Goal: Task Accomplishment & Management: Complete application form

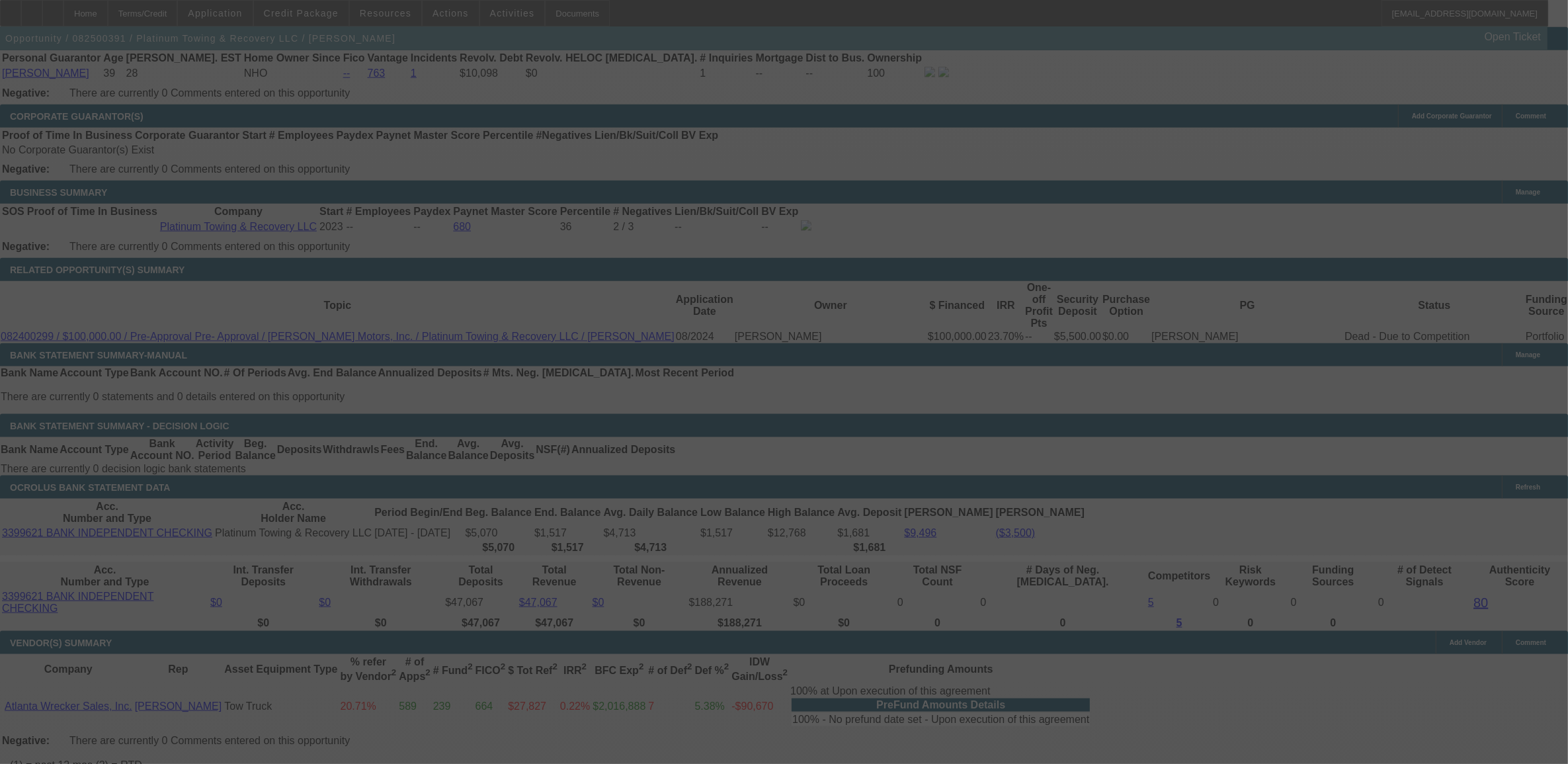
scroll to position [1897, 0]
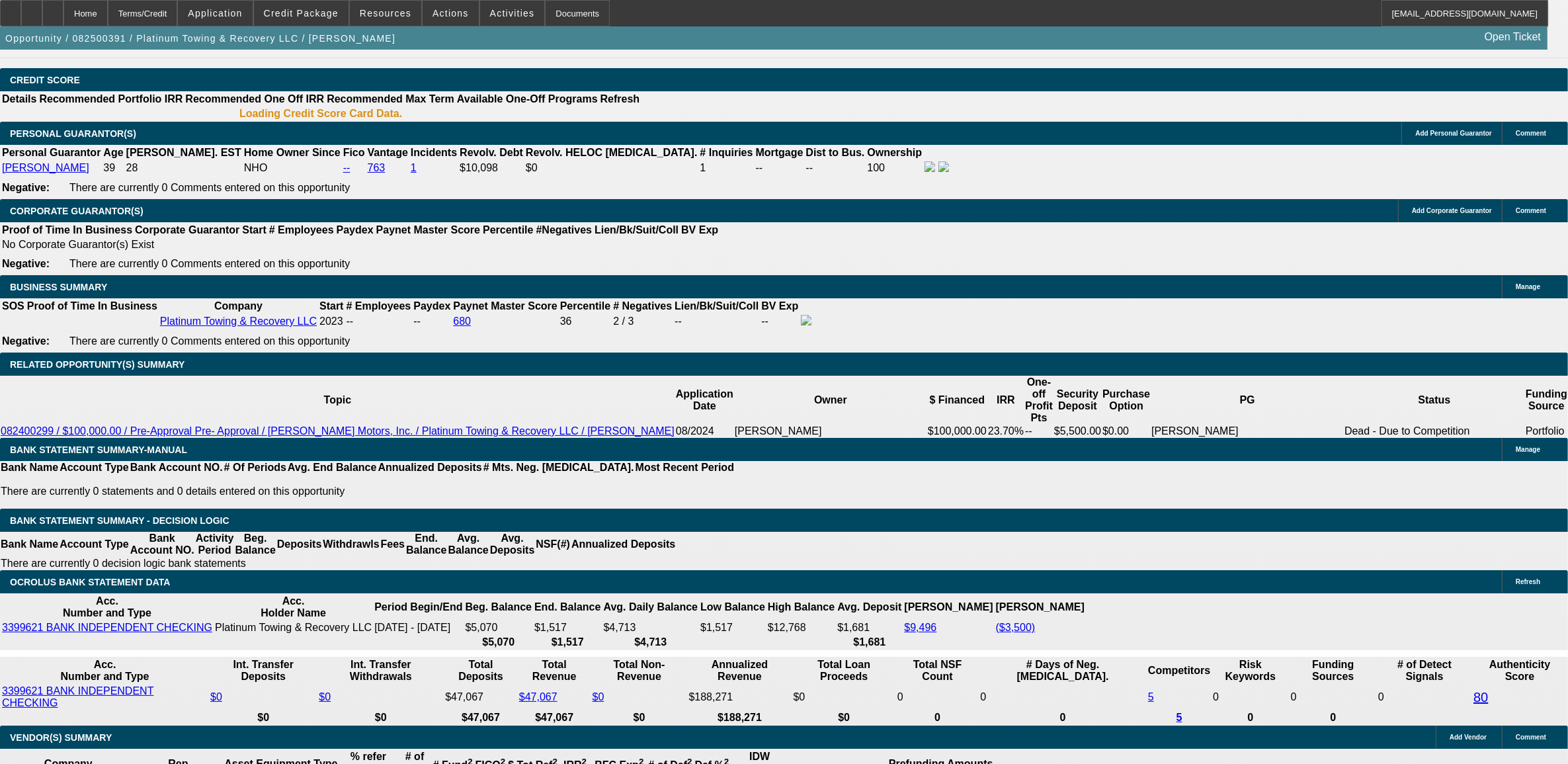
select select "0.1"
select select "0"
select select "0.1"
select select "0"
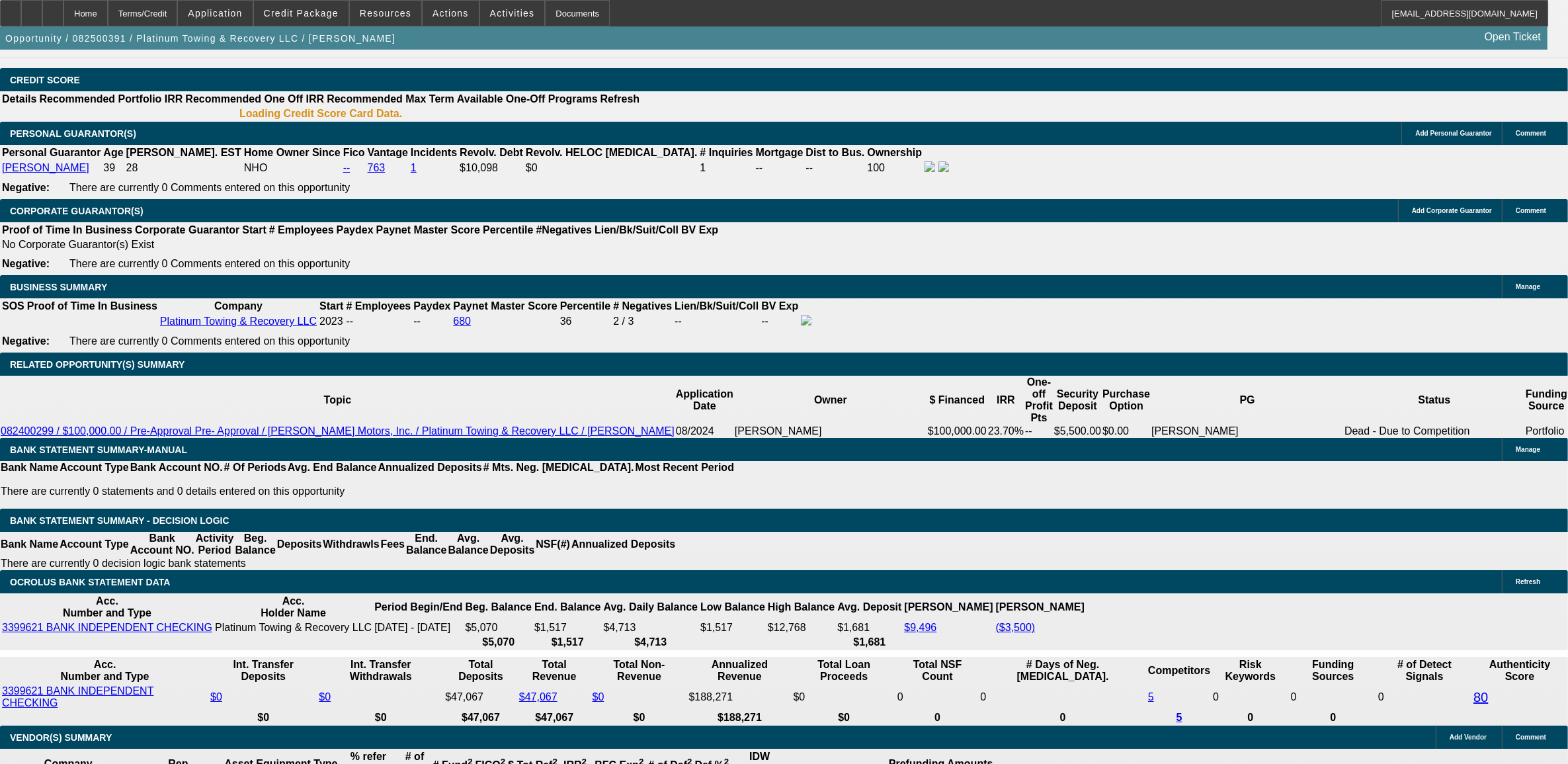
select select "0"
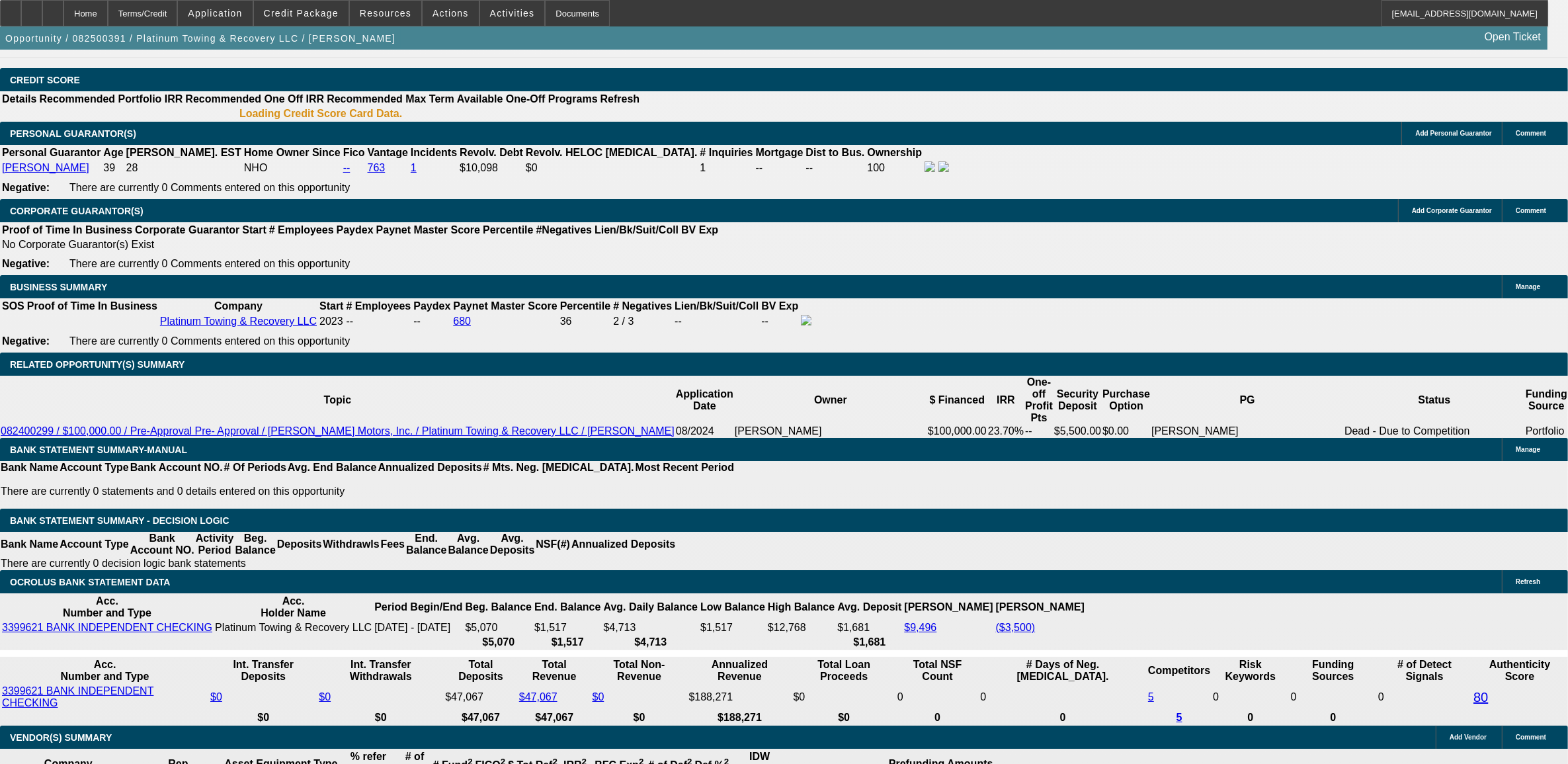
select select "0"
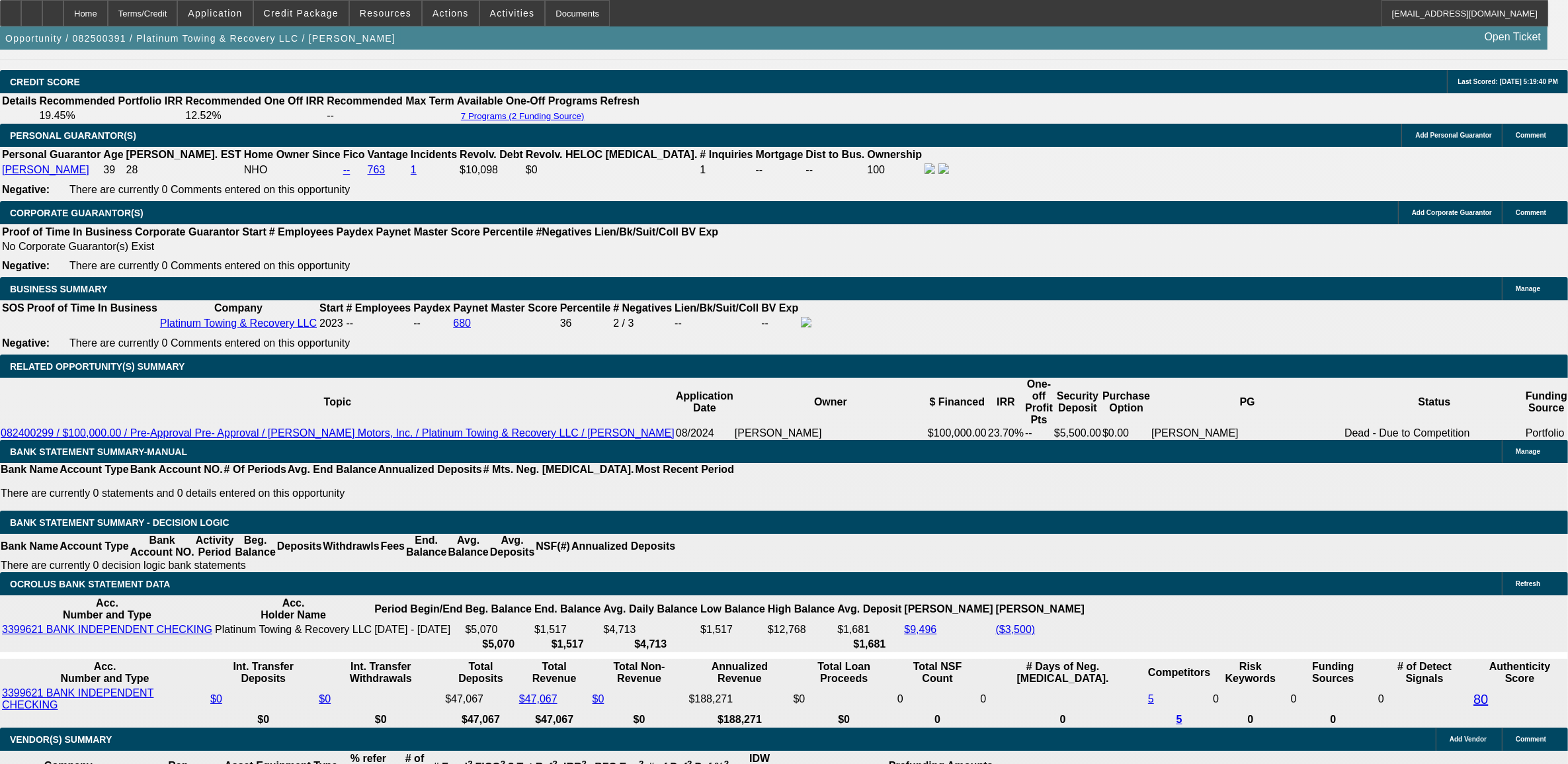
select select "1"
select select "2"
select select "6"
select select "1"
select select "2"
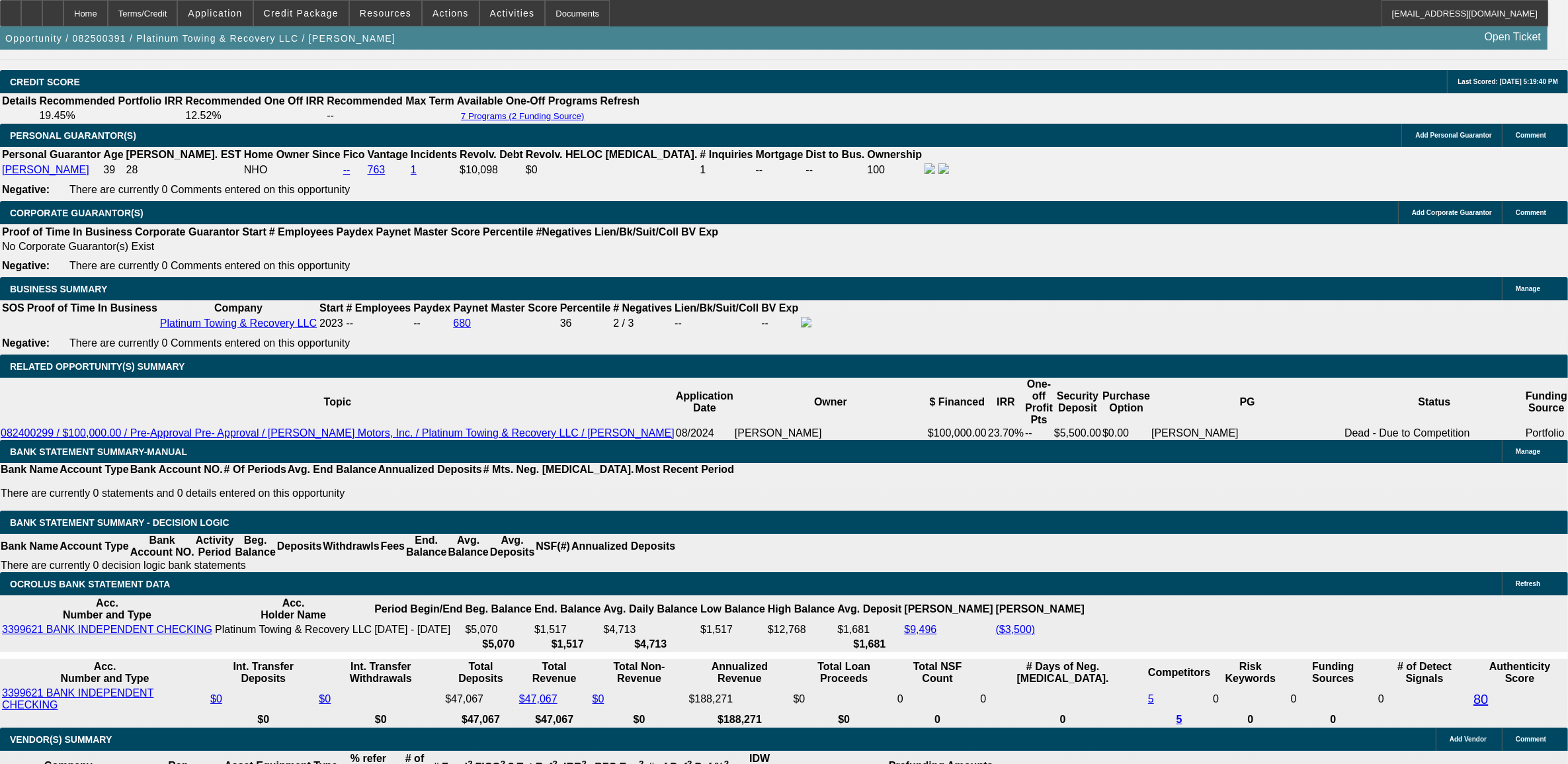
select select "6"
select select "1"
select select "2"
select select "6"
select select "1"
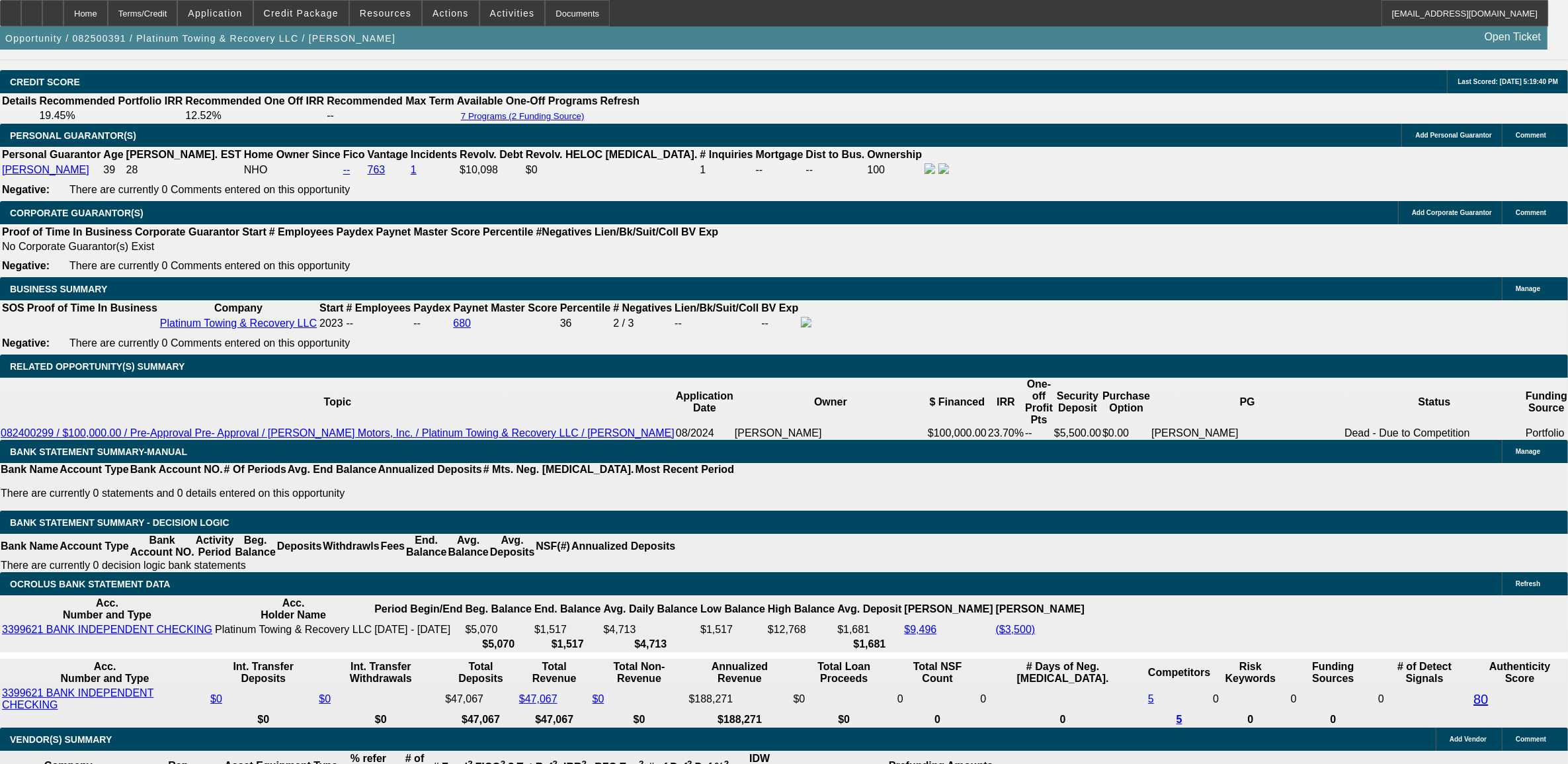
select select "2"
select select "6"
type input "UNKNOWN"
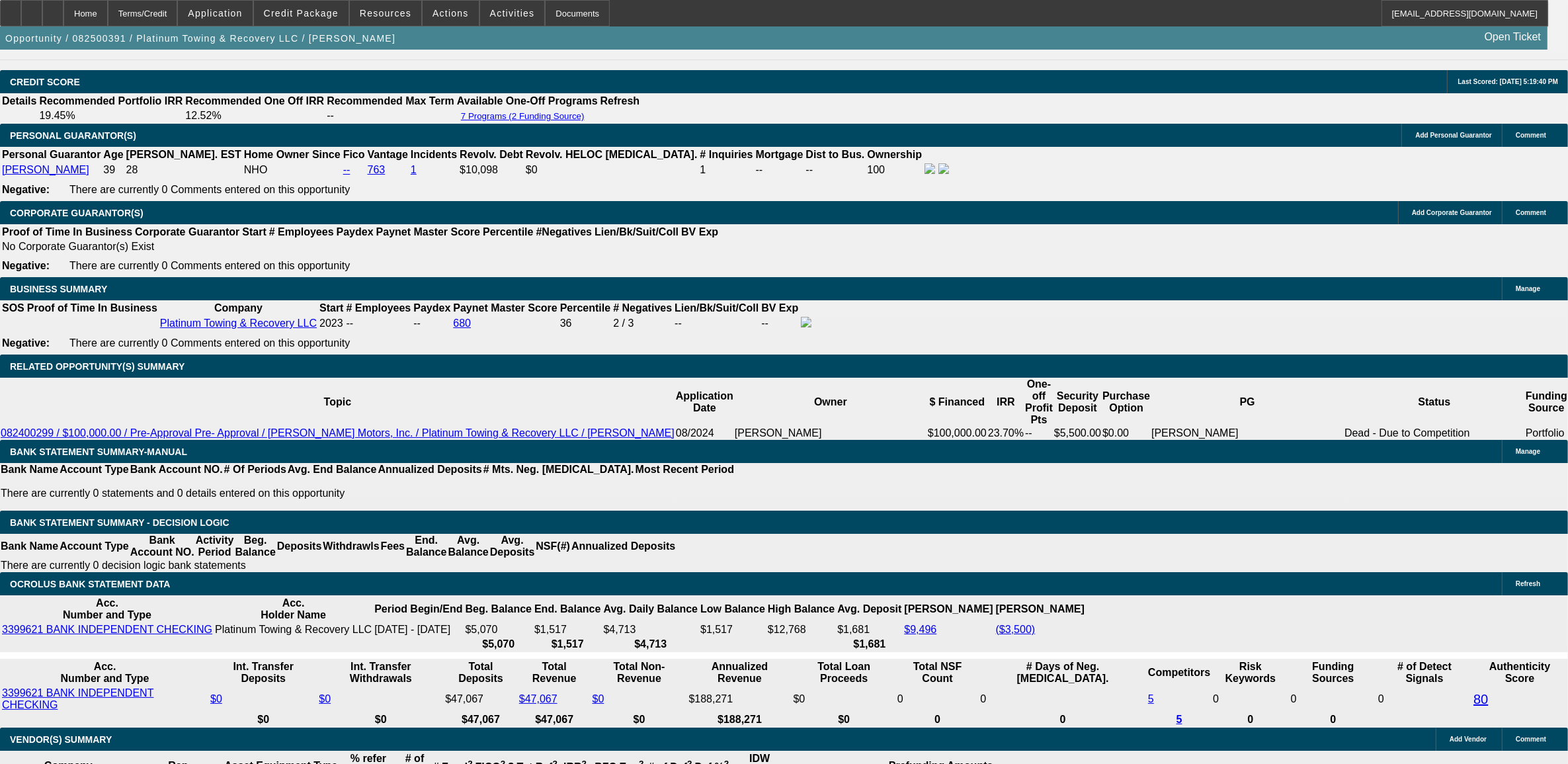
type input "11"
type input "$2,494.23"
type input "11.9"
type input "$2,555.05"
type input "11.9"
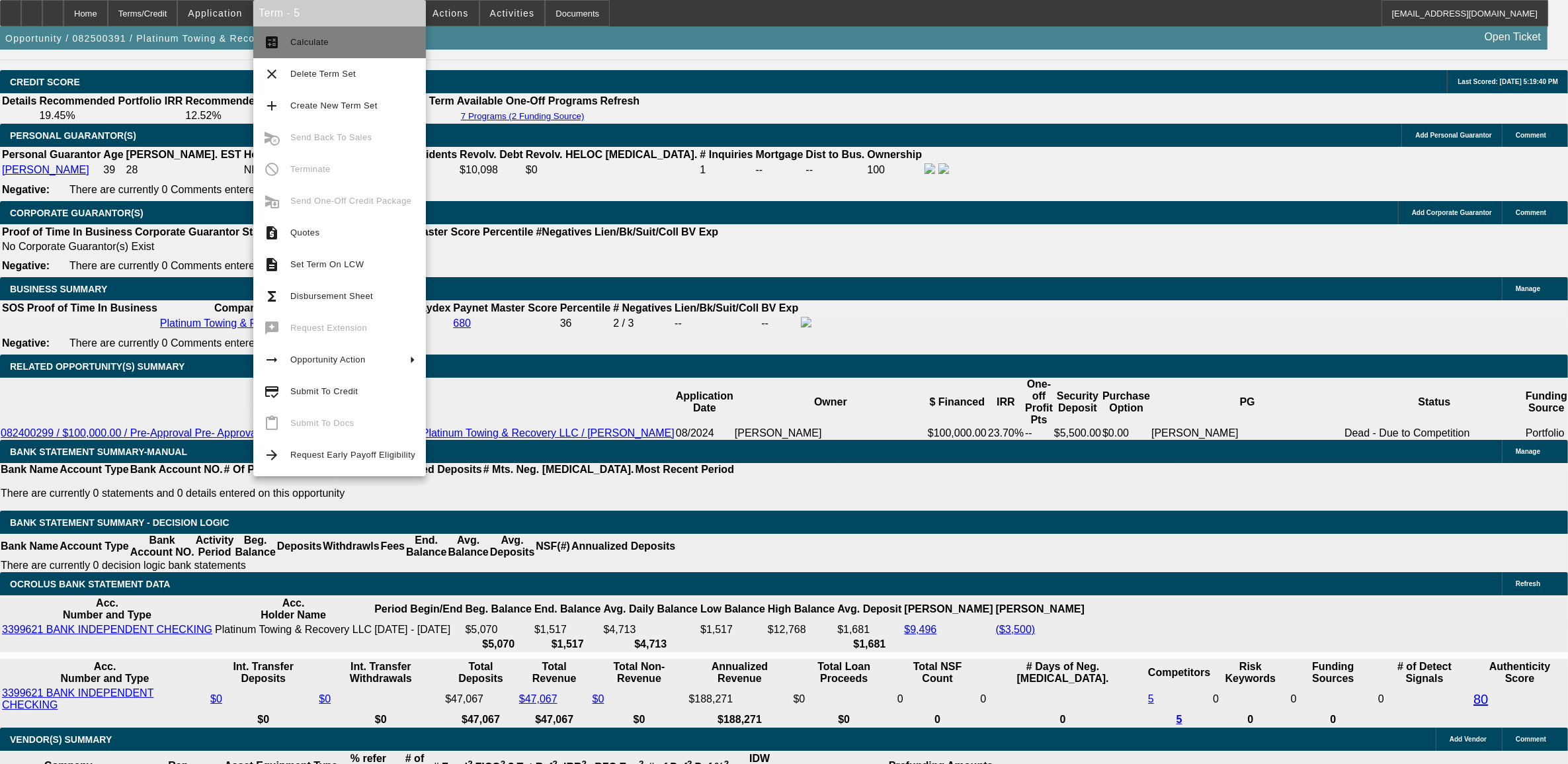
click at [346, 48] on span "Calculate" at bounding box center [353, 42] width 125 height 16
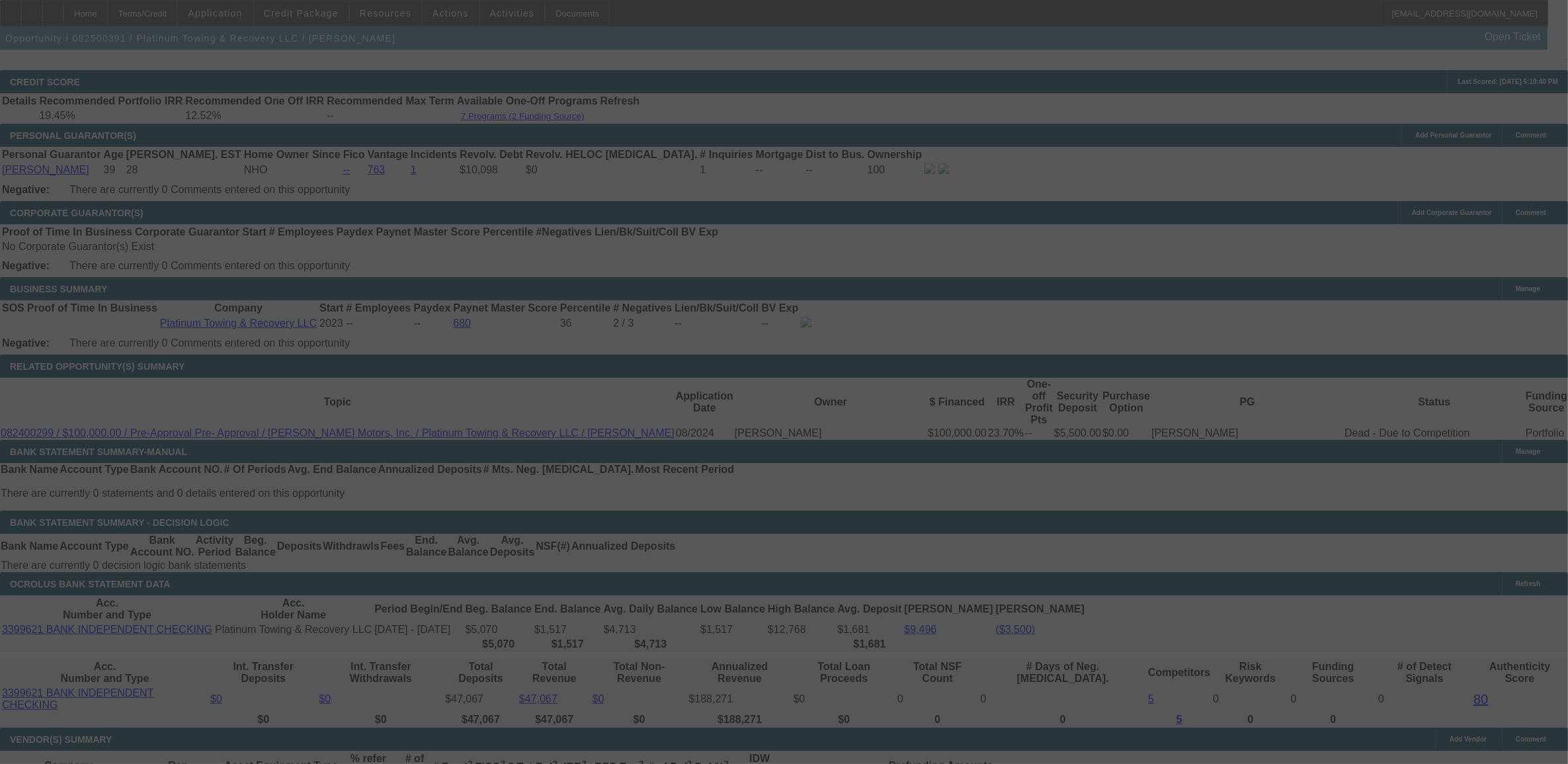
select select "0.1"
select select "0"
select select "2"
select select "0"
select select "6"
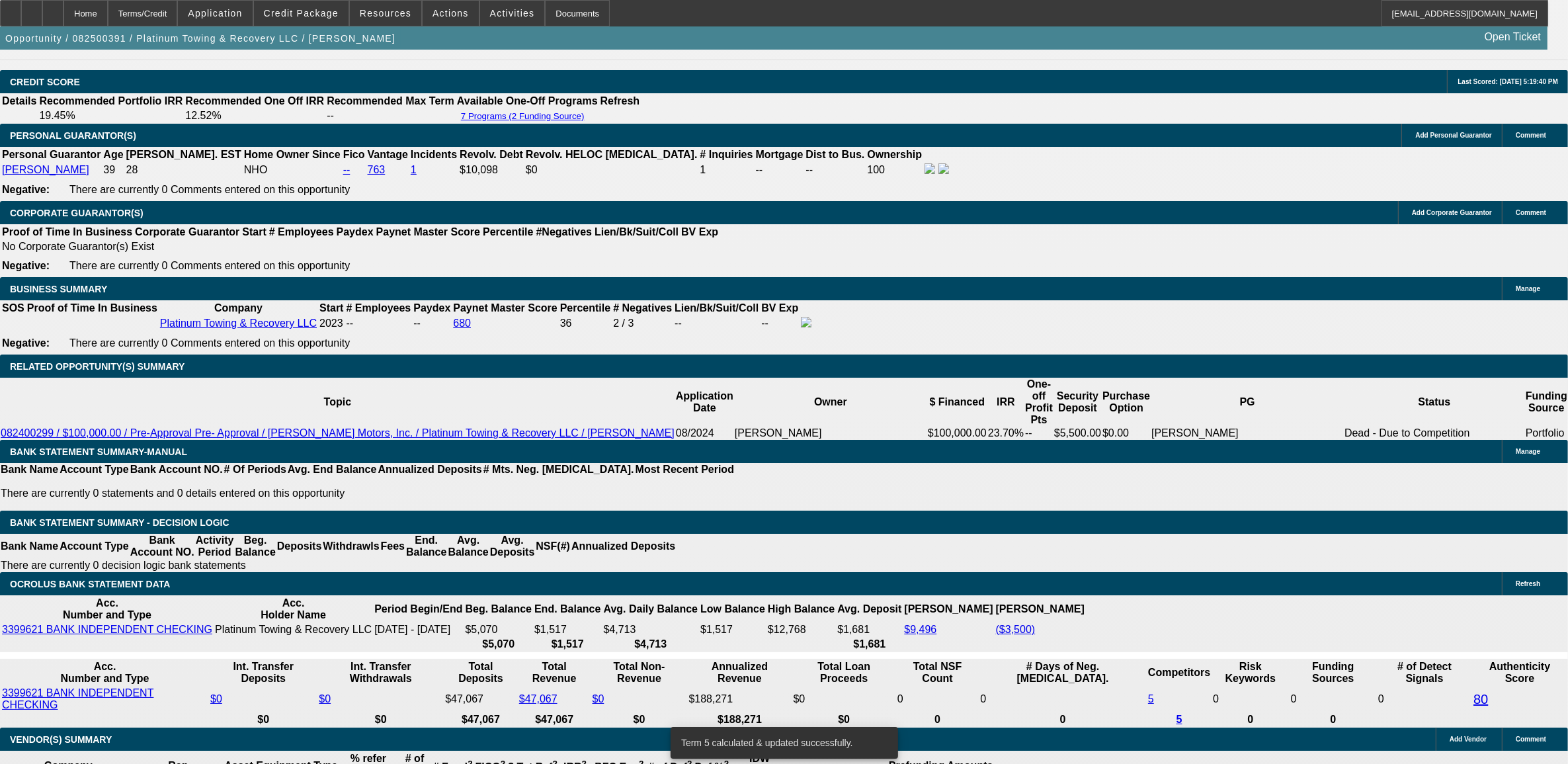
type input "UNKNOWN"
type input "10"
type input "$2,427.63"
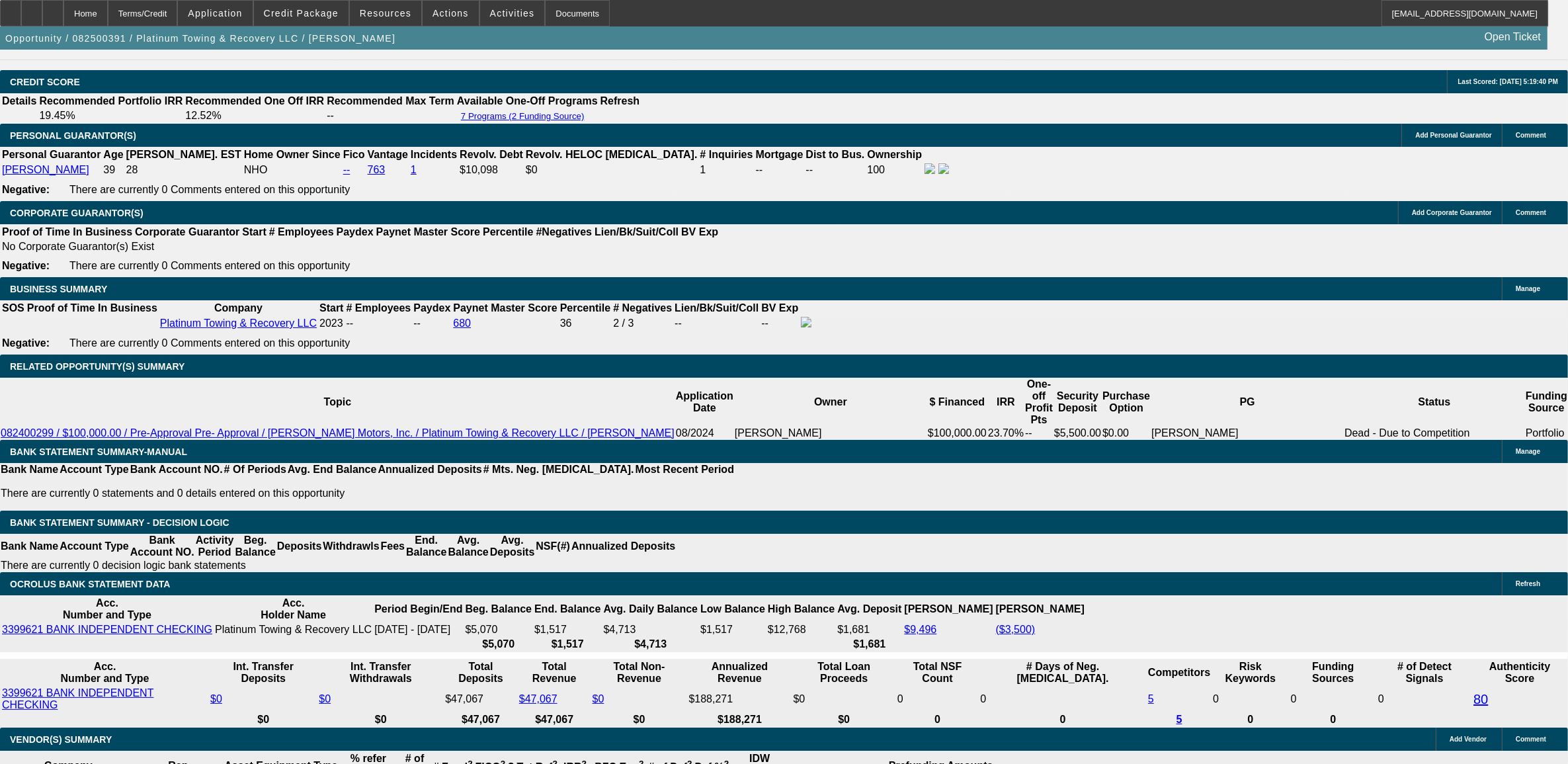
type input "10.9"
type input "$2,487.52"
type input "10.9"
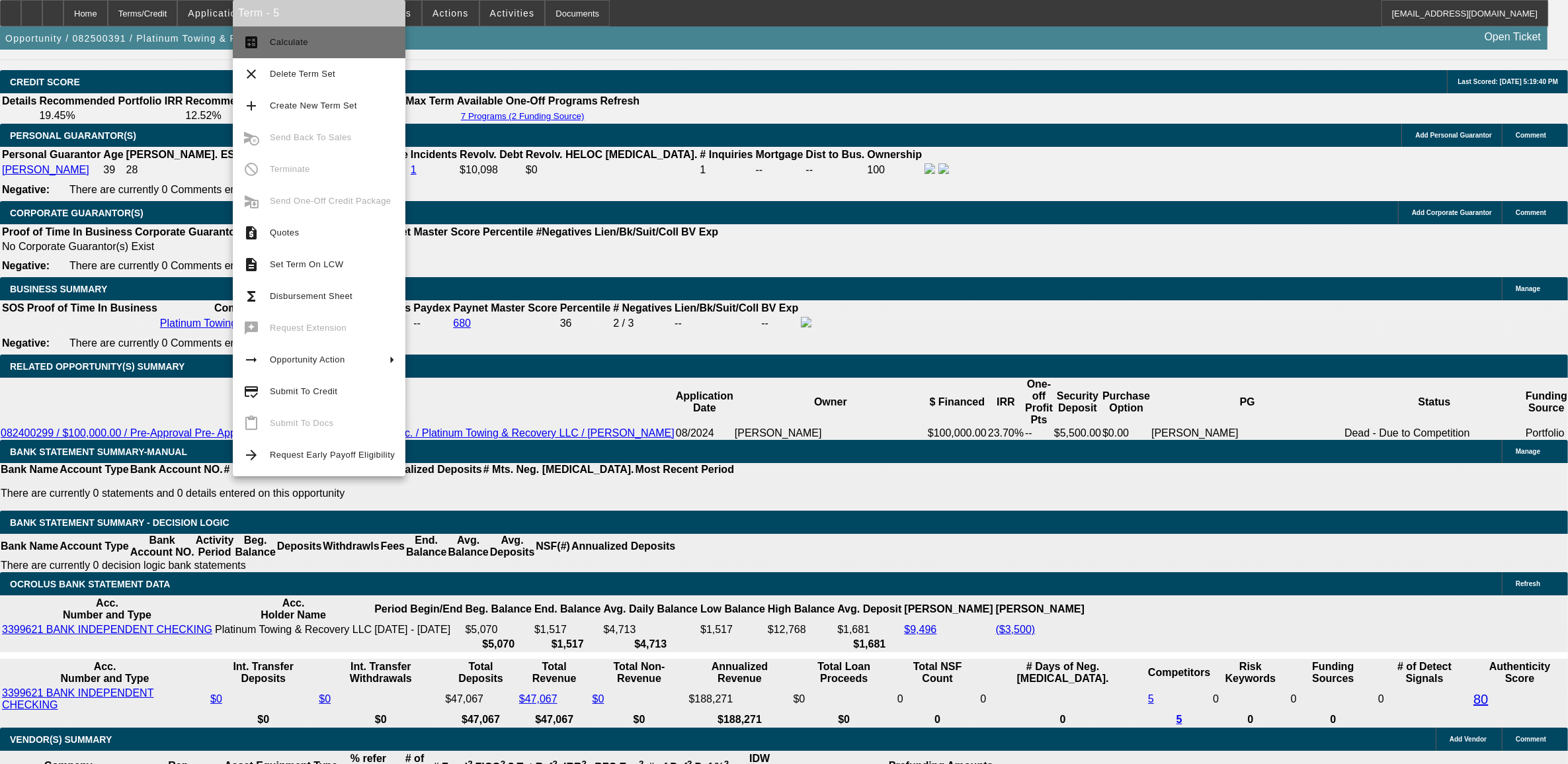
click at [325, 41] on span "Calculate" at bounding box center [332, 42] width 125 height 16
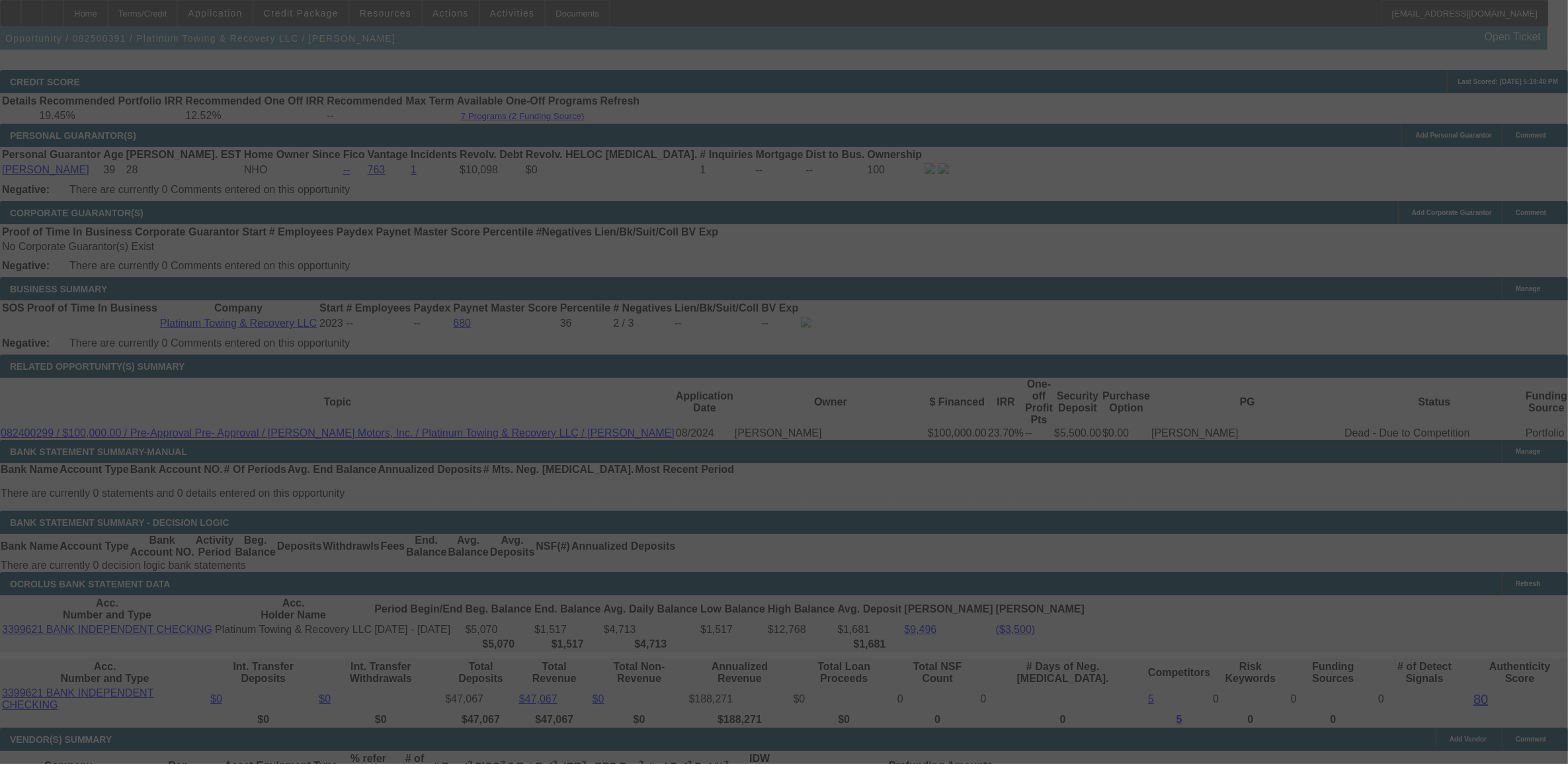
select select "0.1"
select select "0"
select select "2"
select select "0"
select select "6"
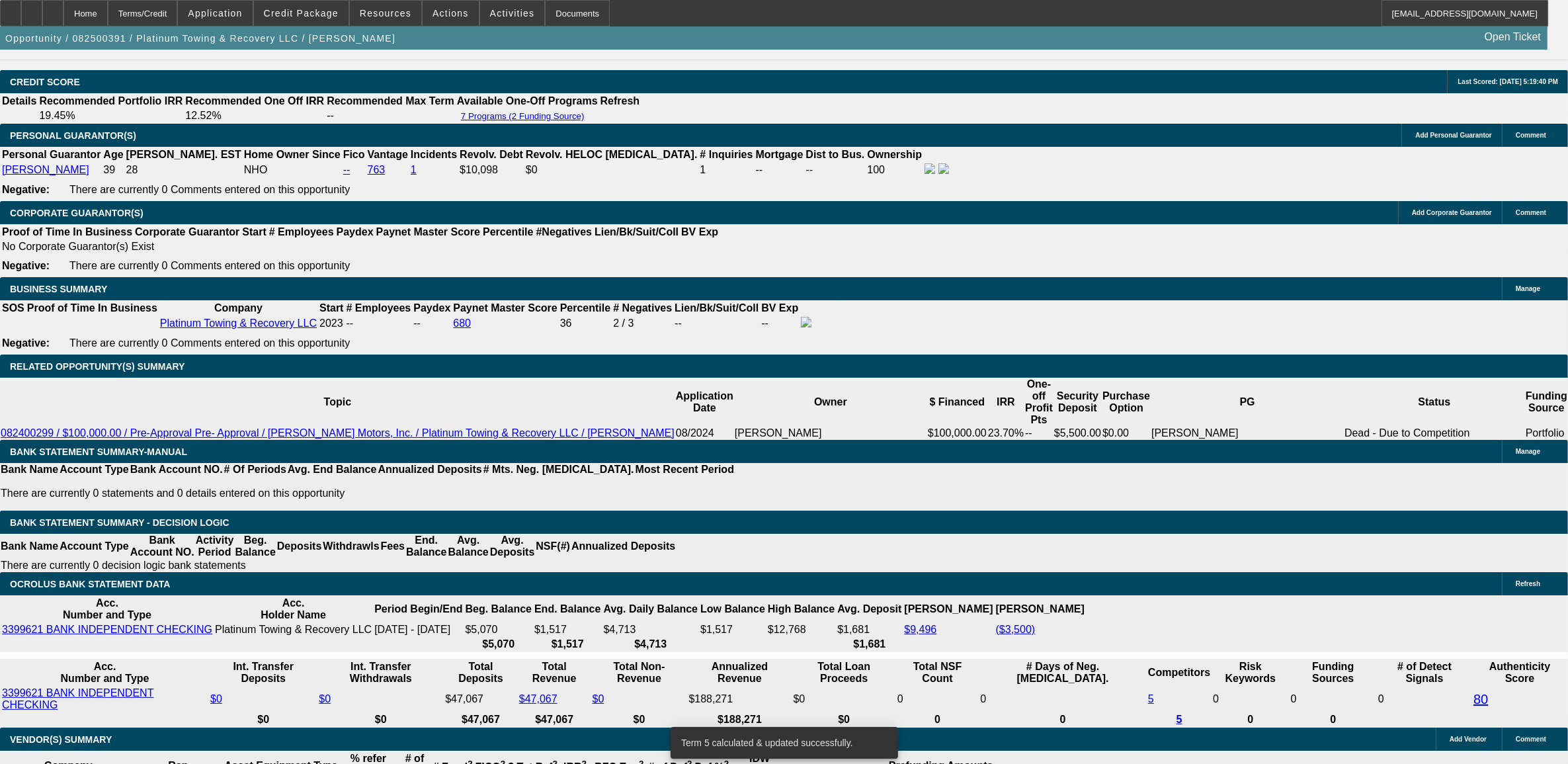
type input "1"
type input "UNKNOWN"
type input "11."
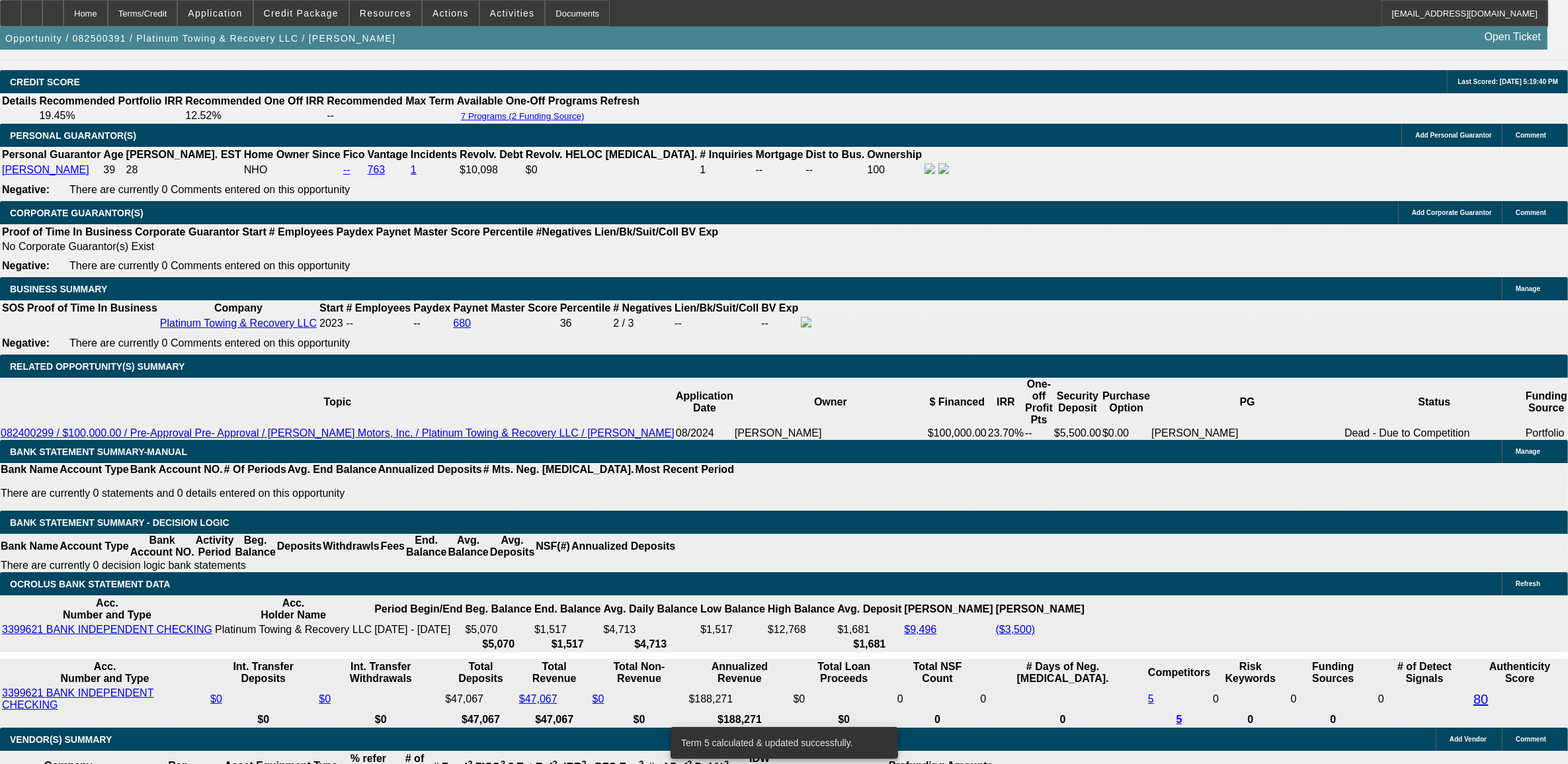
type input "$2,494.23"
type input "11.5"
type input "$2,527.91"
type input "11.5"
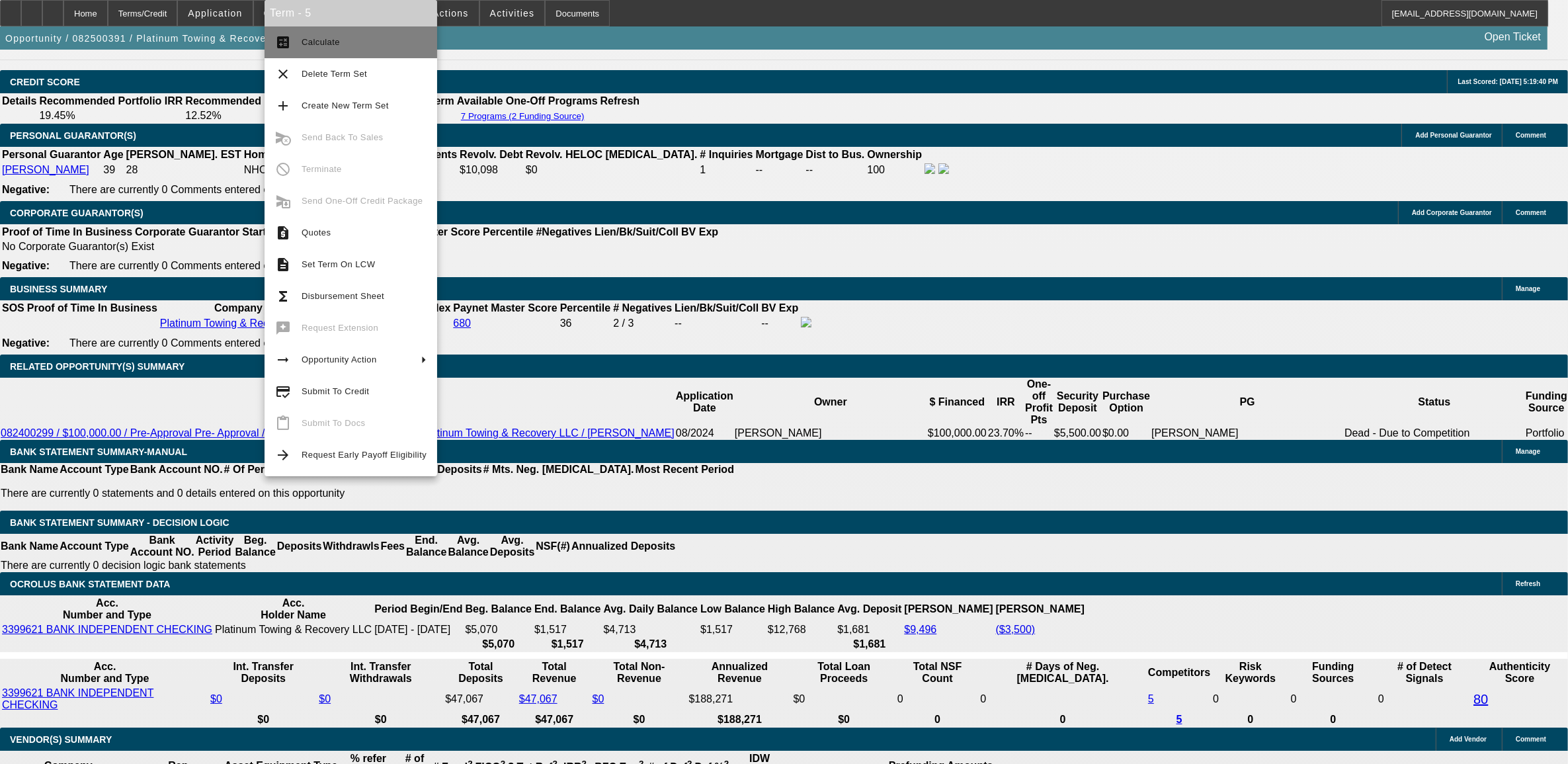
click at [344, 54] on button "calculate Calculate" at bounding box center [351, 42] width 173 height 32
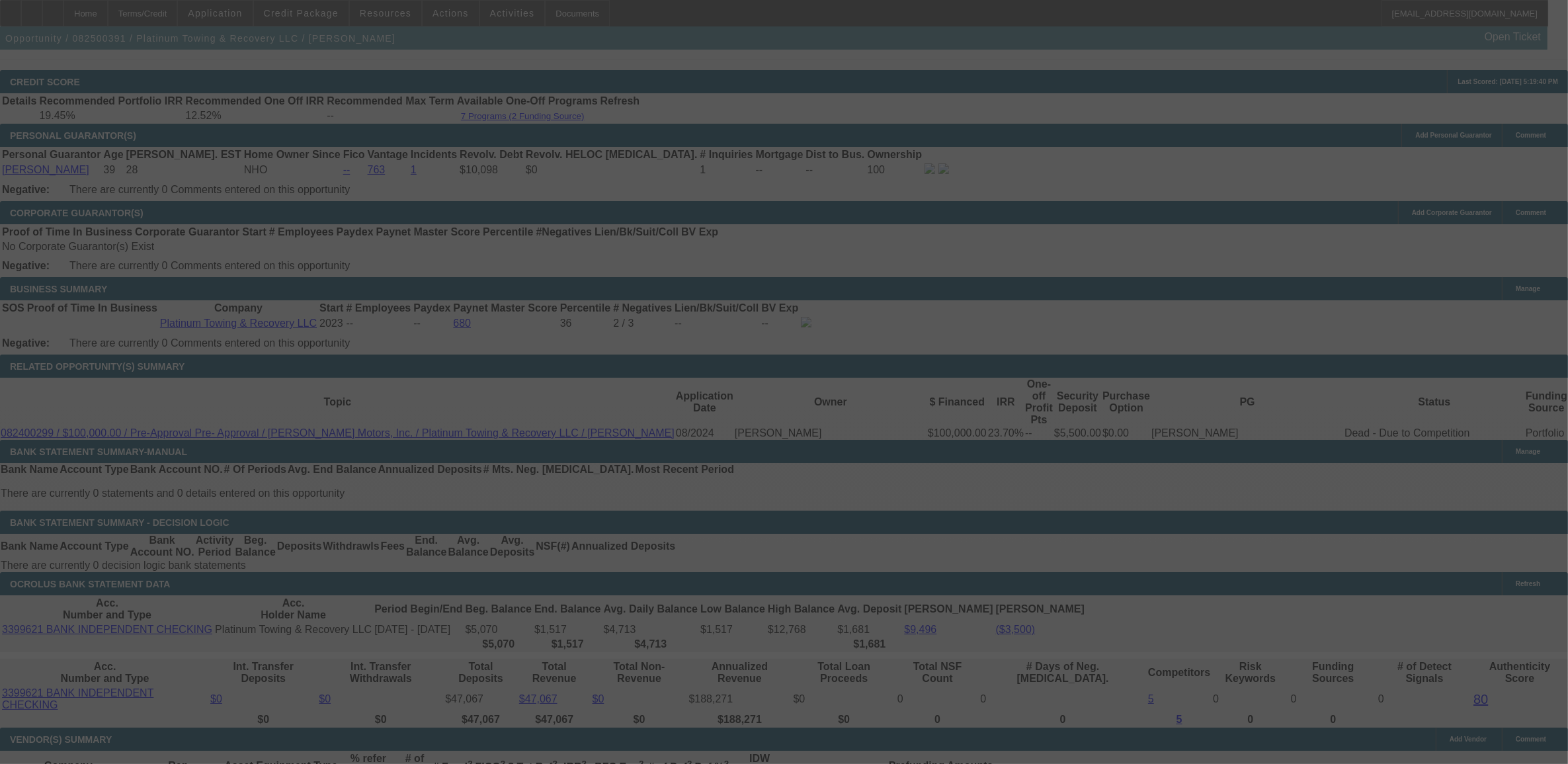
select select "0.1"
select select "0"
select select "2"
select select "0"
select select "6"
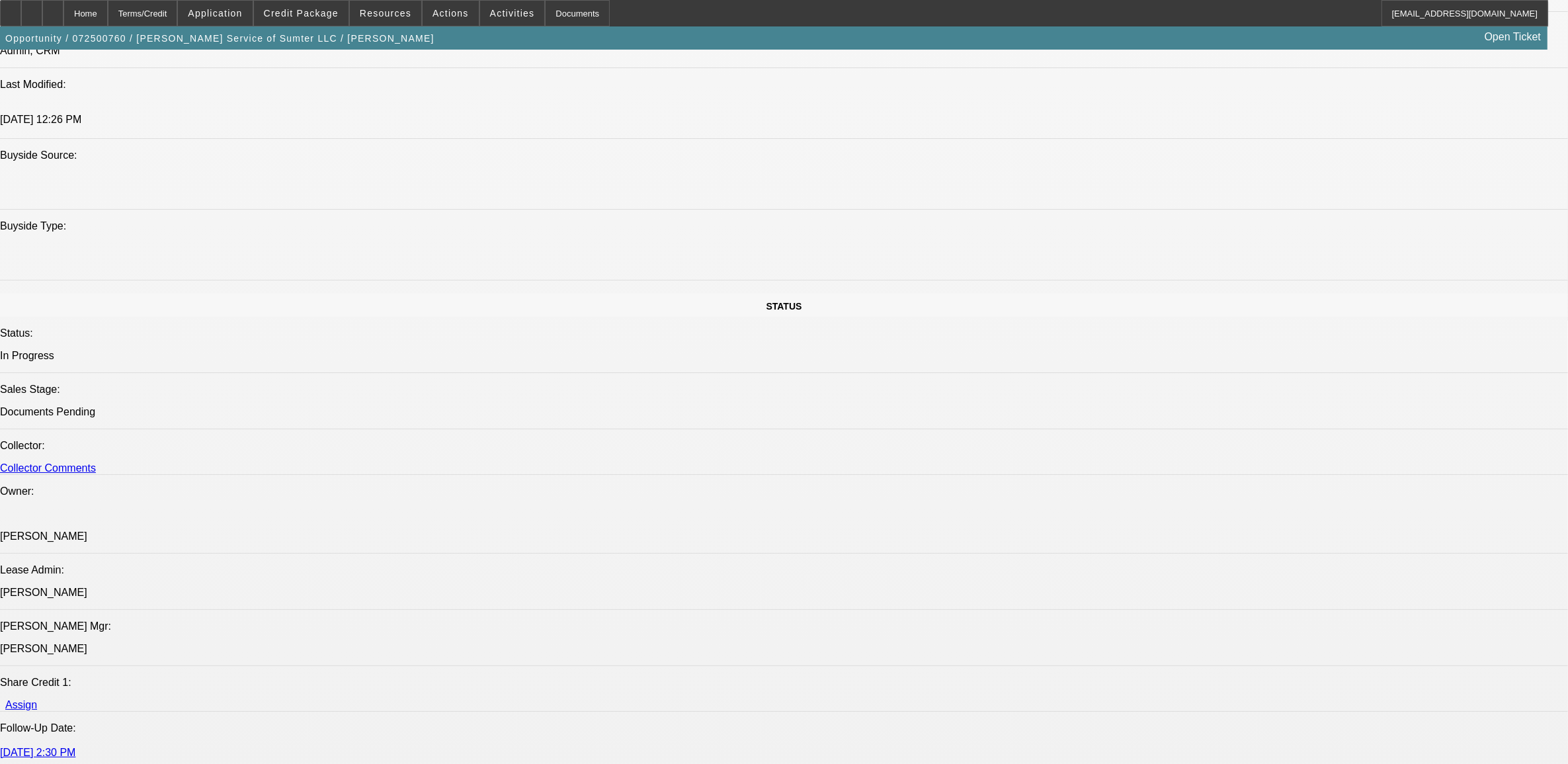
select select "0"
select select "2"
select select "0"
select select "2"
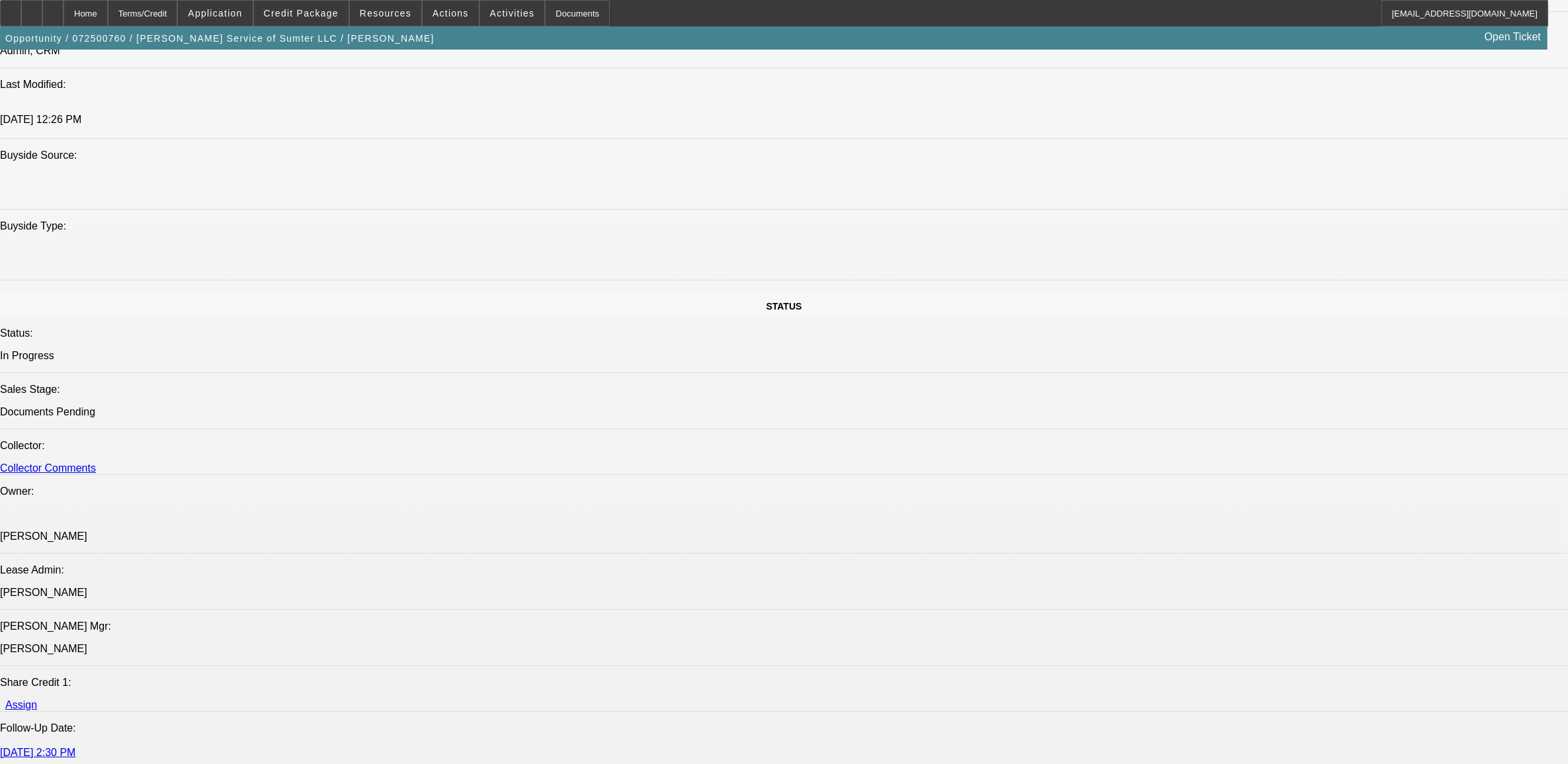
select select "0"
select select "2"
select select "0"
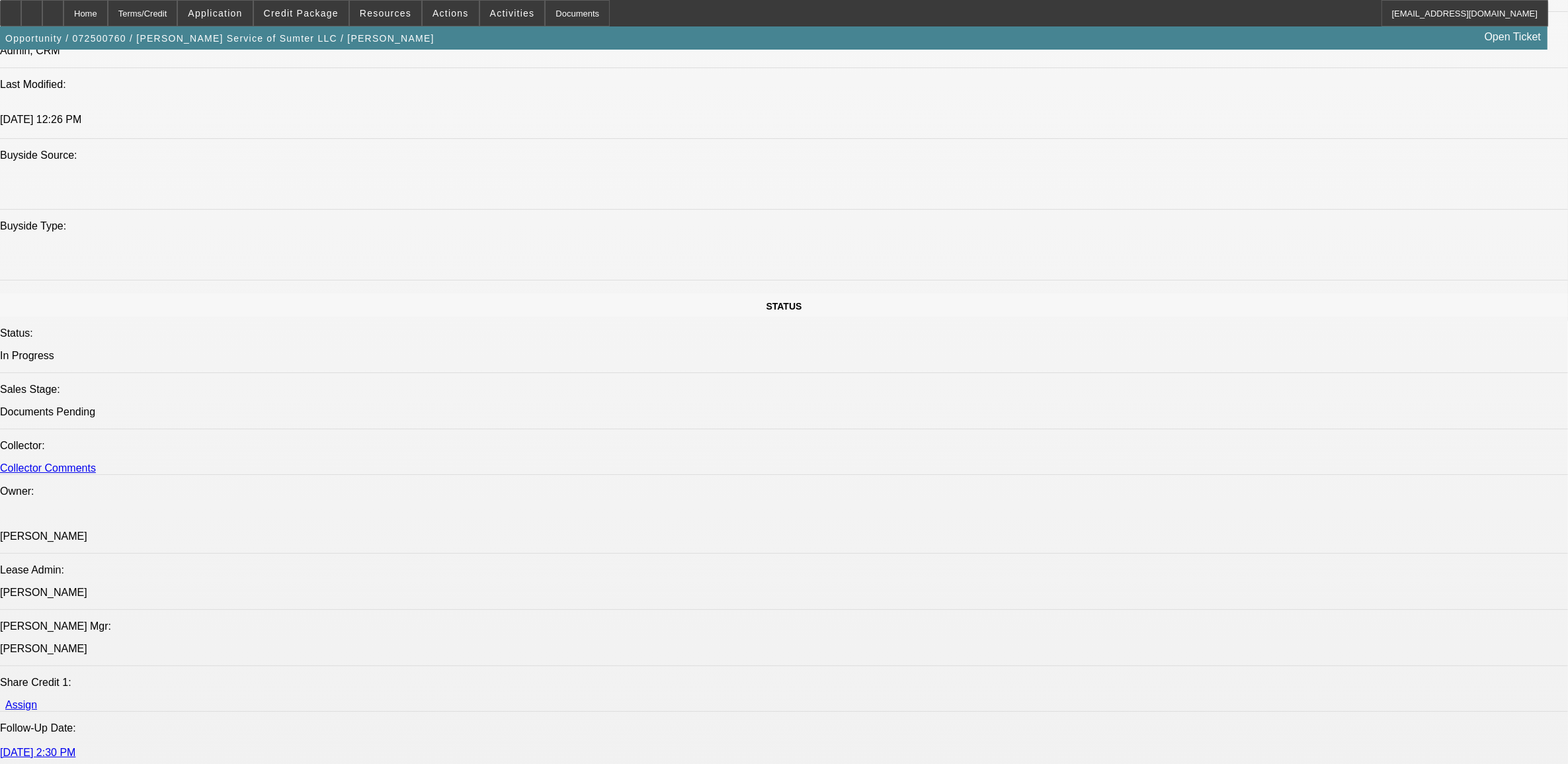
select select "2"
select select "0"
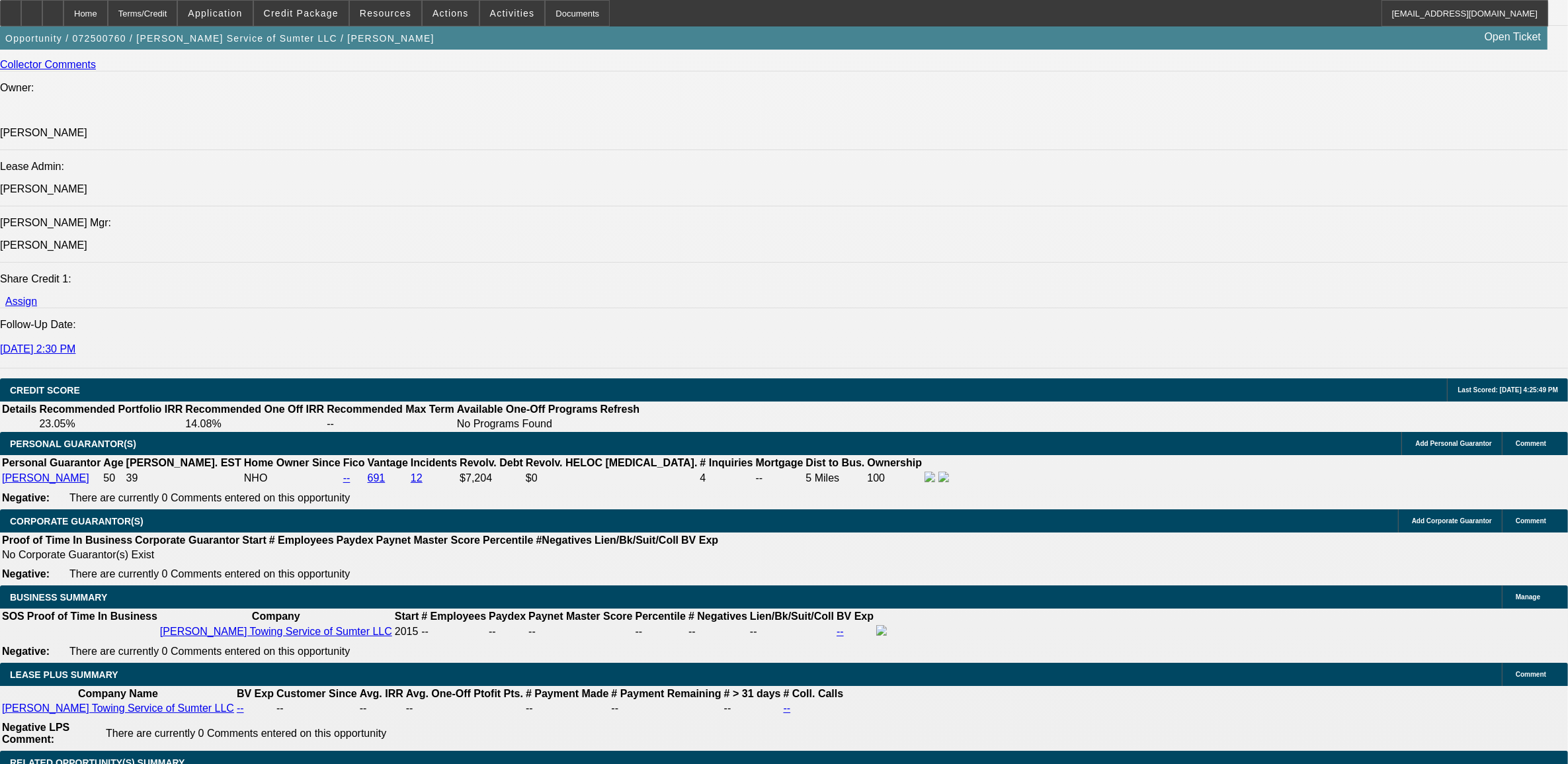
select select "1"
select select "2"
select select "6"
select select "1"
select select "2"
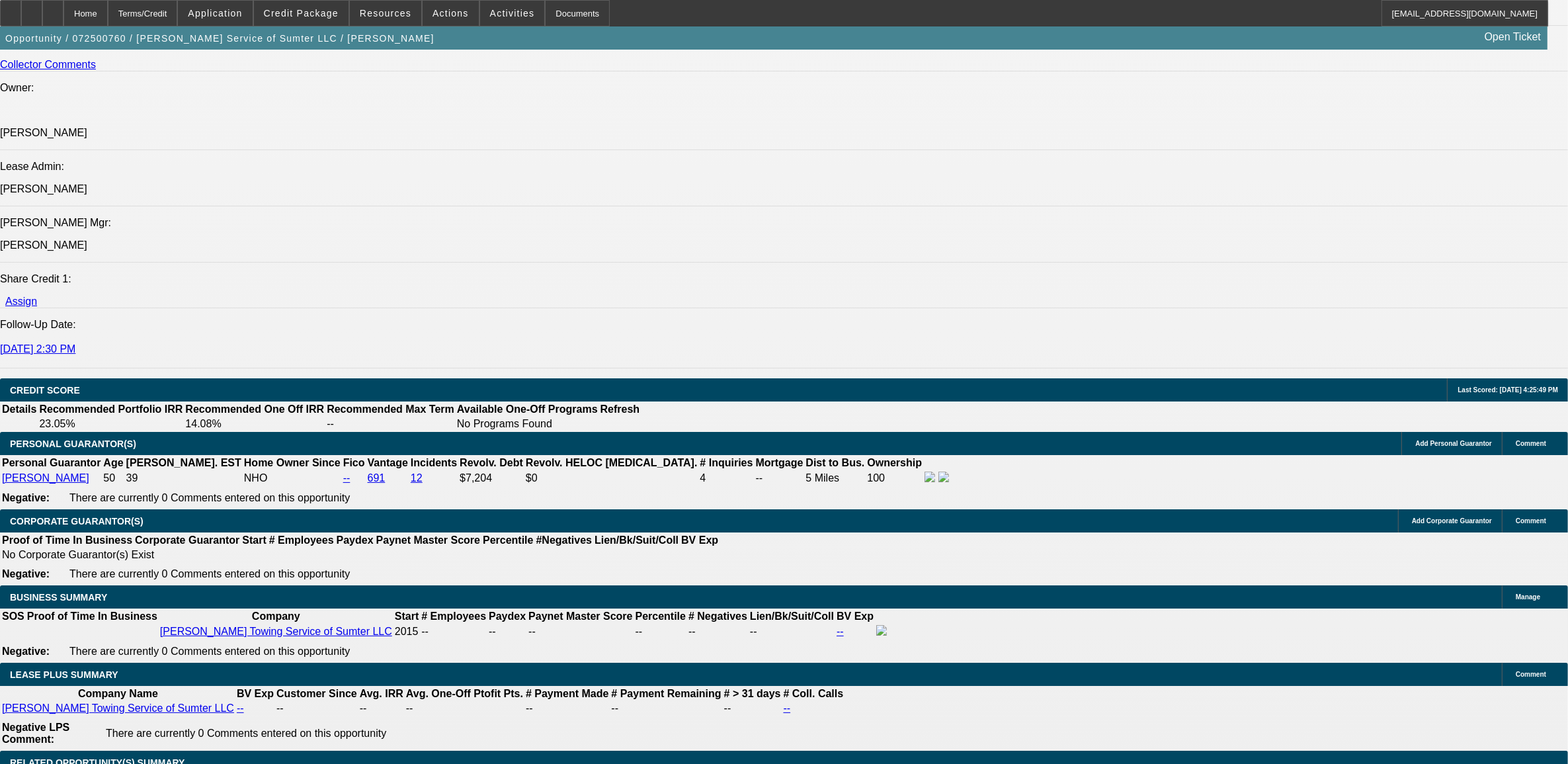
select select "6"
select select "1"
select select "2"
select select "6"
select select "1"
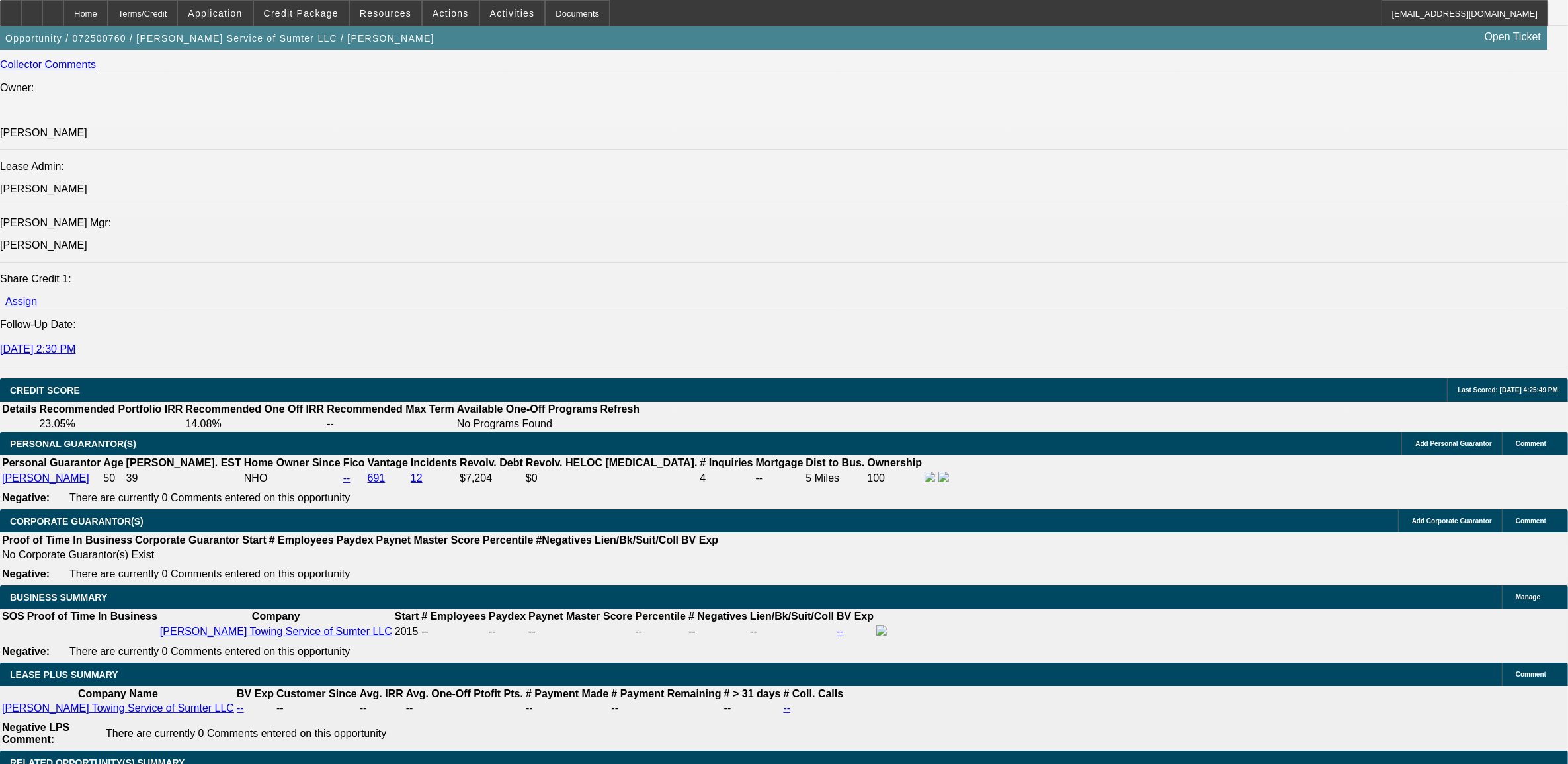
select select "2"
select select "6"
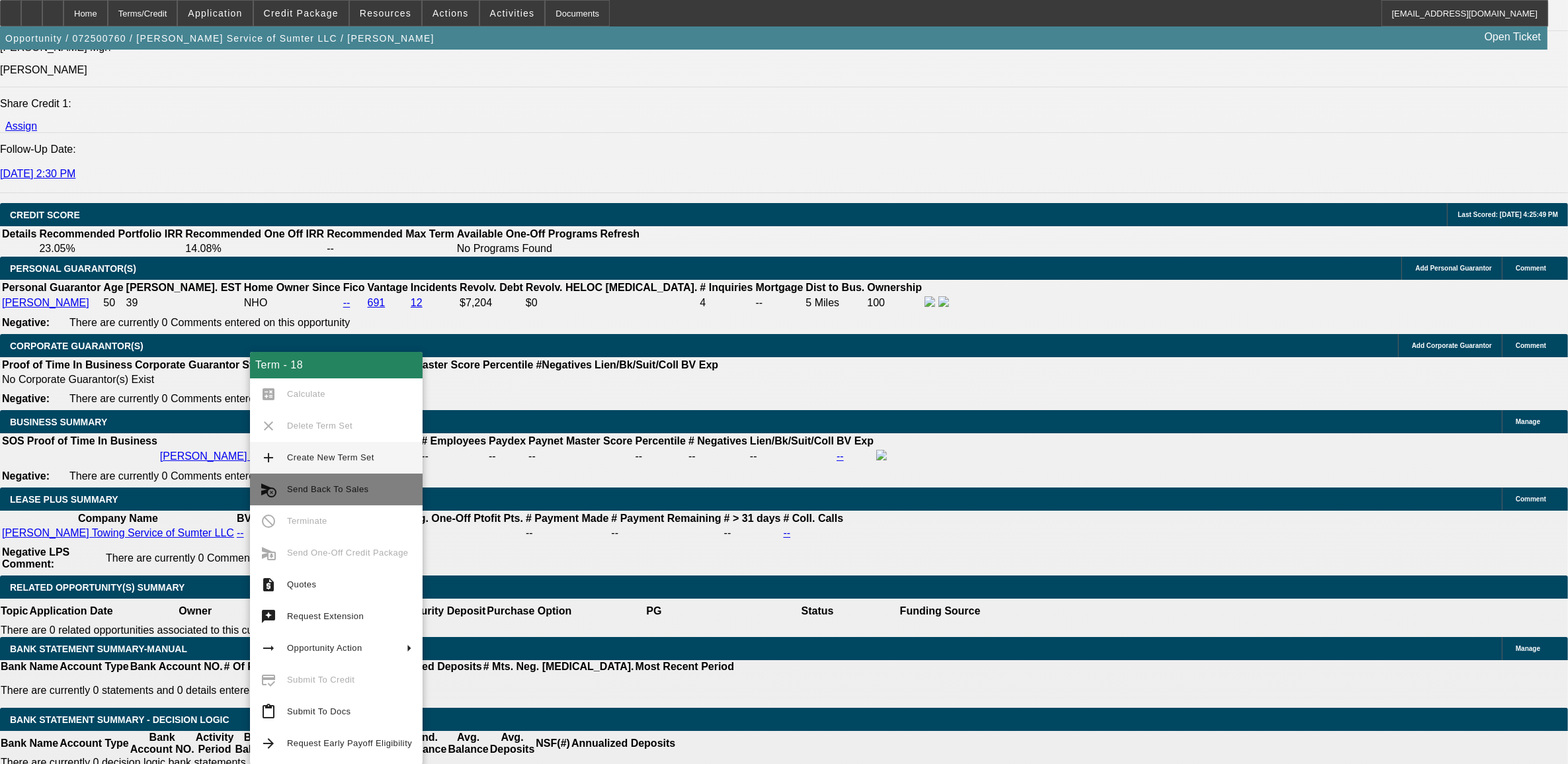
click at [330, 490] on span "Send Back To Sales" at bounding box center [328, 489] width 82 height 10
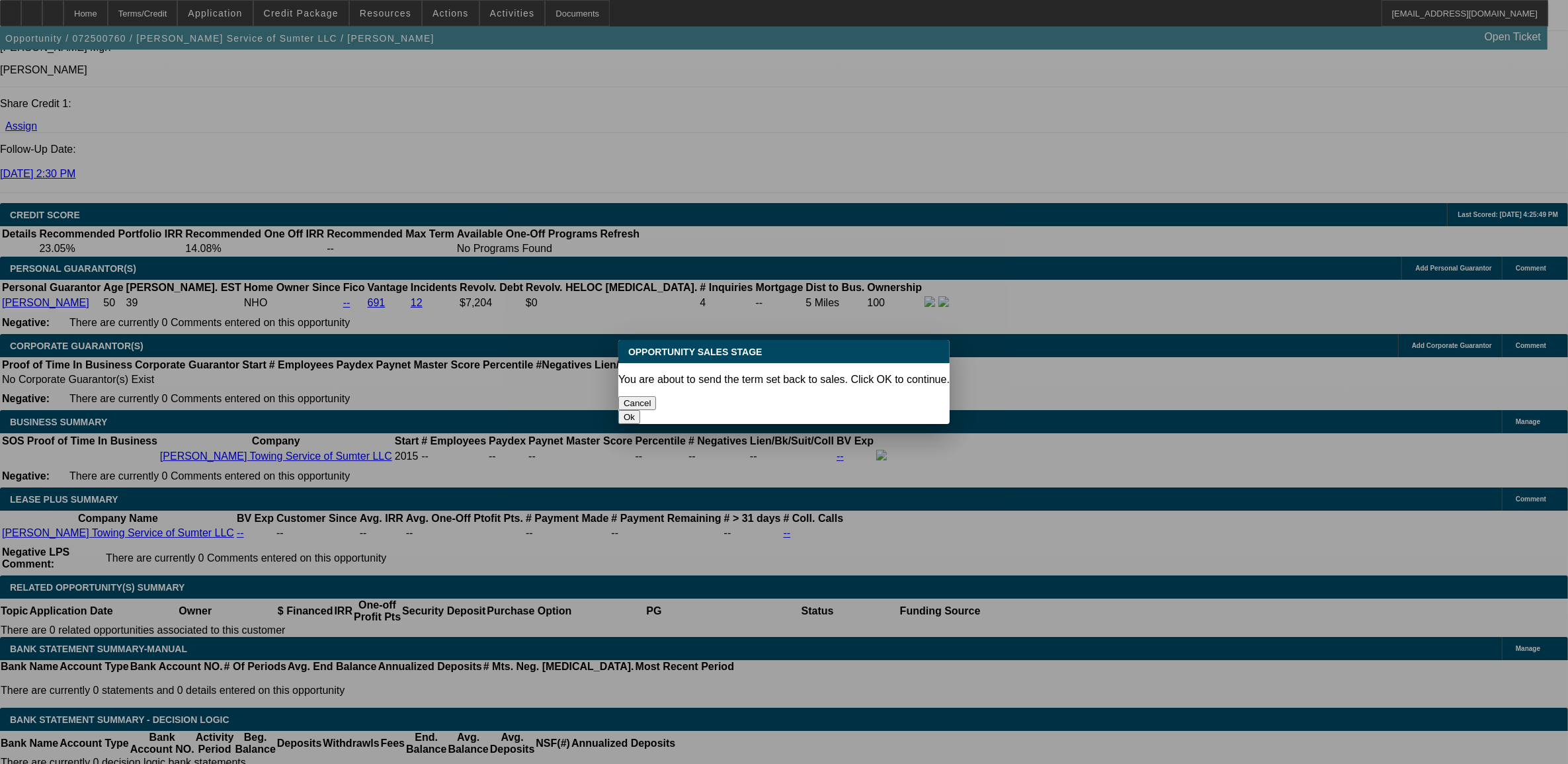
scroll to position [0, 0]
click at [640, 410] on button "Ok" at bounding box center [629, 417] width 22 height 14
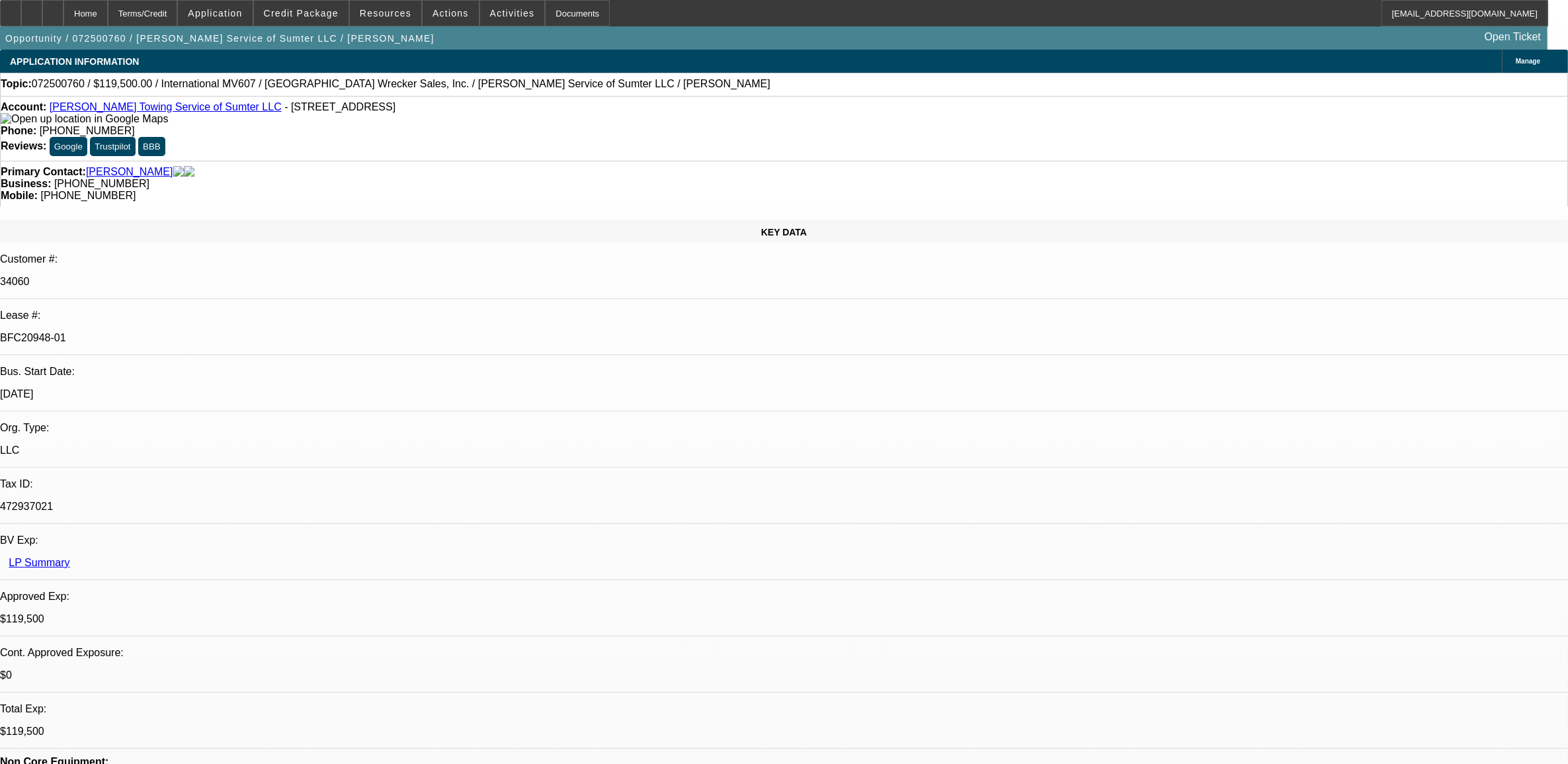
type textarea "customer added a winch"
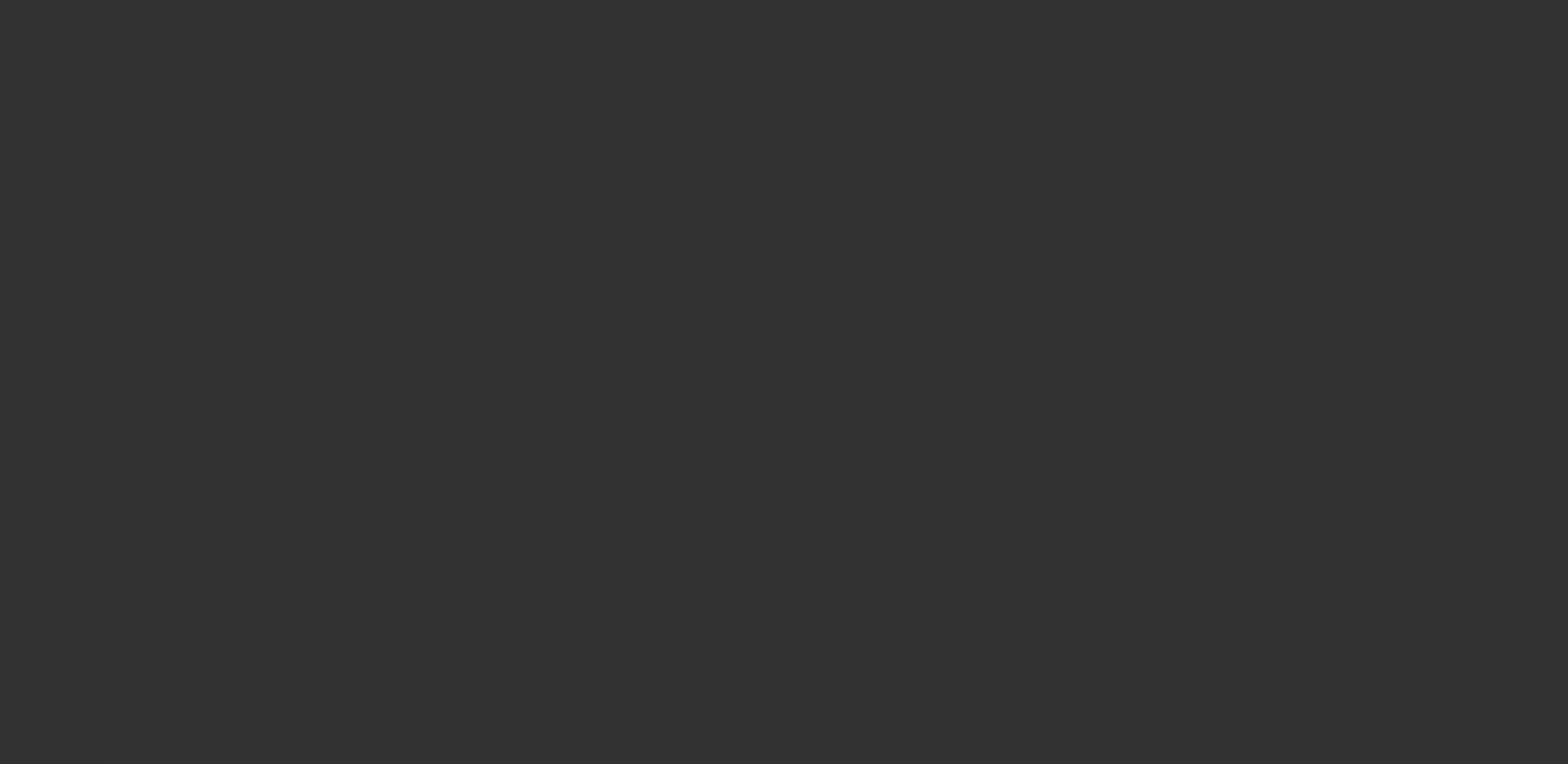
select select "0"
select select "2"
select select "0"
select select "6"
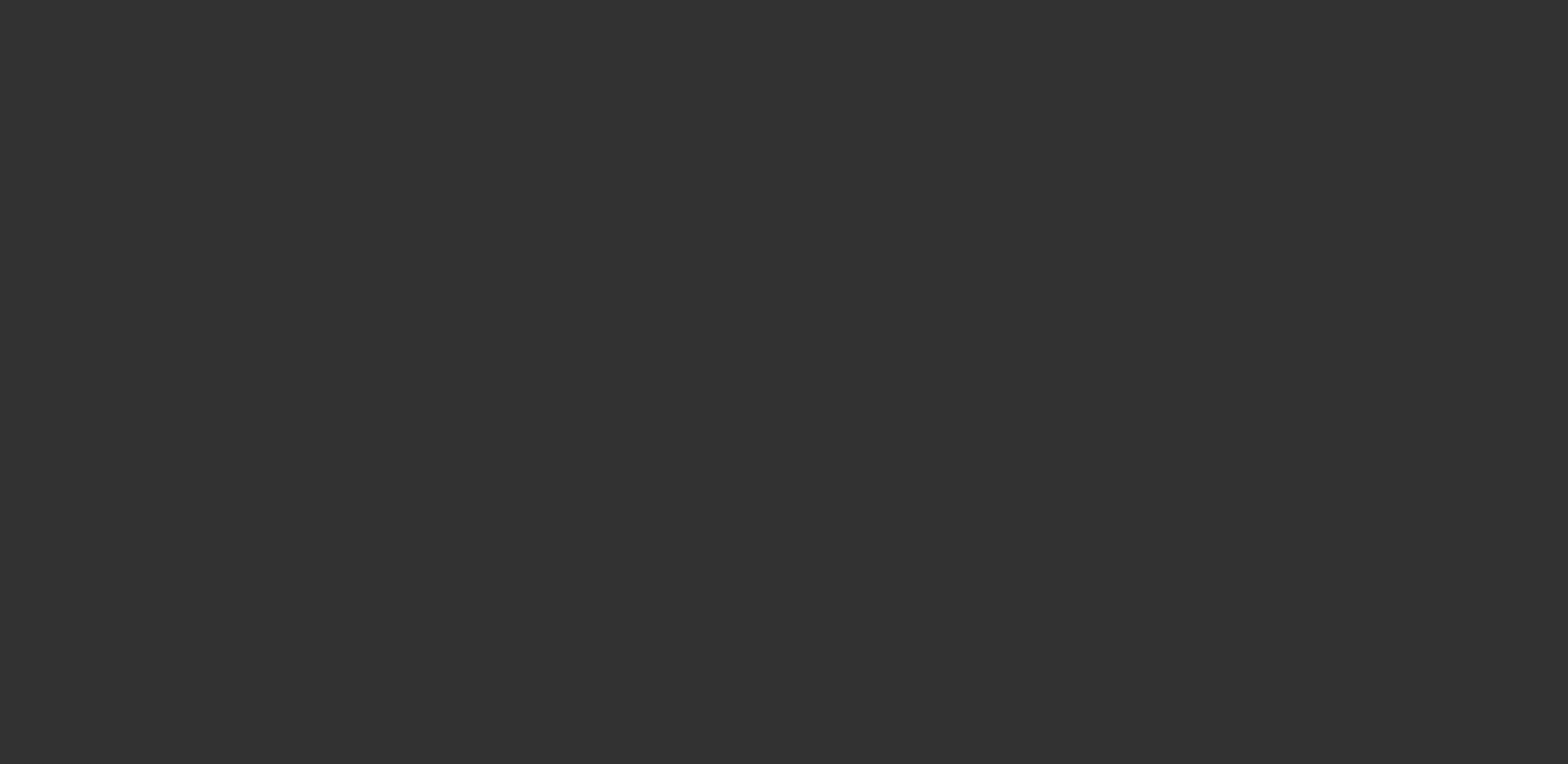
select select "0"
select select "2"
select select "0"
select select "6"
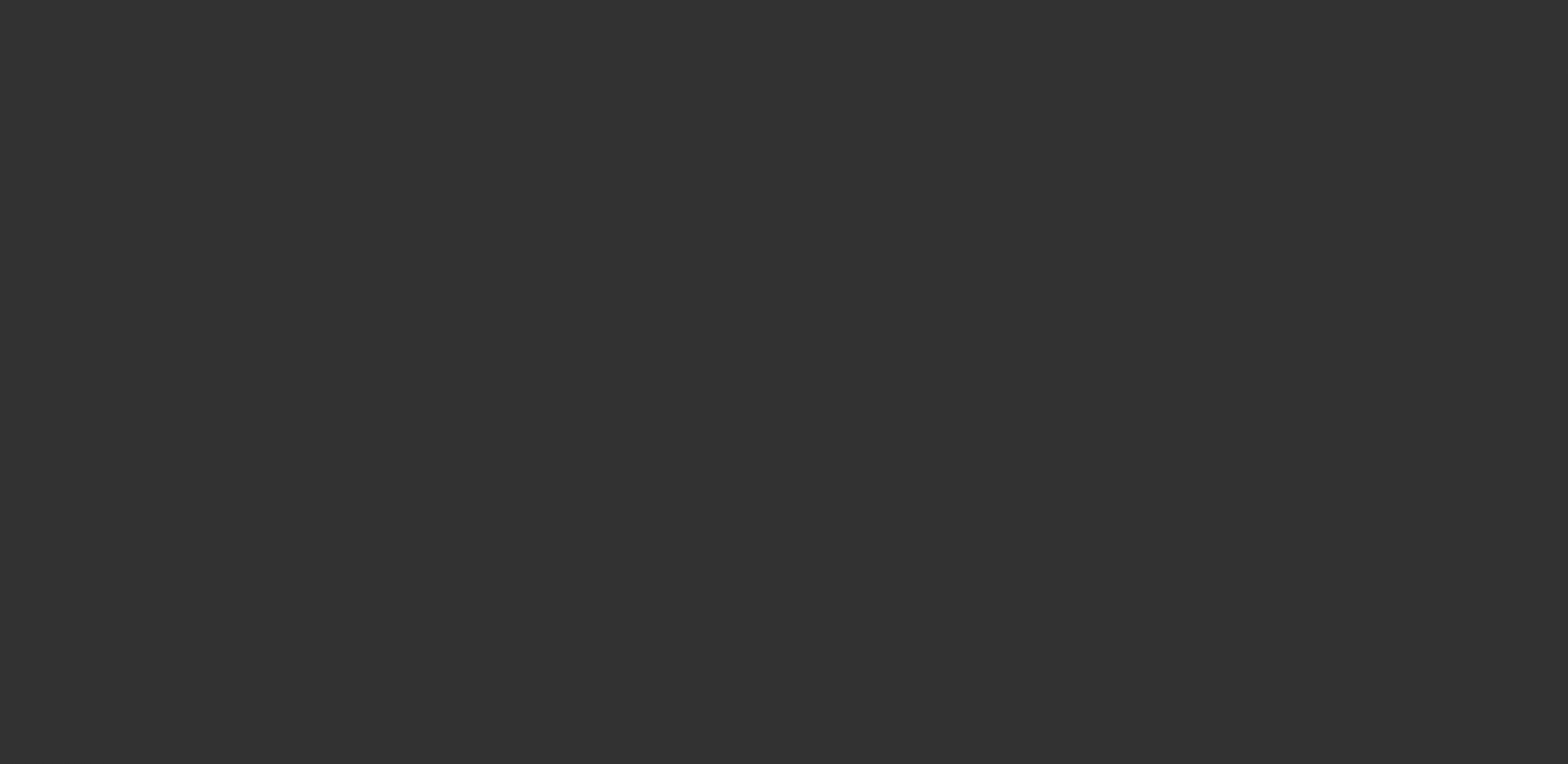
select select "0"
select select "2"
select select "0"
select select "6"
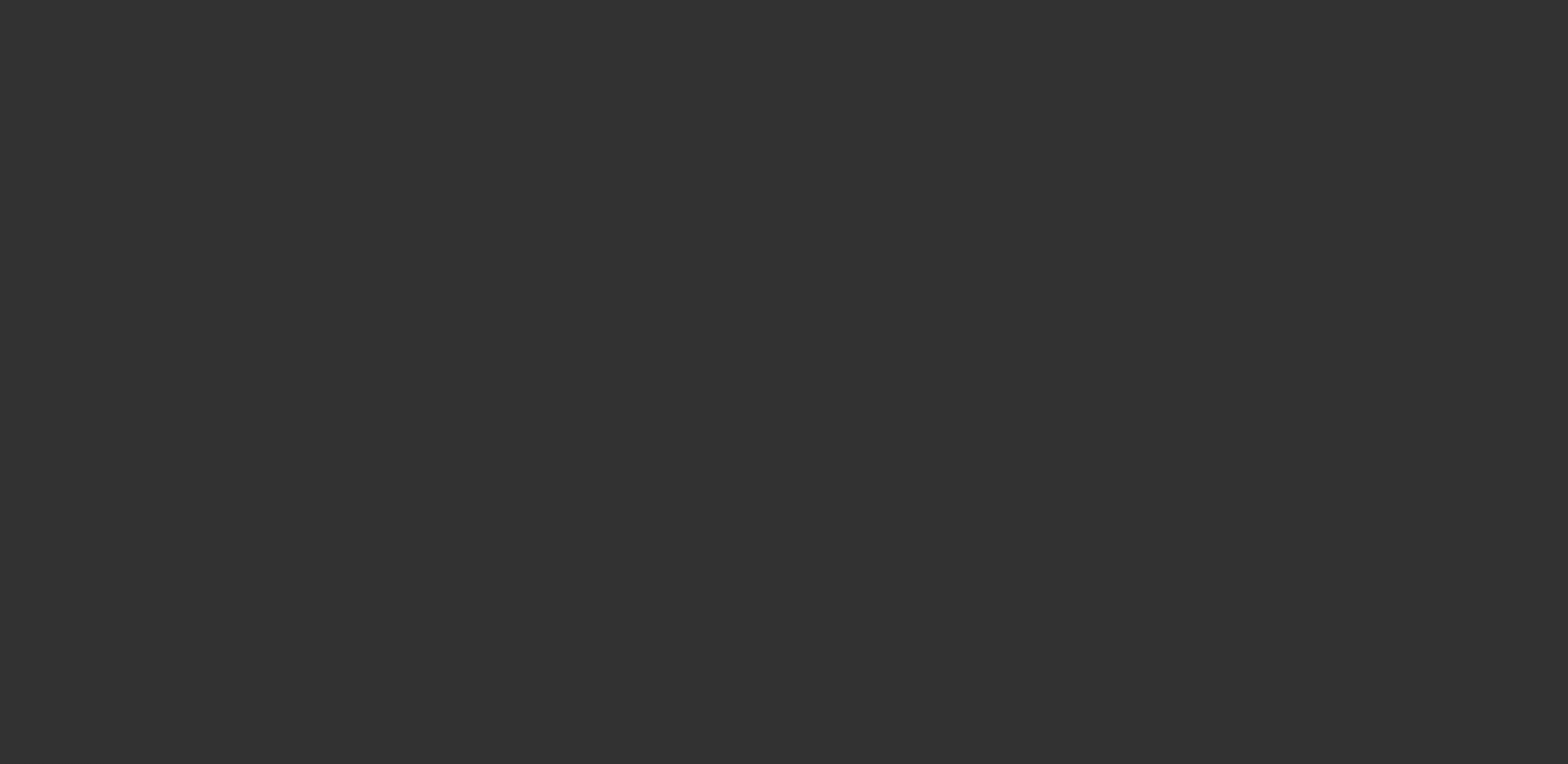
select select "0"
select select "2"
select select "0"
select select "6"
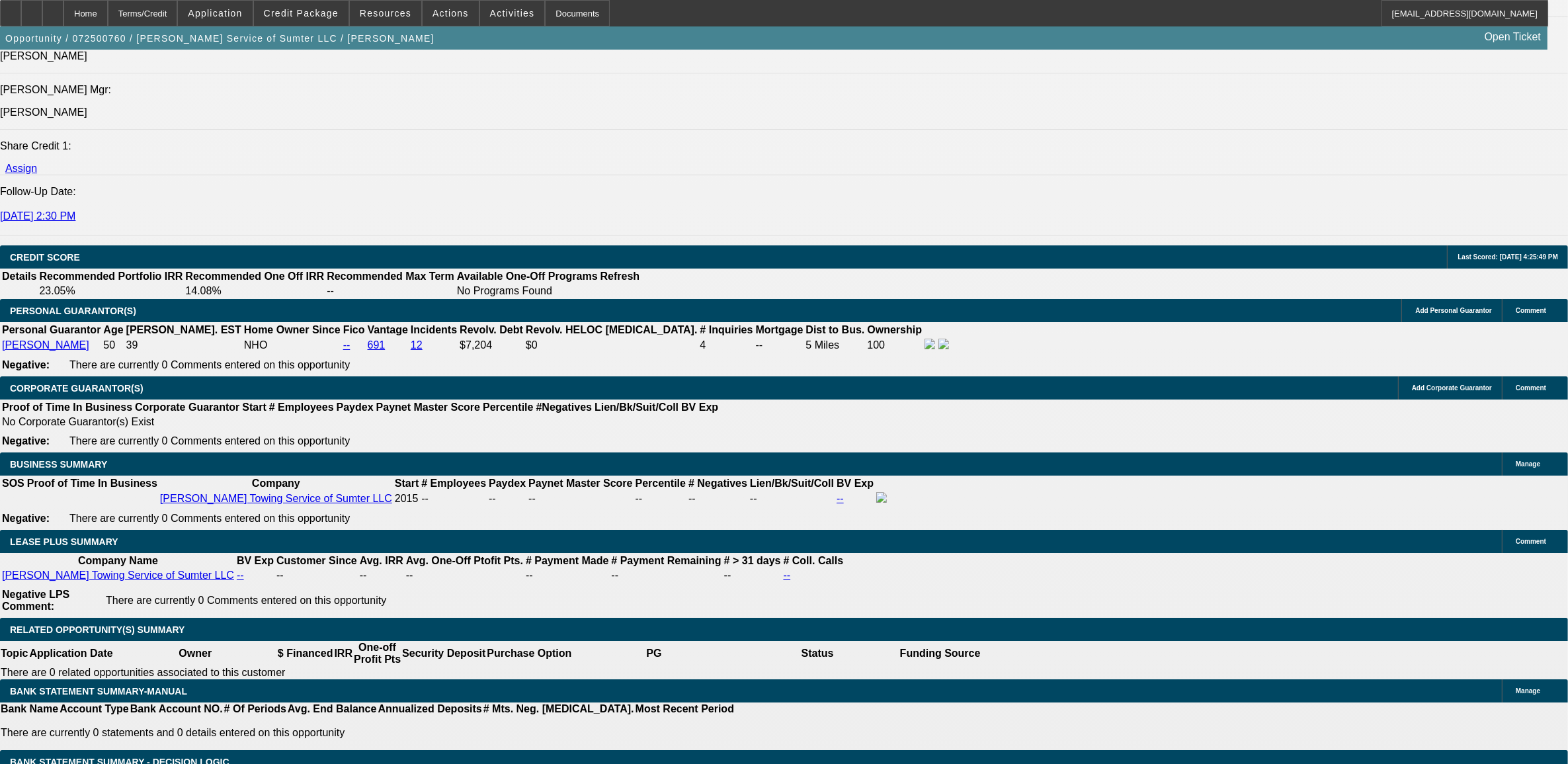
scroll to position [1902, 0]
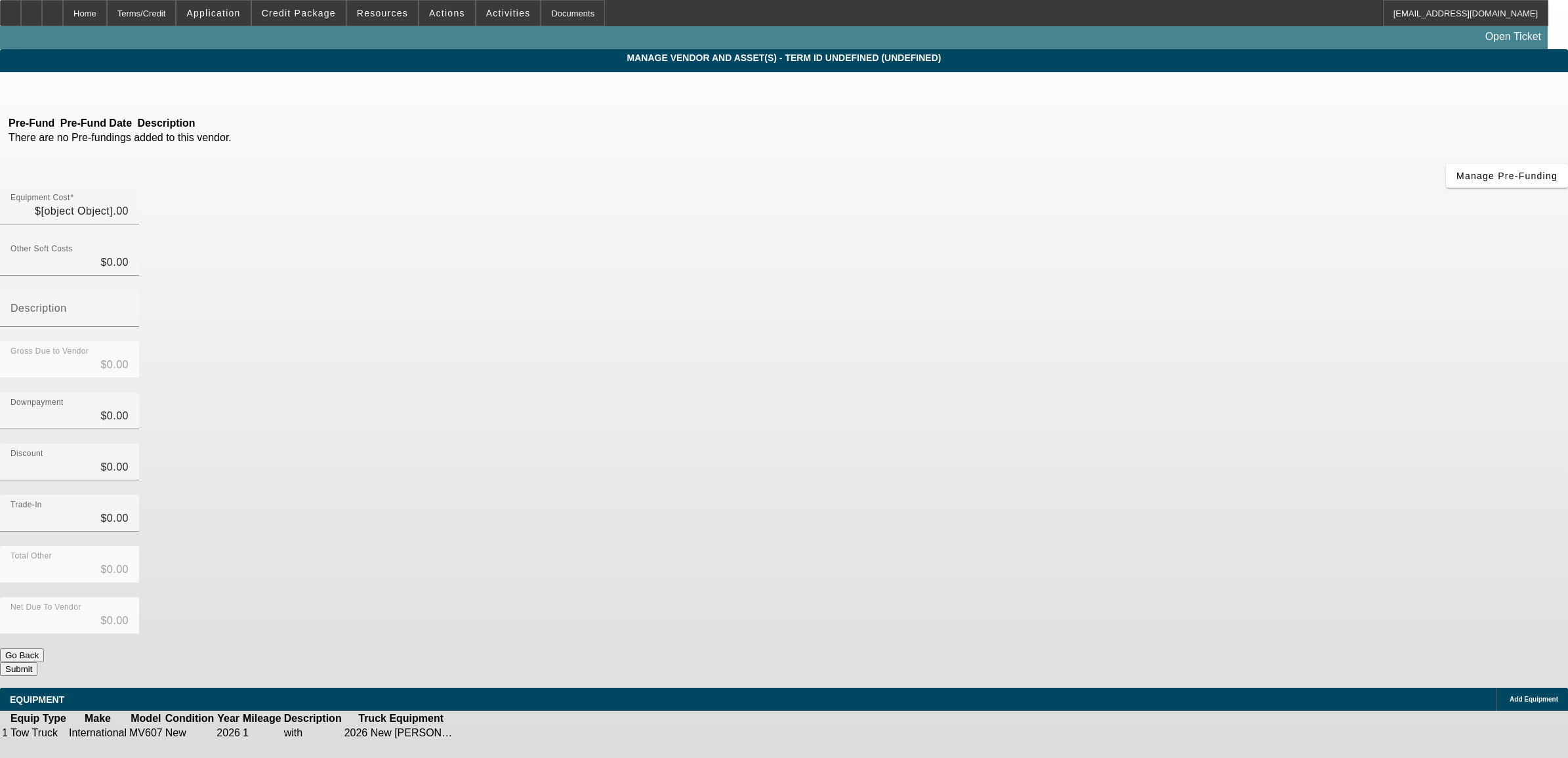
type input "$123,900.00"
type input "$1,398.22"
type input "$125,298.22"
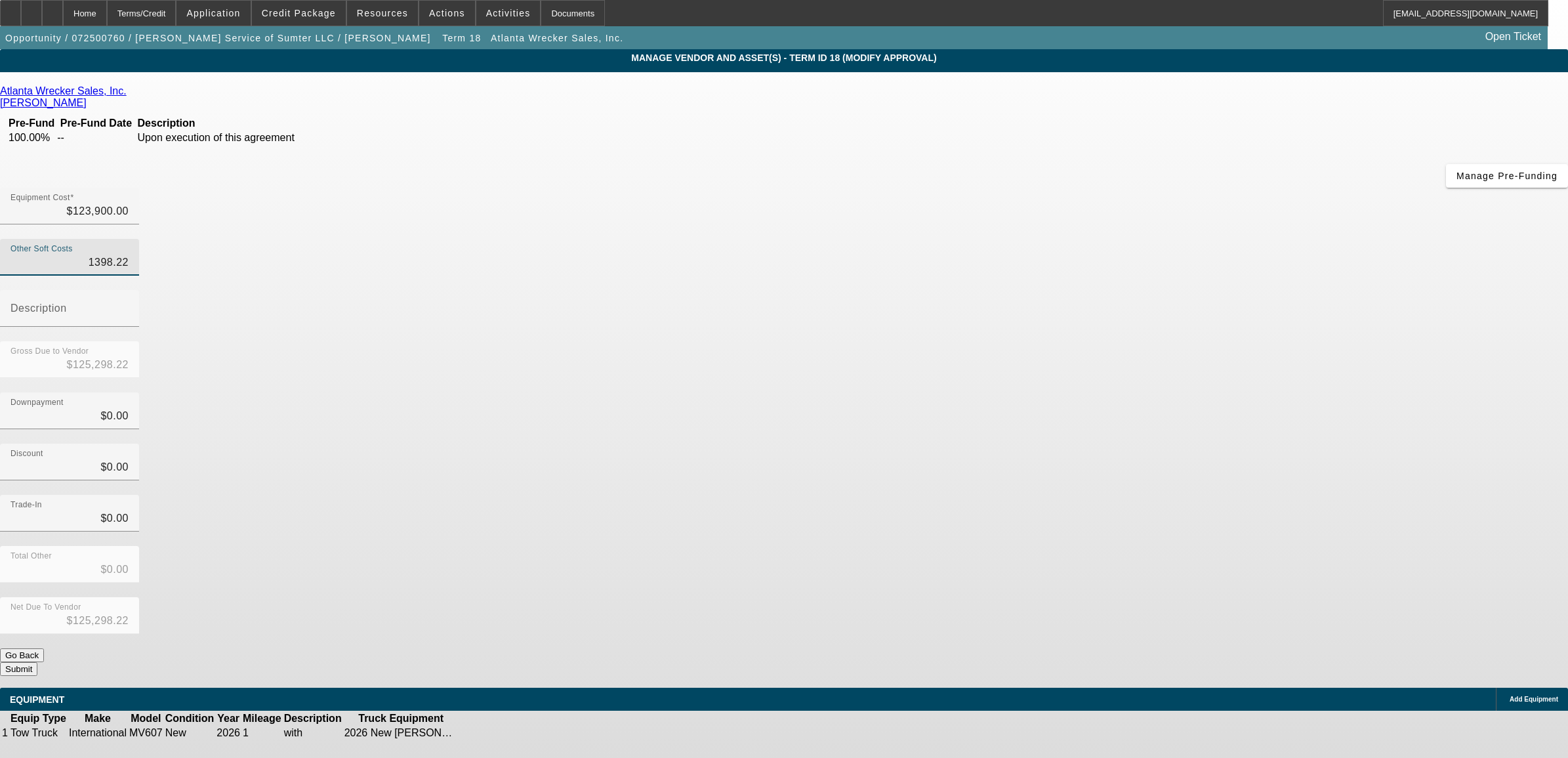
click at [129, 255] on input "1398.22" at bounding box center [69, 262] width 118 height 16
type input "5"
type input "$123,905.00"
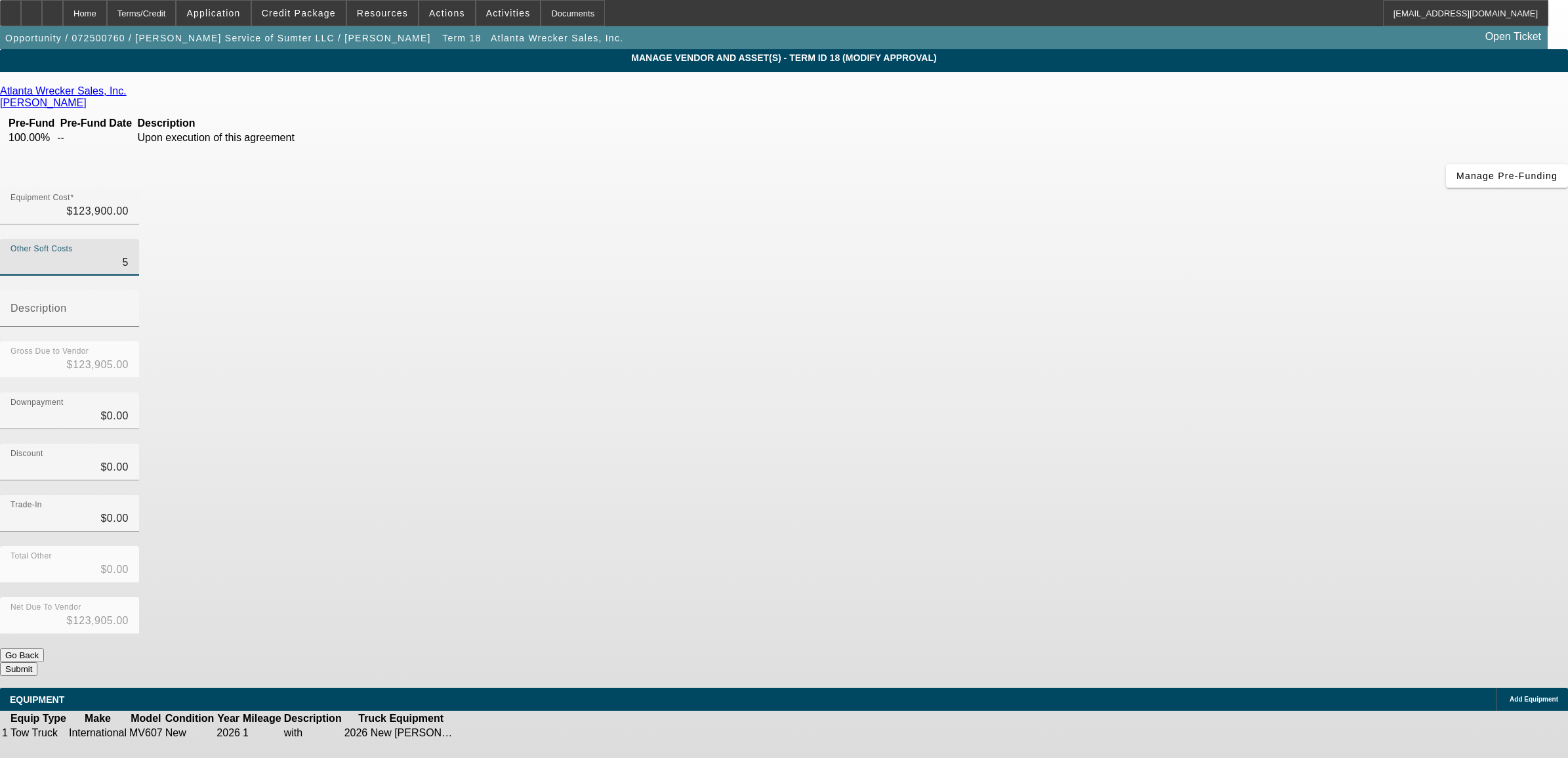
type input "$123,900.00"
type input "2"
type input "$123,902.00"
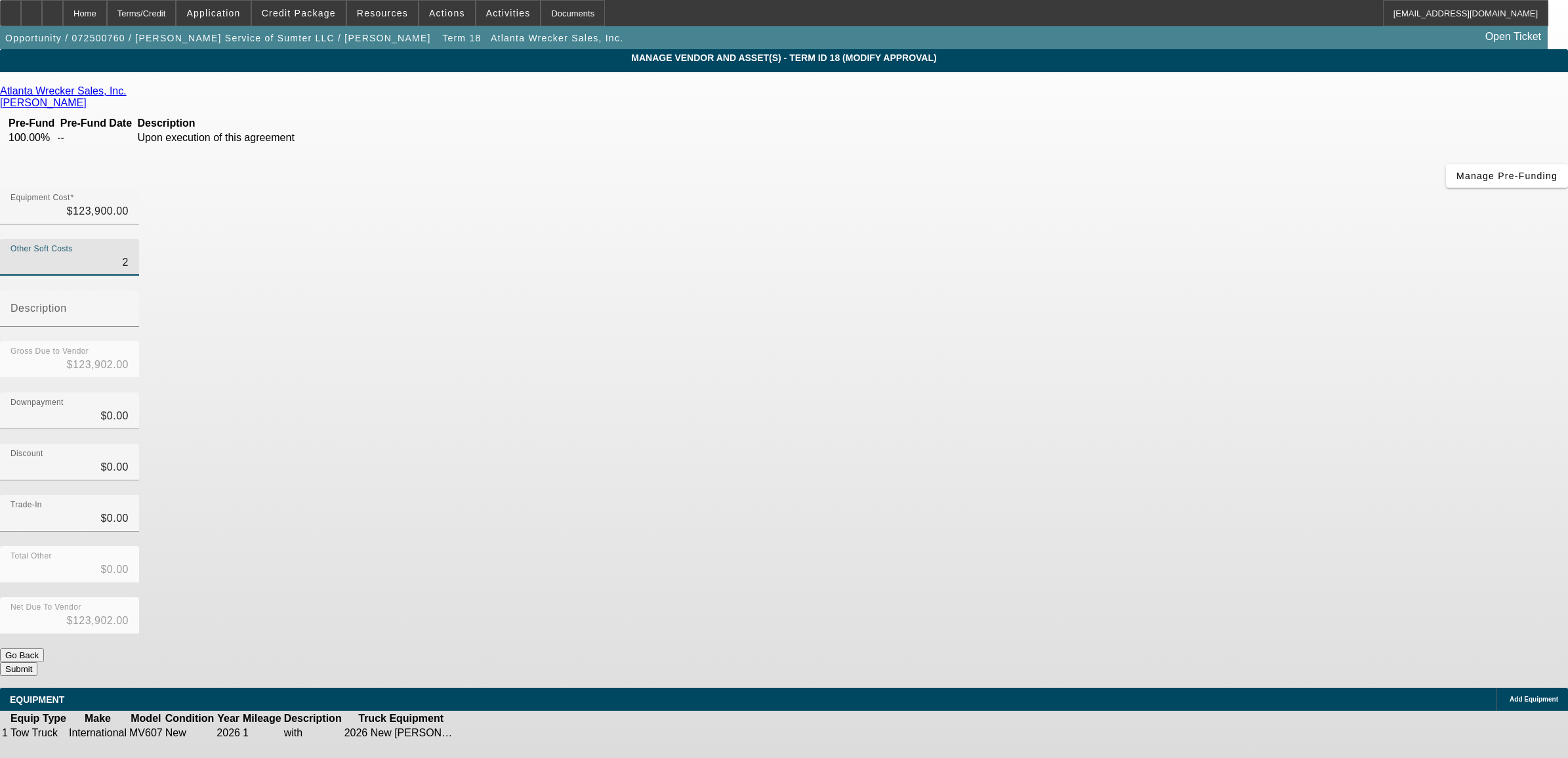
type input "27"
type input "$123,927.00"
type input "279"
type input "$124,179.00"
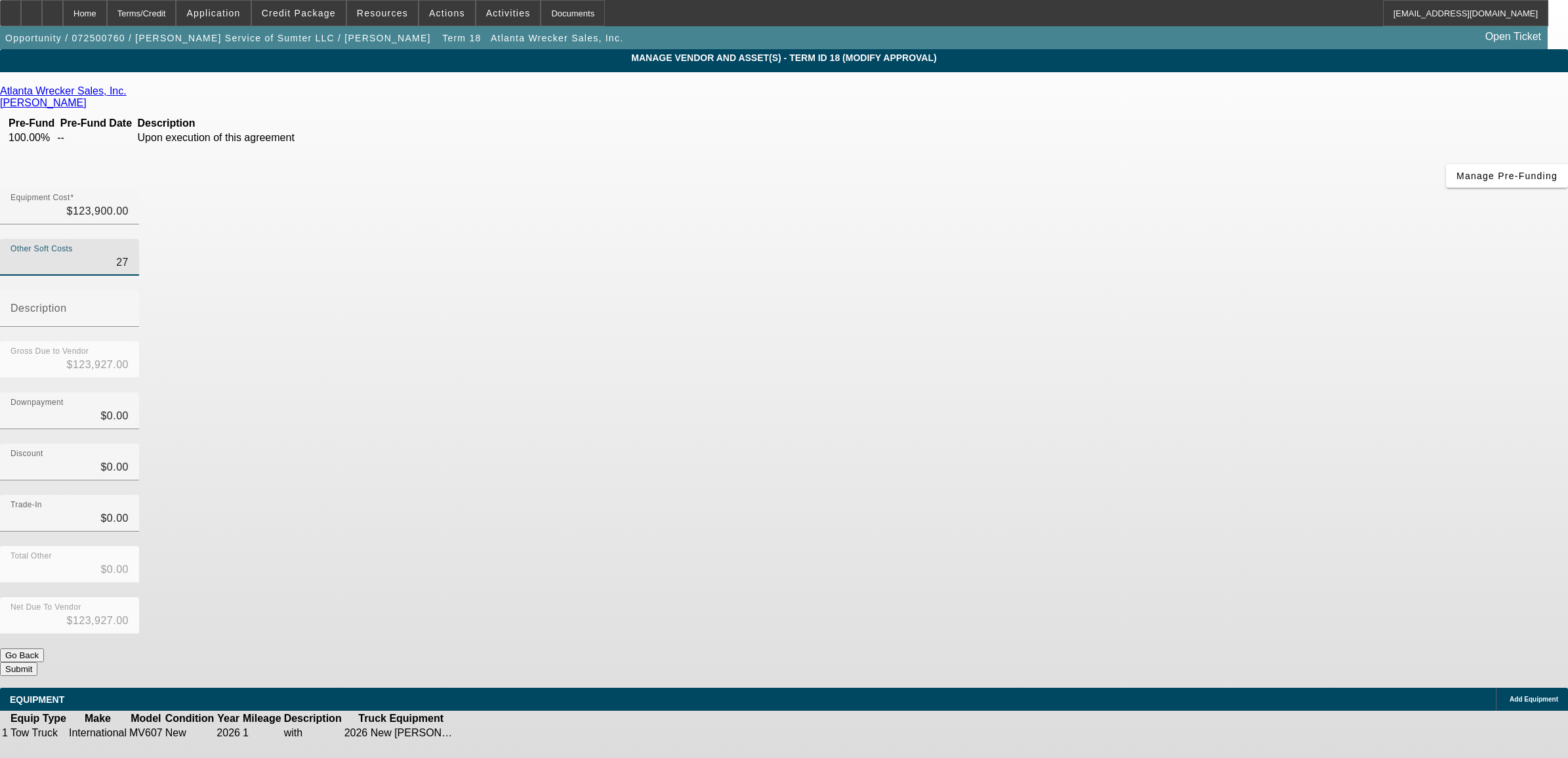
type input "$124,179.00"
type input "2793"
type input "$126,693.00"
type input "2793.4"
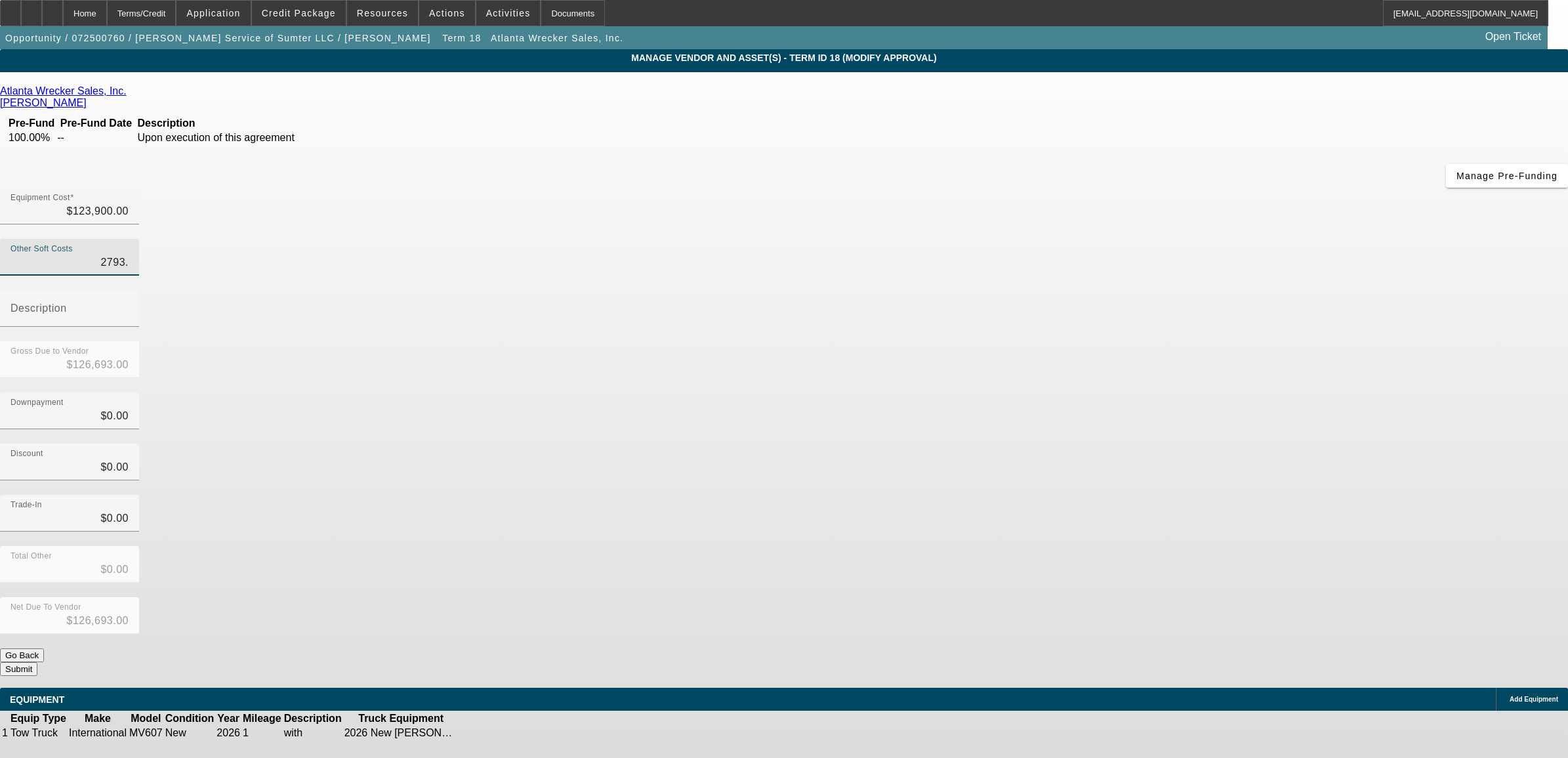
type input "$126,693.40"
type input "2793.44"
type input "$126,693.44"
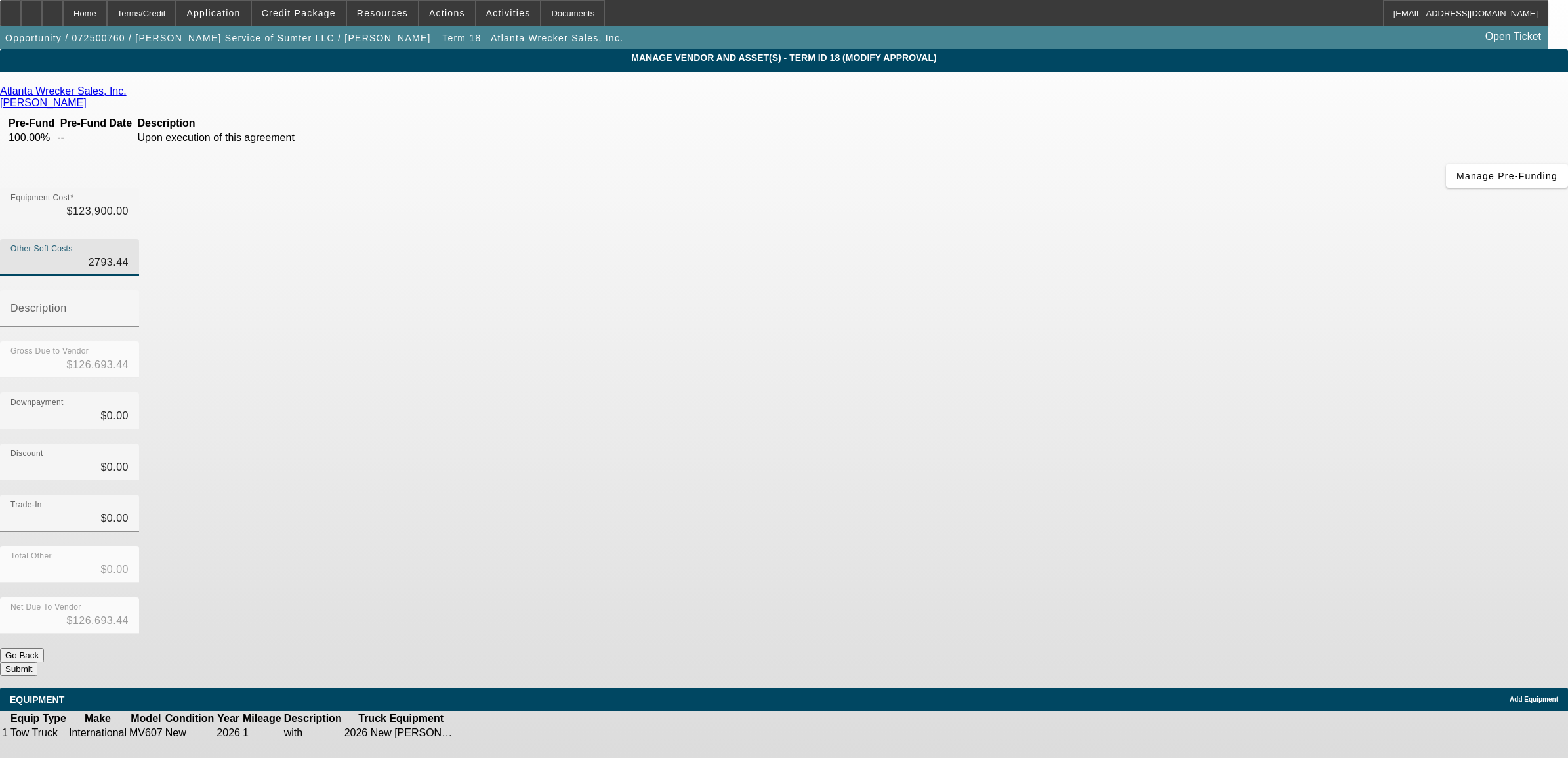
type input "$2,793.44"
click at [1008, 392] on div "Downpayment $0.00" at bounding box center [784, 418] width 1568 height 51
click at [37, 662] on button "Submit" at bounding box center [18, 669] width 37 height 13
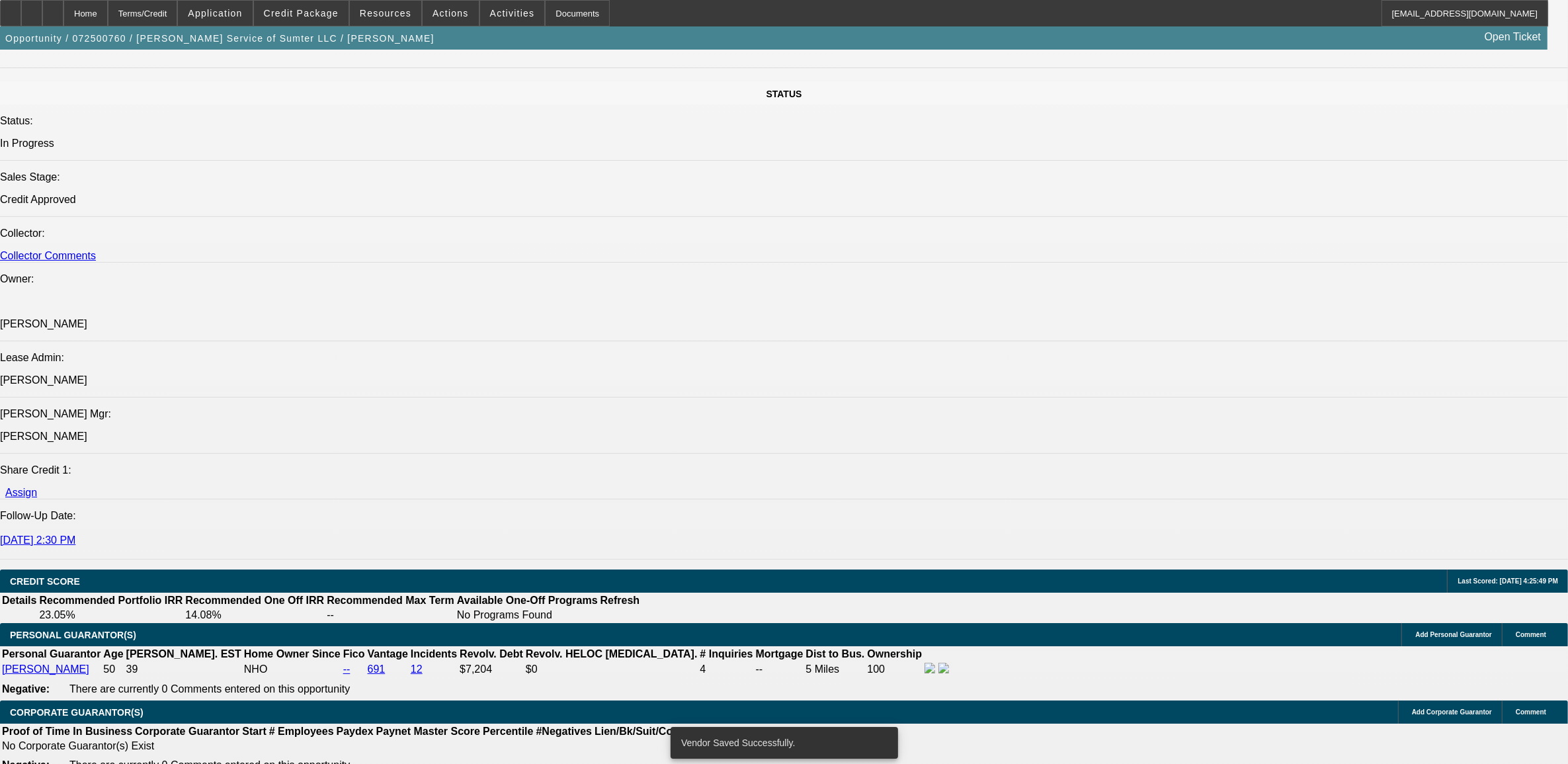
select select "0"
select select "2"
select select "0"
select select "6"
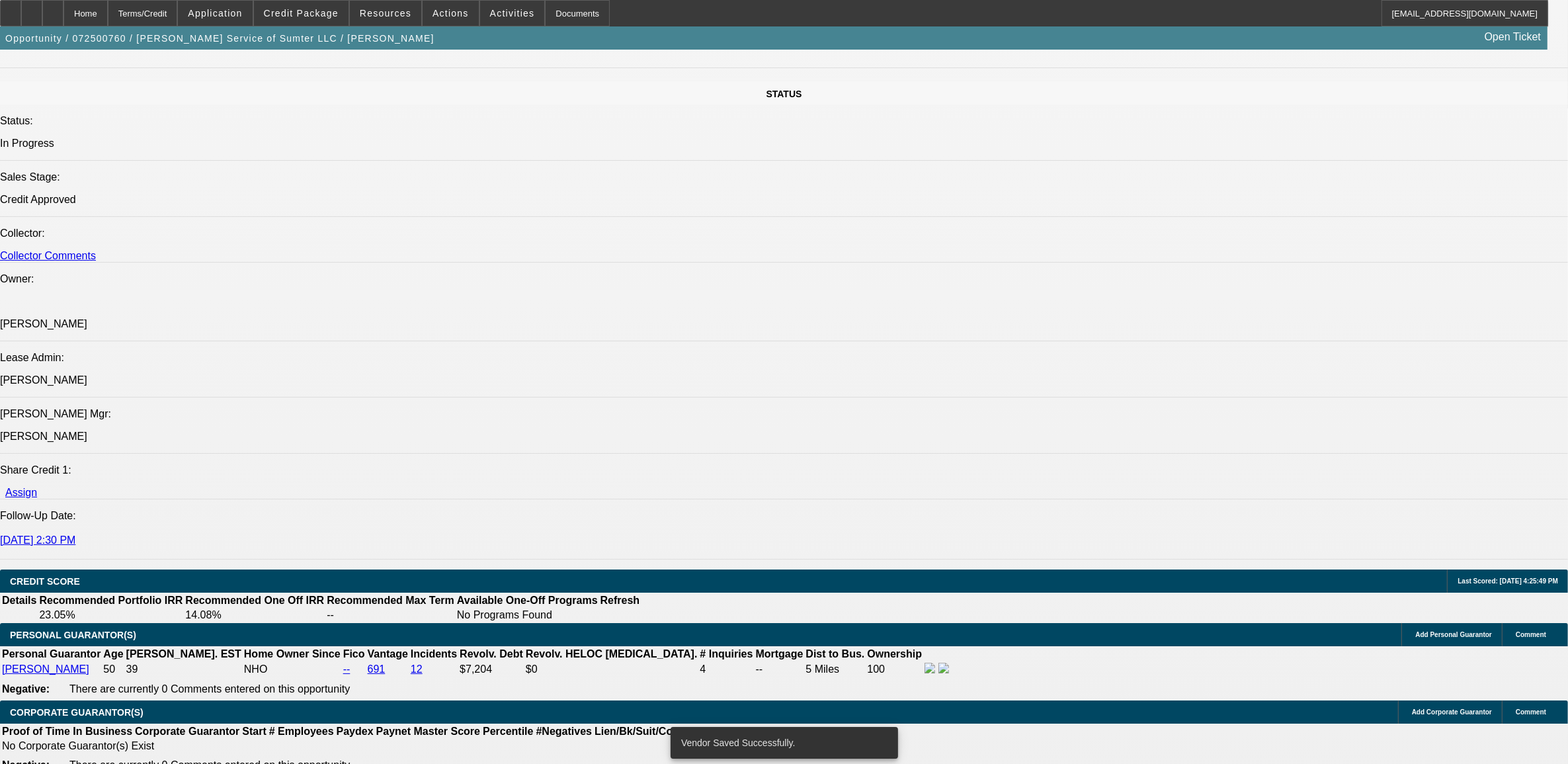
select select "0"
select select "2"
select select "0"
select select "6"
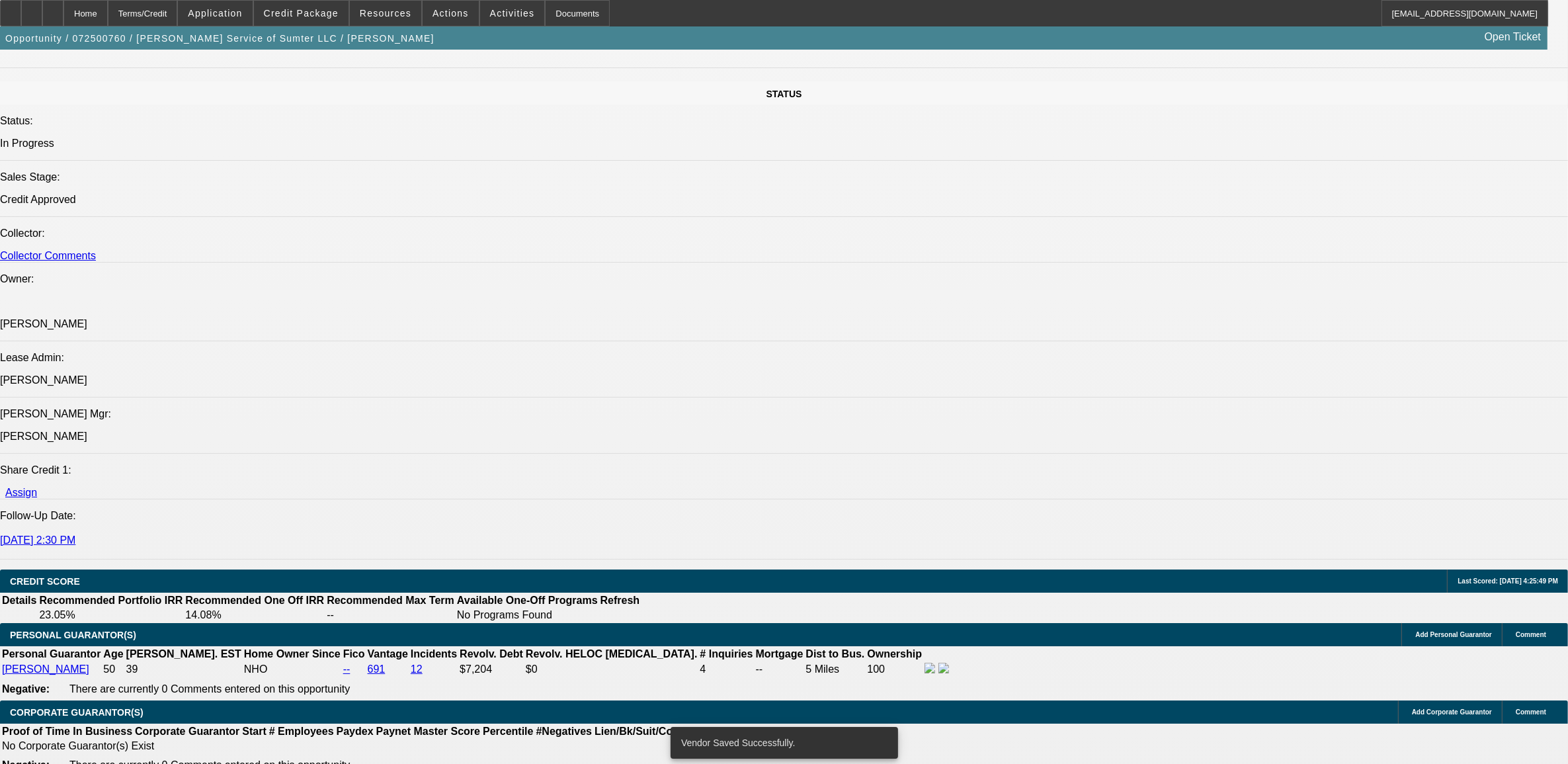
select select "0"
select select "2"
select select "0"
select select "6"
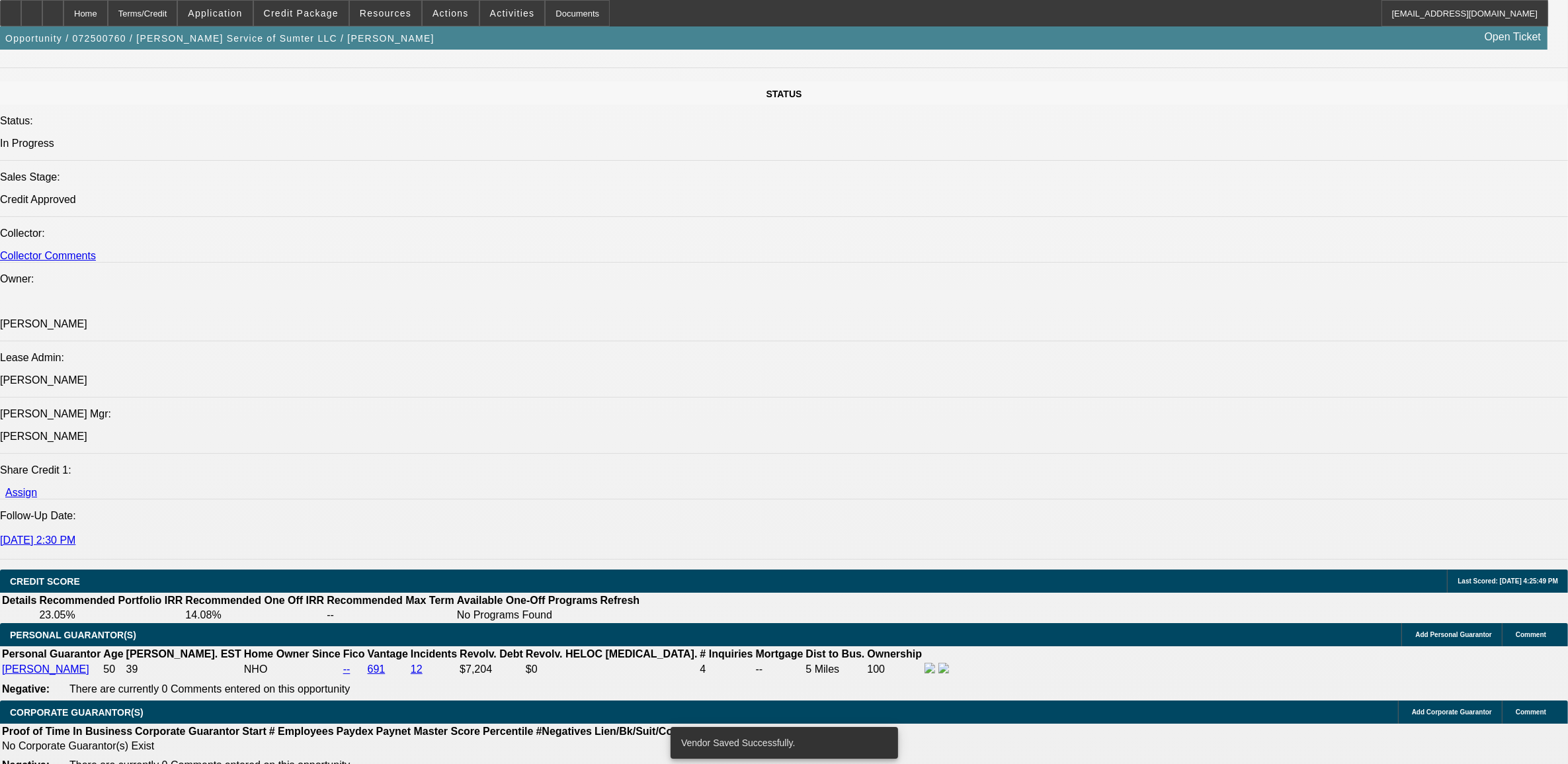
select select "0"
select select "2"
select select "0"
select select "6"
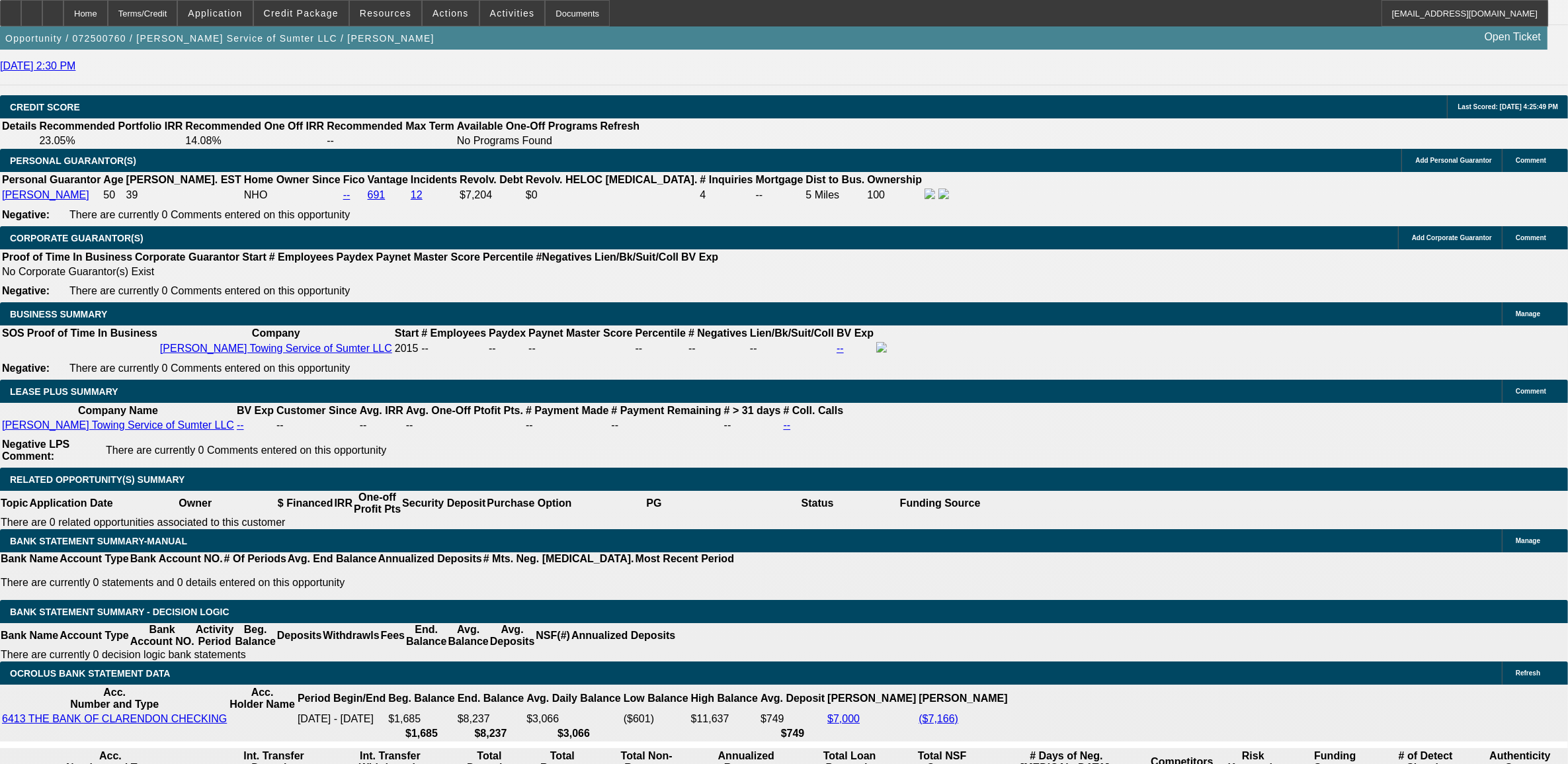
scroll to position [1833, 0]
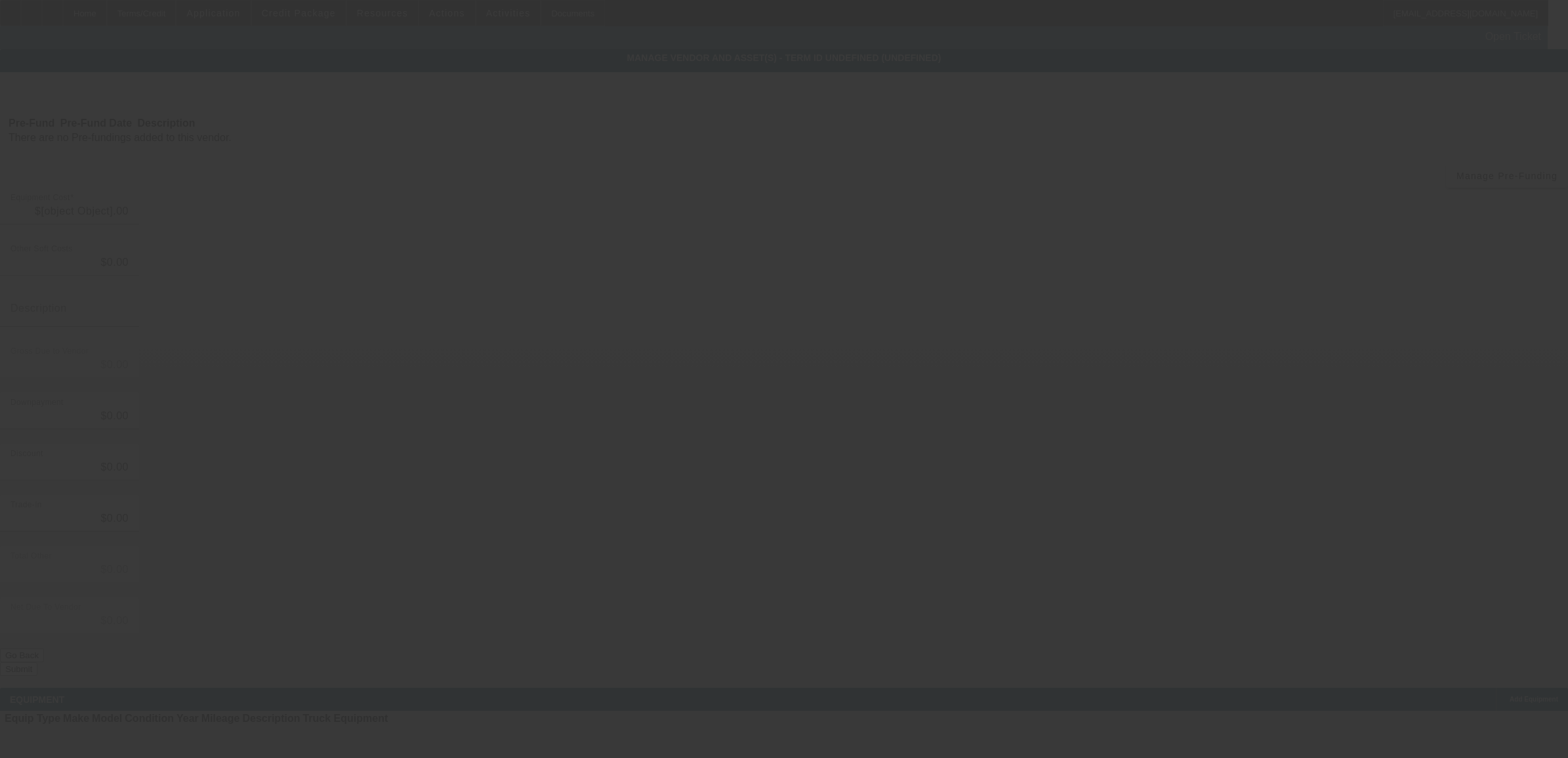
type input "$123,900.00"
type input "$2,793.44"
type input "$126,693.44"
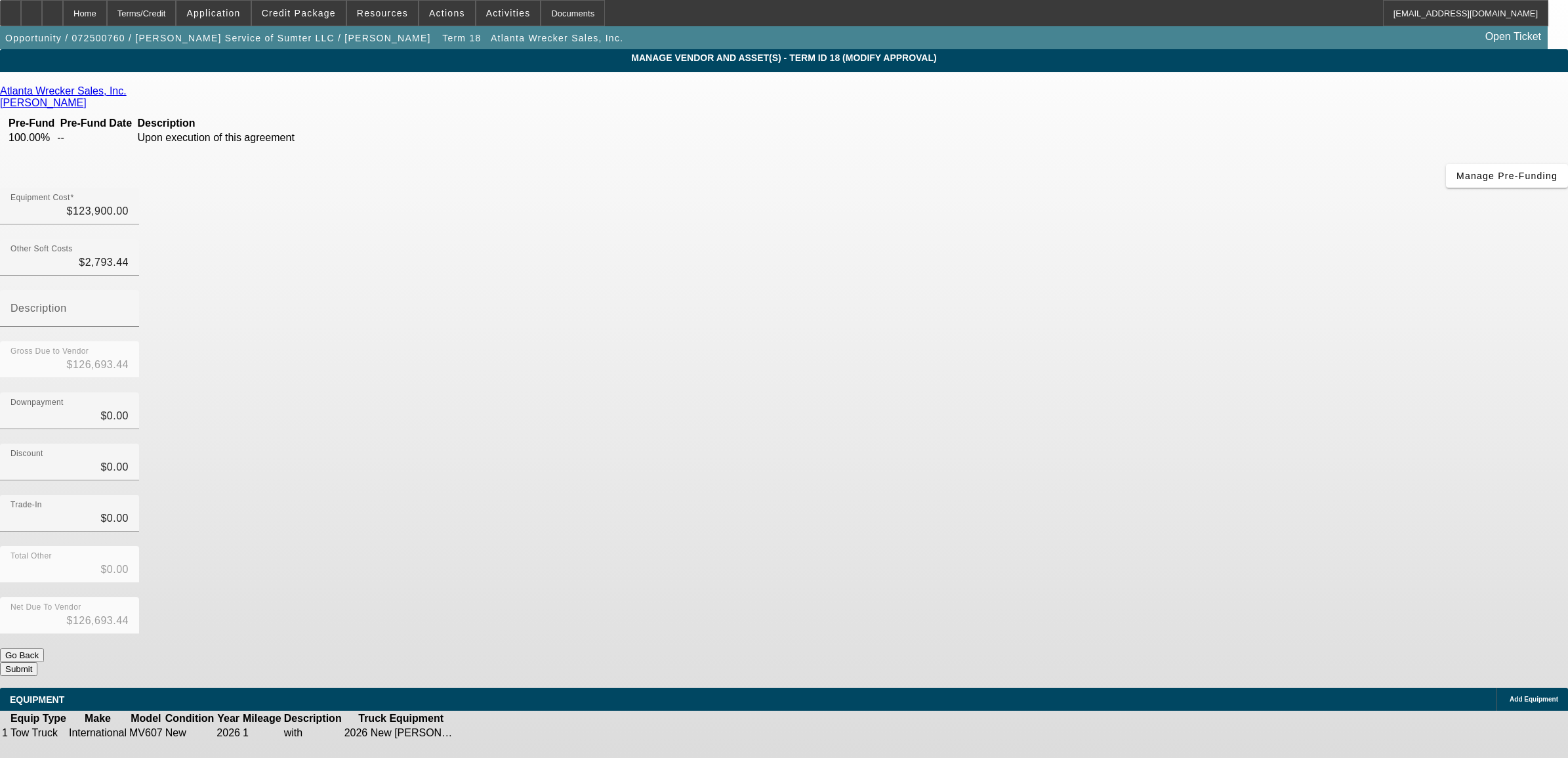
click at [500, 733] on icon at bounding box center [500, 733] width 0 height 0
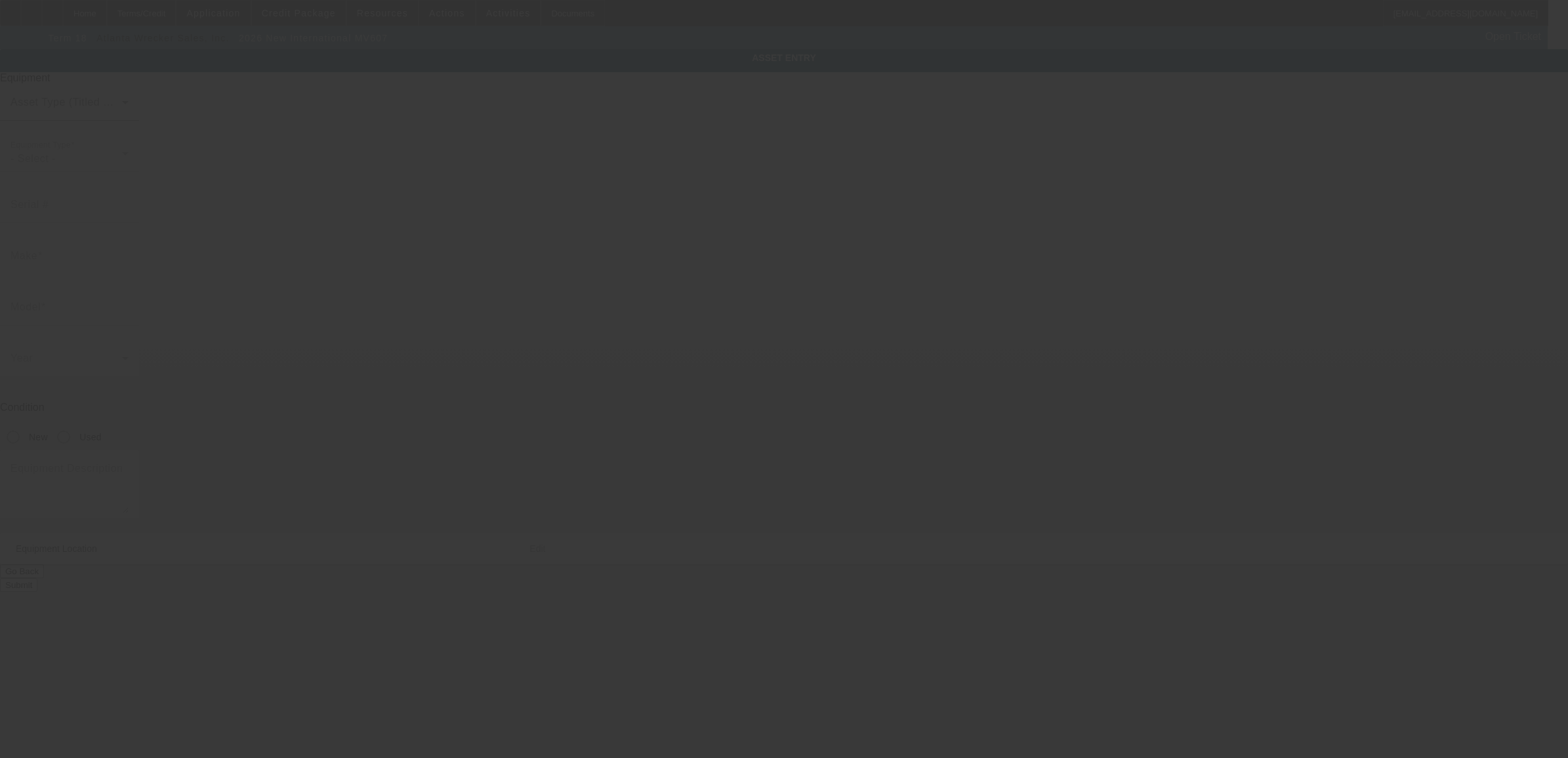
type input "3HAEUMML5TL707720"
type input "International"
type input "MV607"
radio input "true"
type textarea "with"
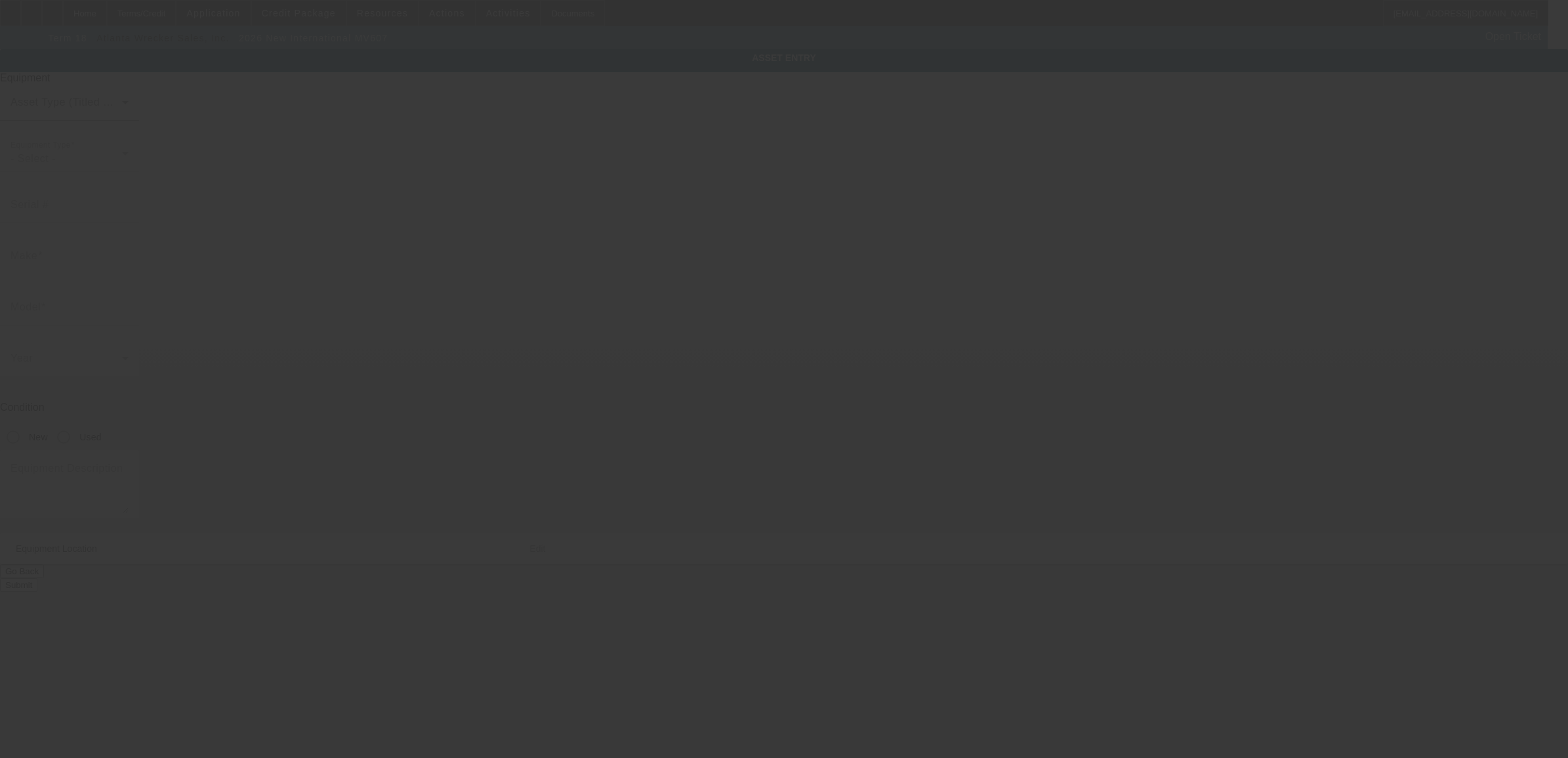
type input "1050 South Pike West"
type input "Sumter"
type input "29150"
type input "Sumter"
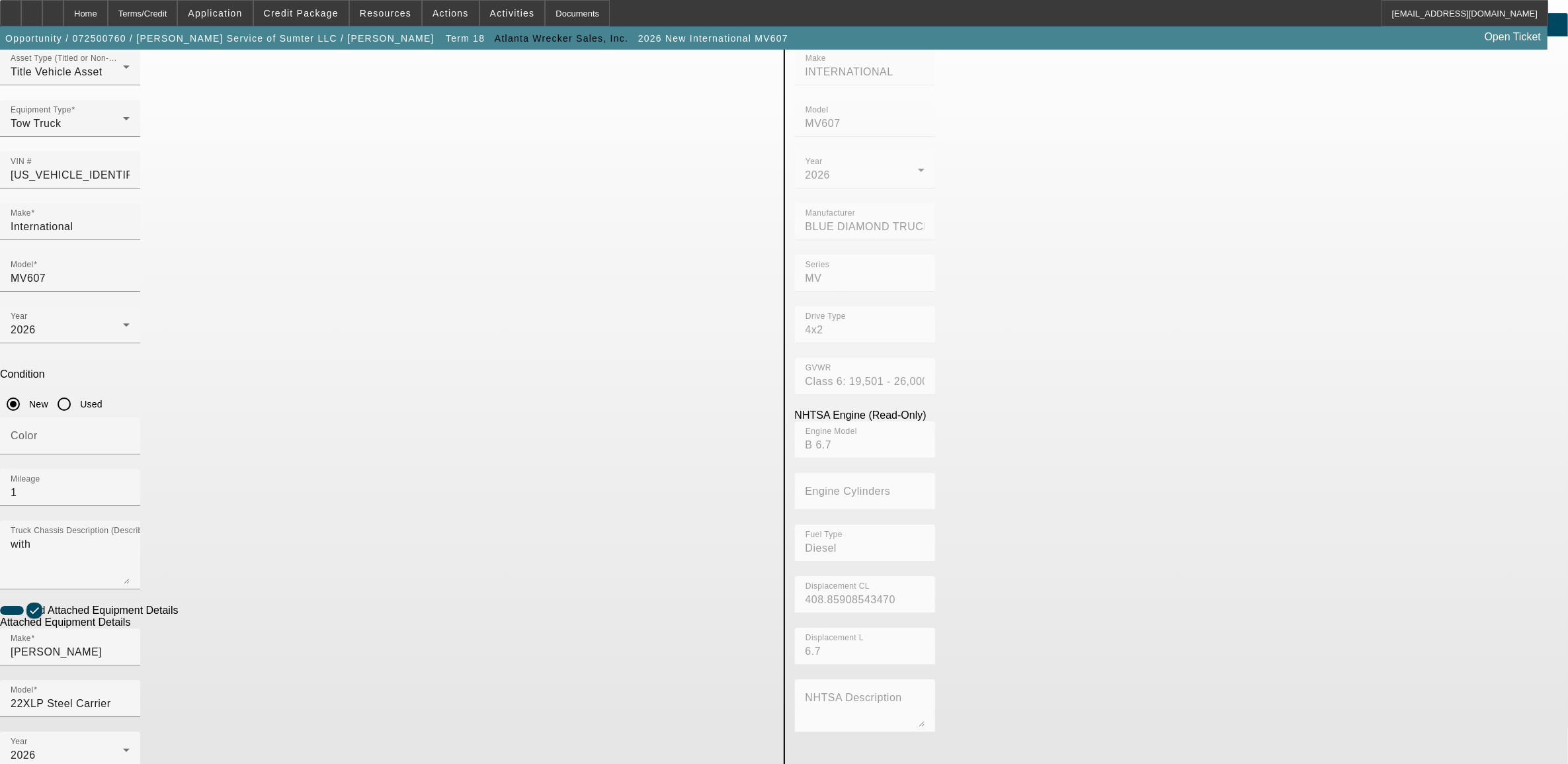
scroll to position [90, 0]
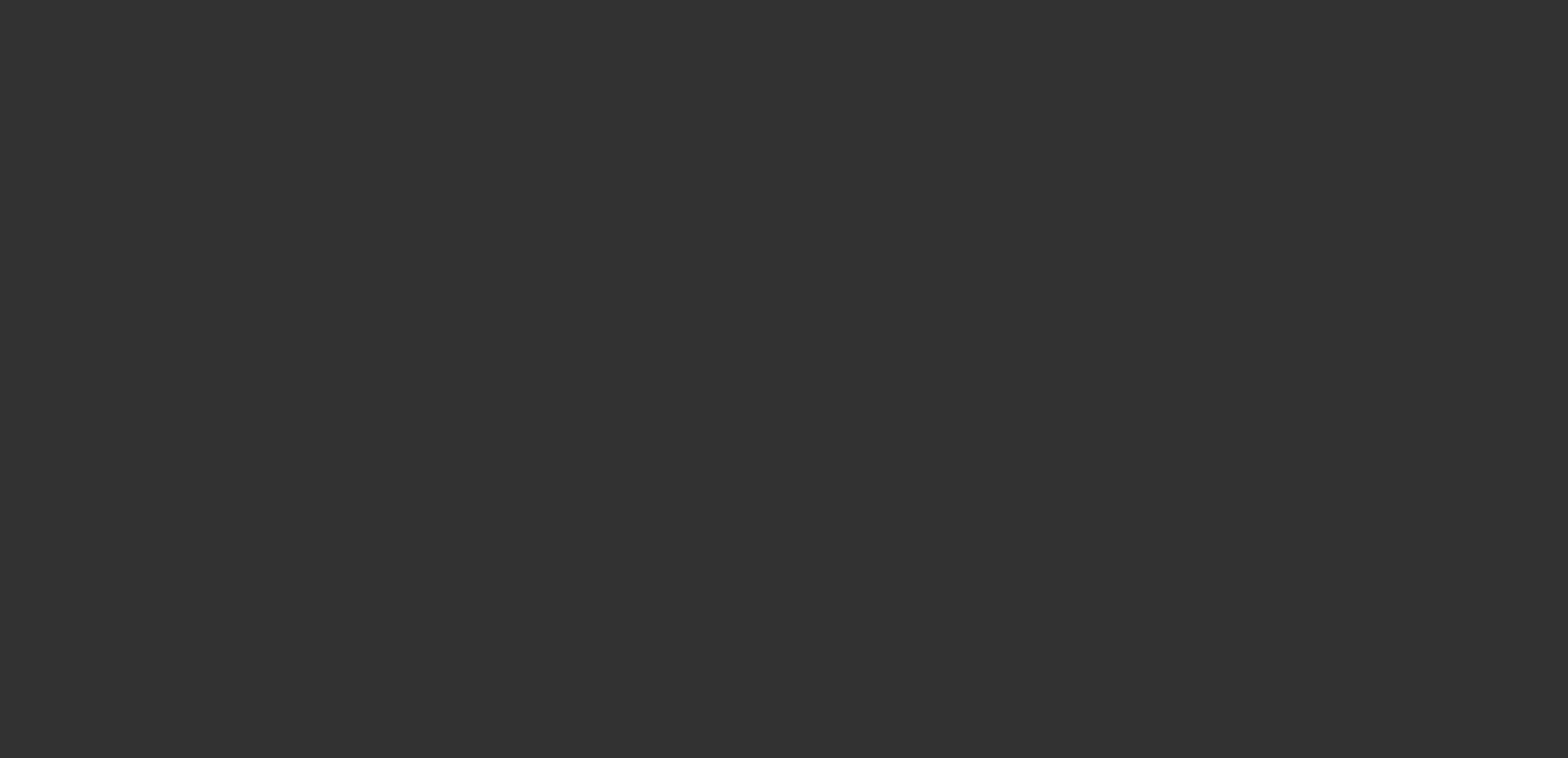
type input "$123,900.00"
type input "$2,793.44"
type input "$126,693.44"
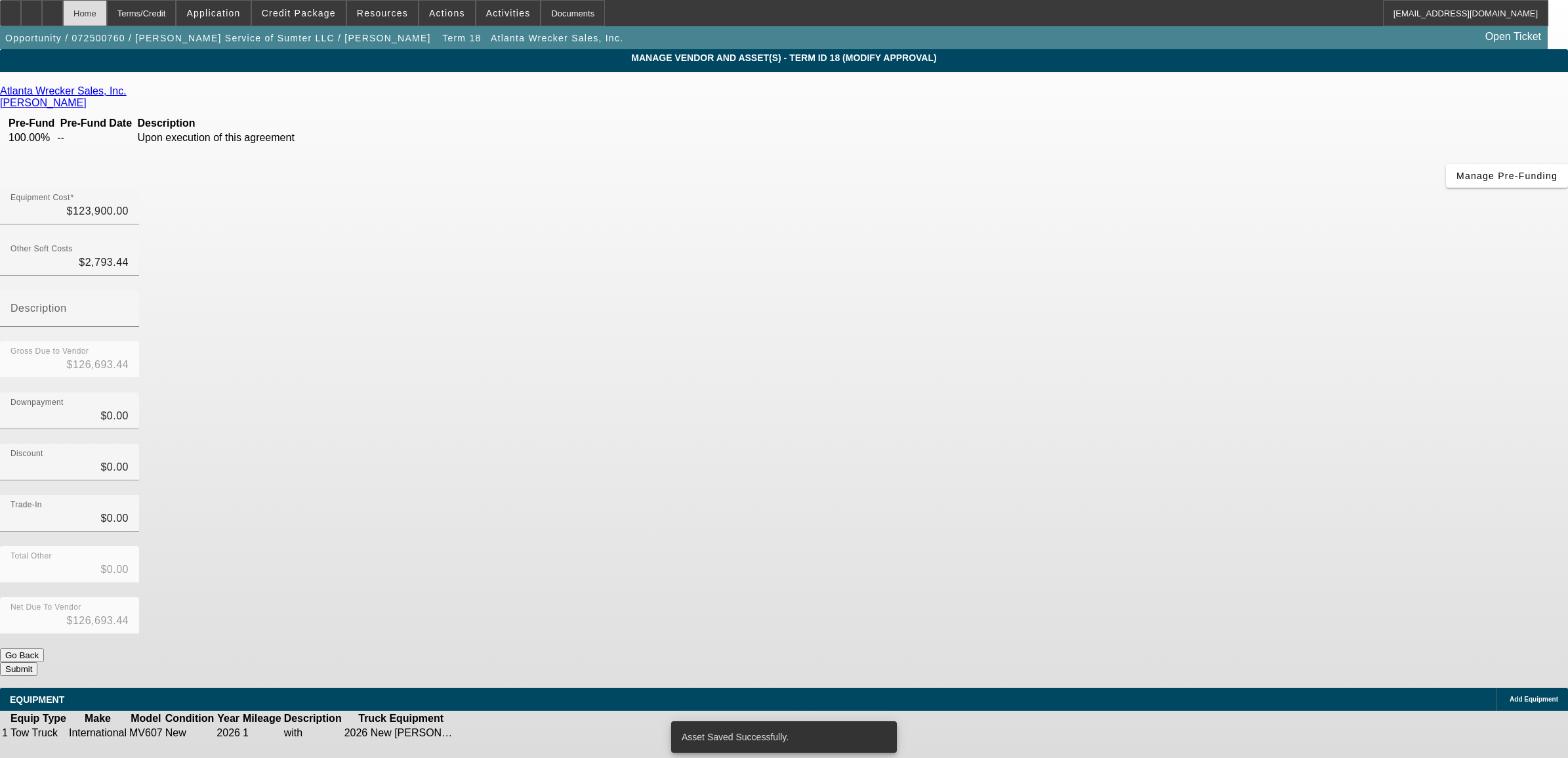
click at [107, 17] on div "Home" at bounding box center [84, 13] width 44 height 26
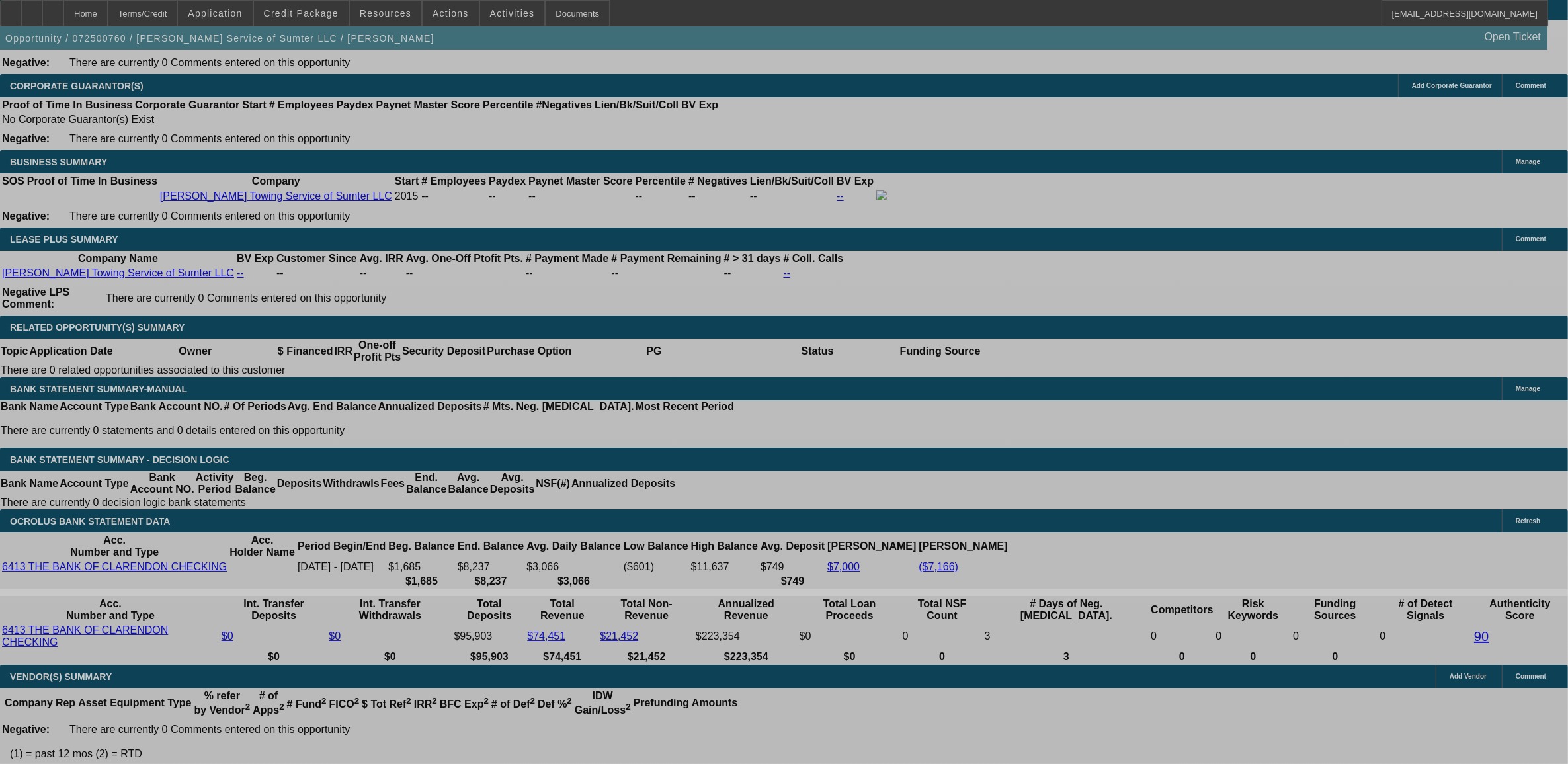
select select "0"
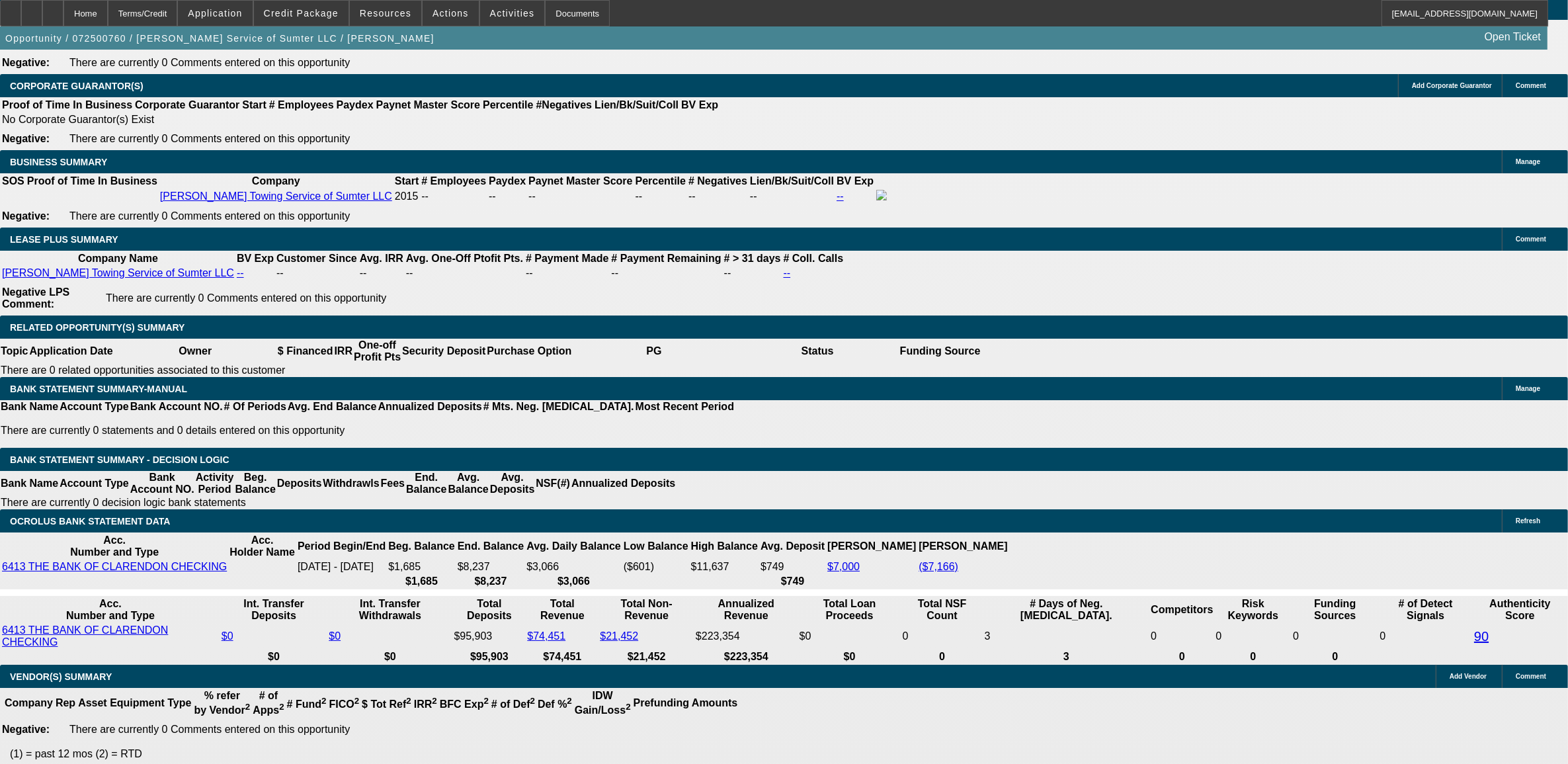
select select "2"
select select "0"
select select "6"
select select "0"
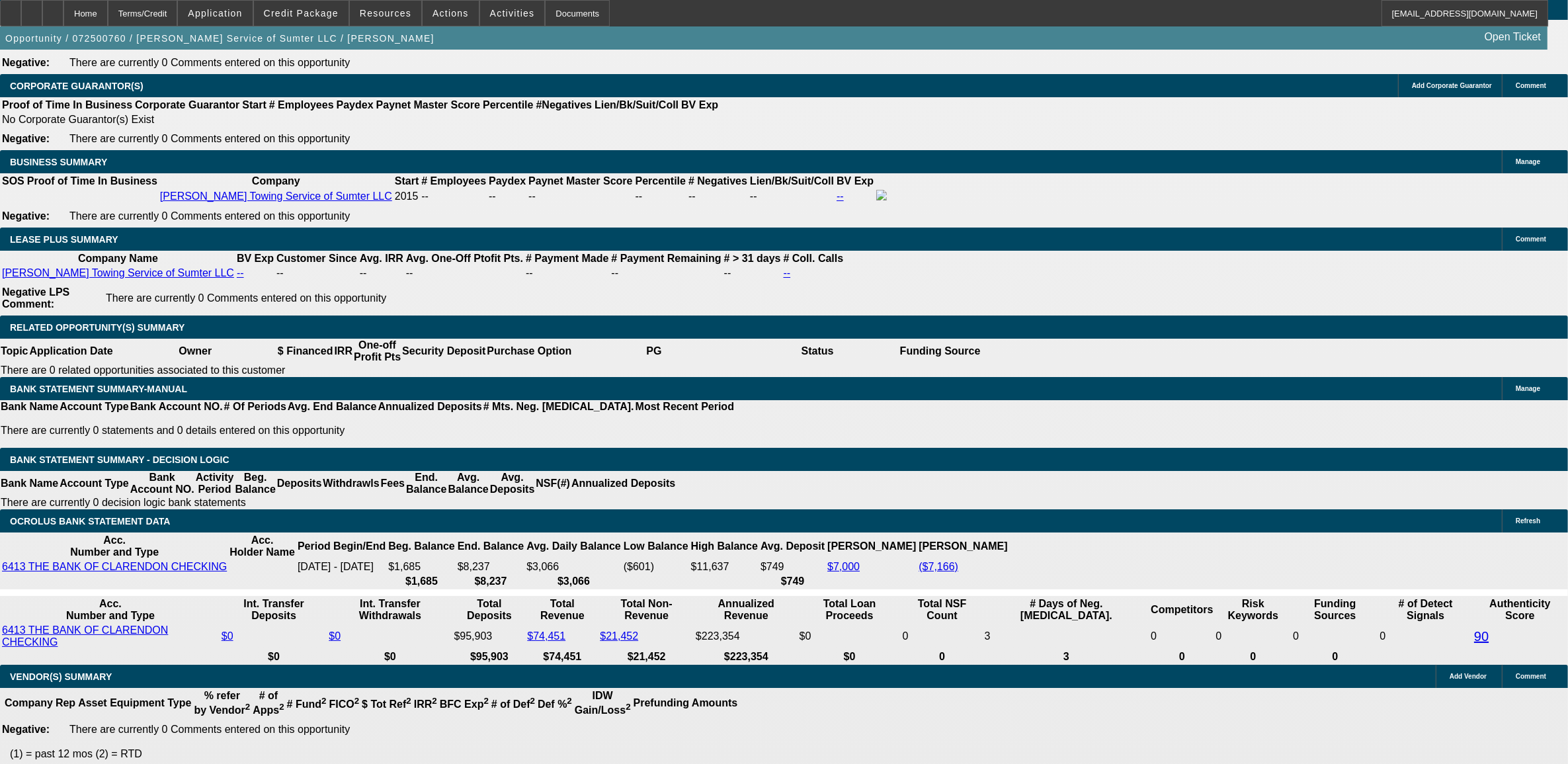
select select "2"
select select "0"
select select "6"
select select "0"
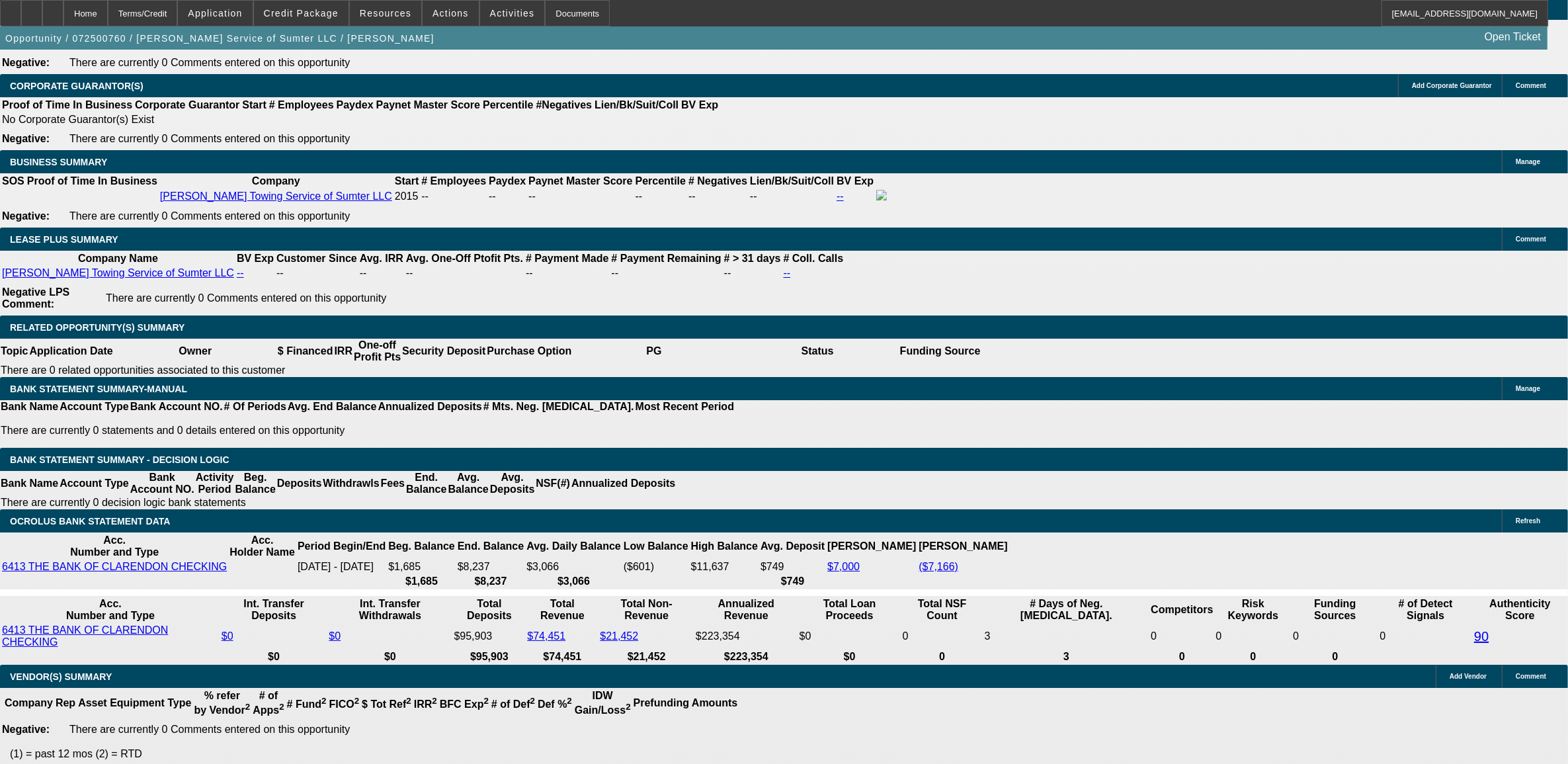
select select "2"
select select "0"
select select "6"
select select "0"
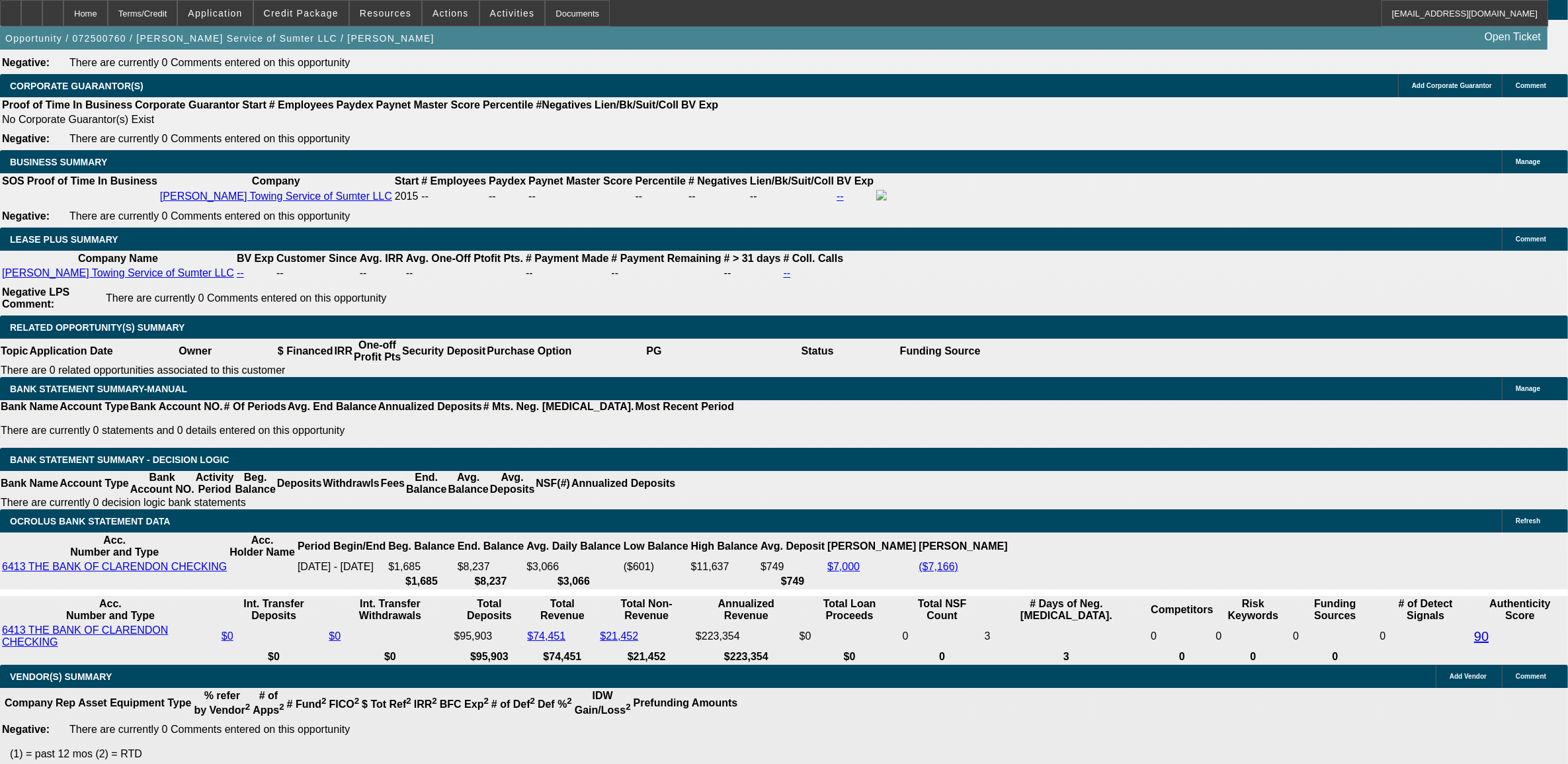
select select "2"
select select "0"
select select "6"
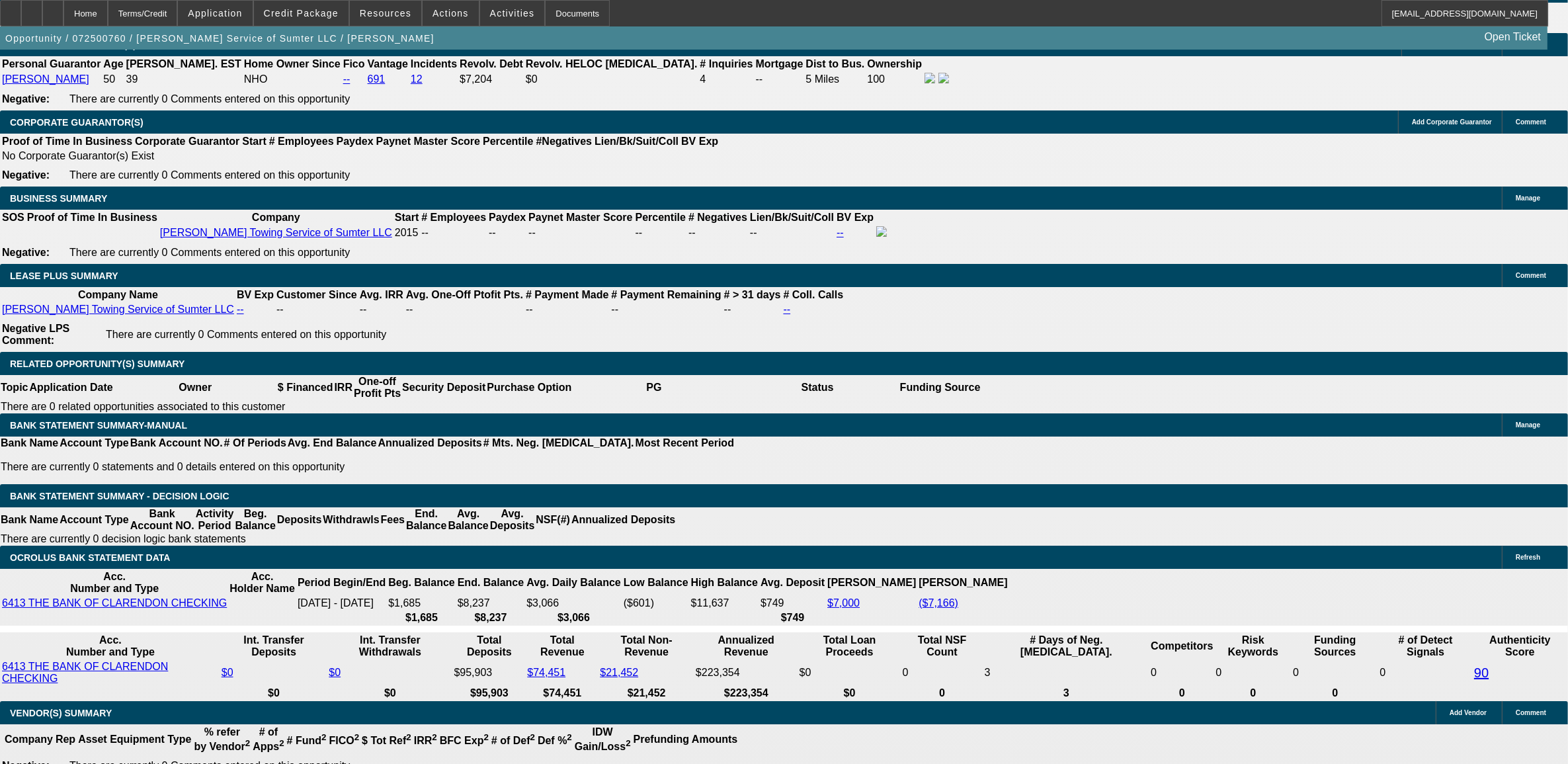
scroll to position [2008, 0]
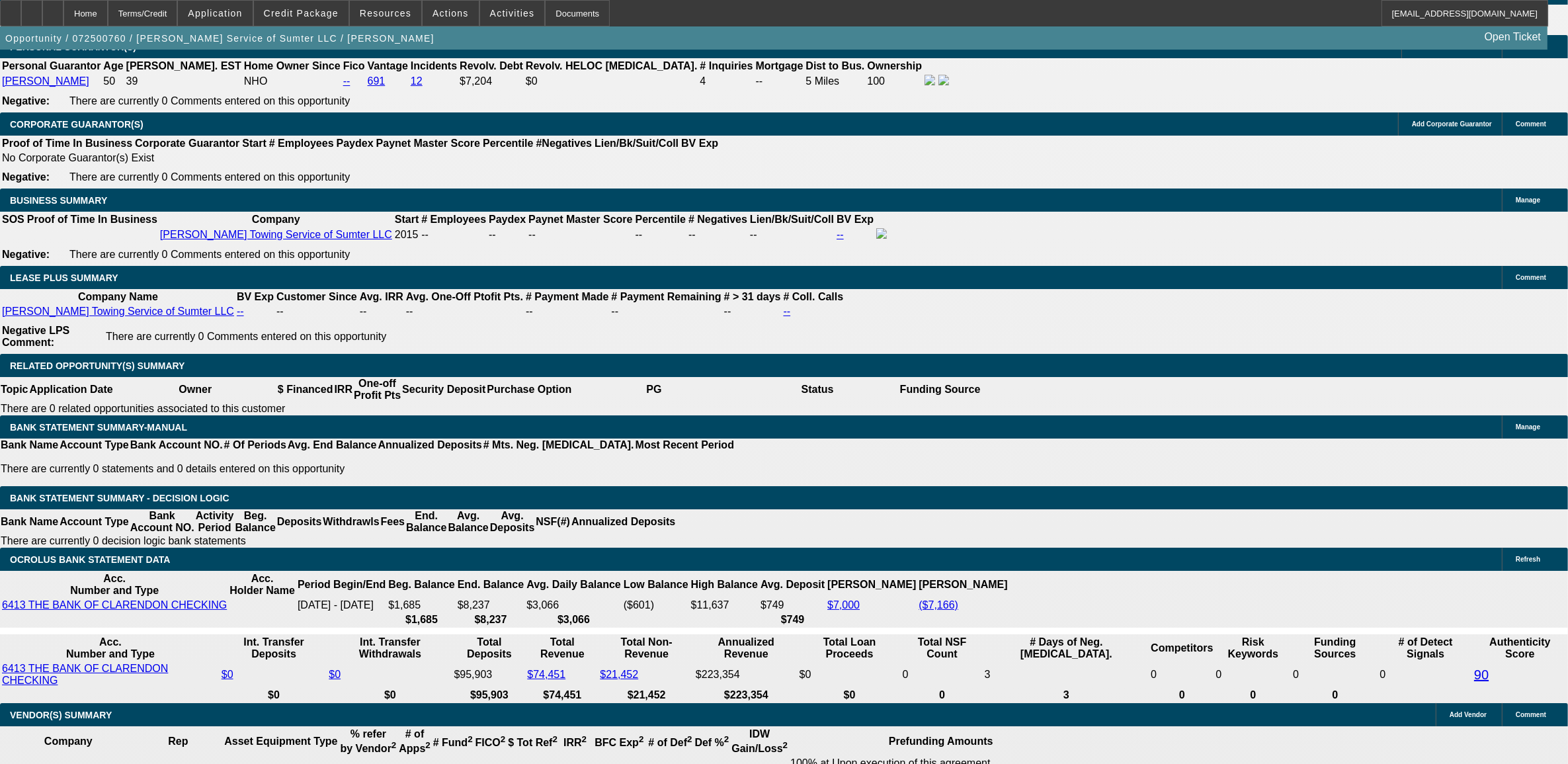
type input "$7,193.44"
type input "UNKNOWN"
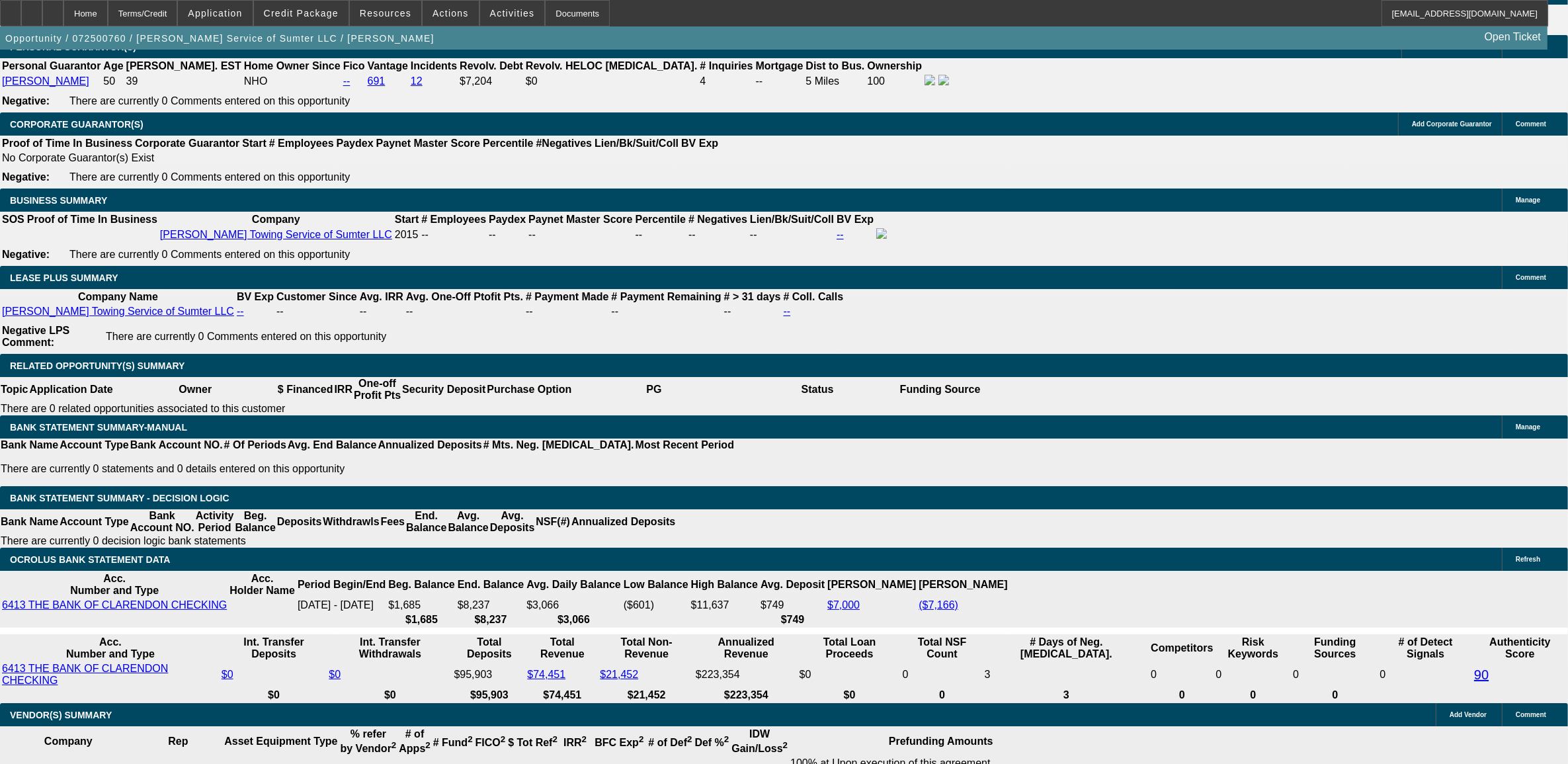
type input "$6,540.06"
type input "$3,270.03"
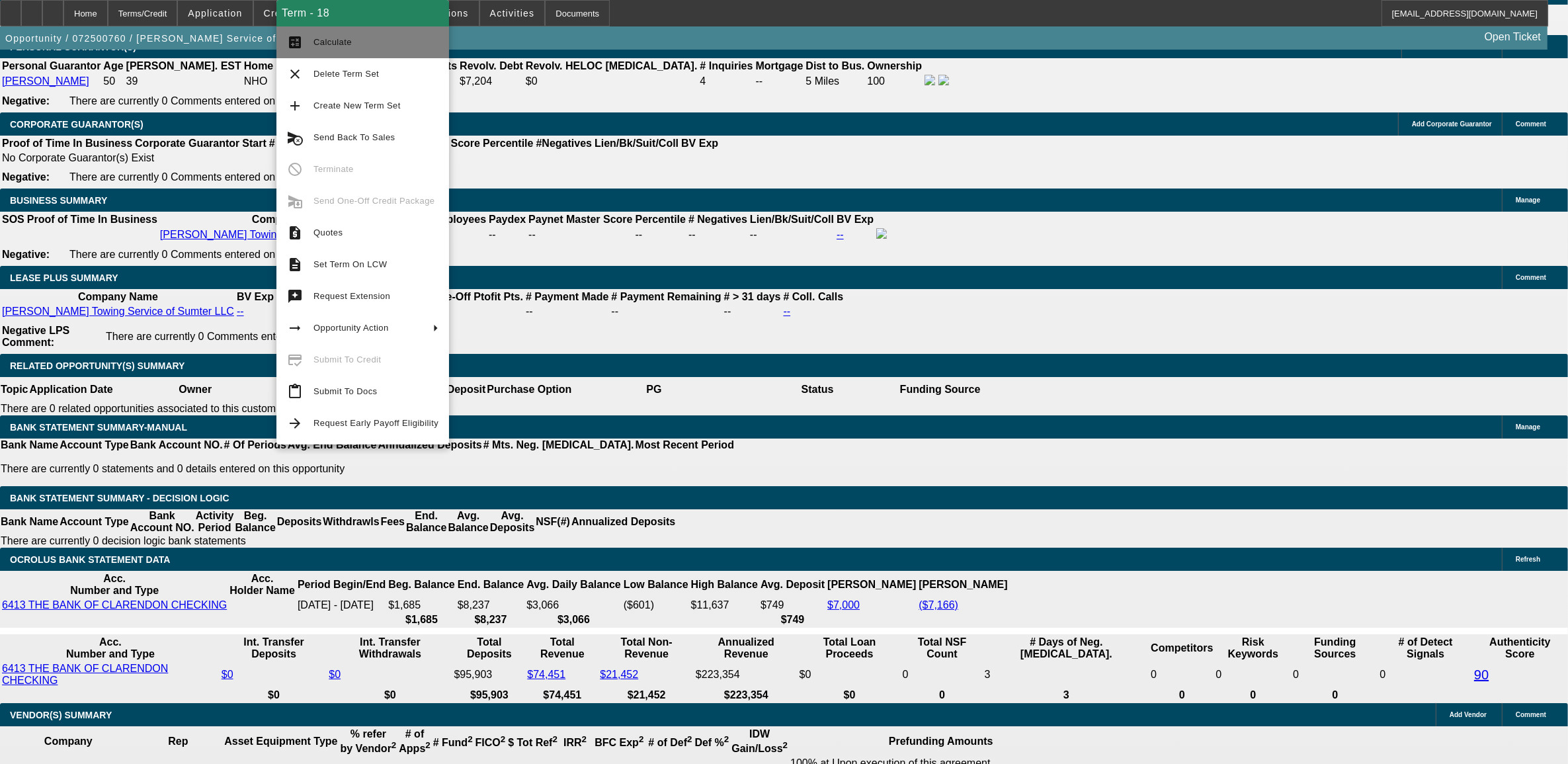
click at [365, 27] on button "calculate Calculate" at bounding box center [363, 42] width 173 height 32
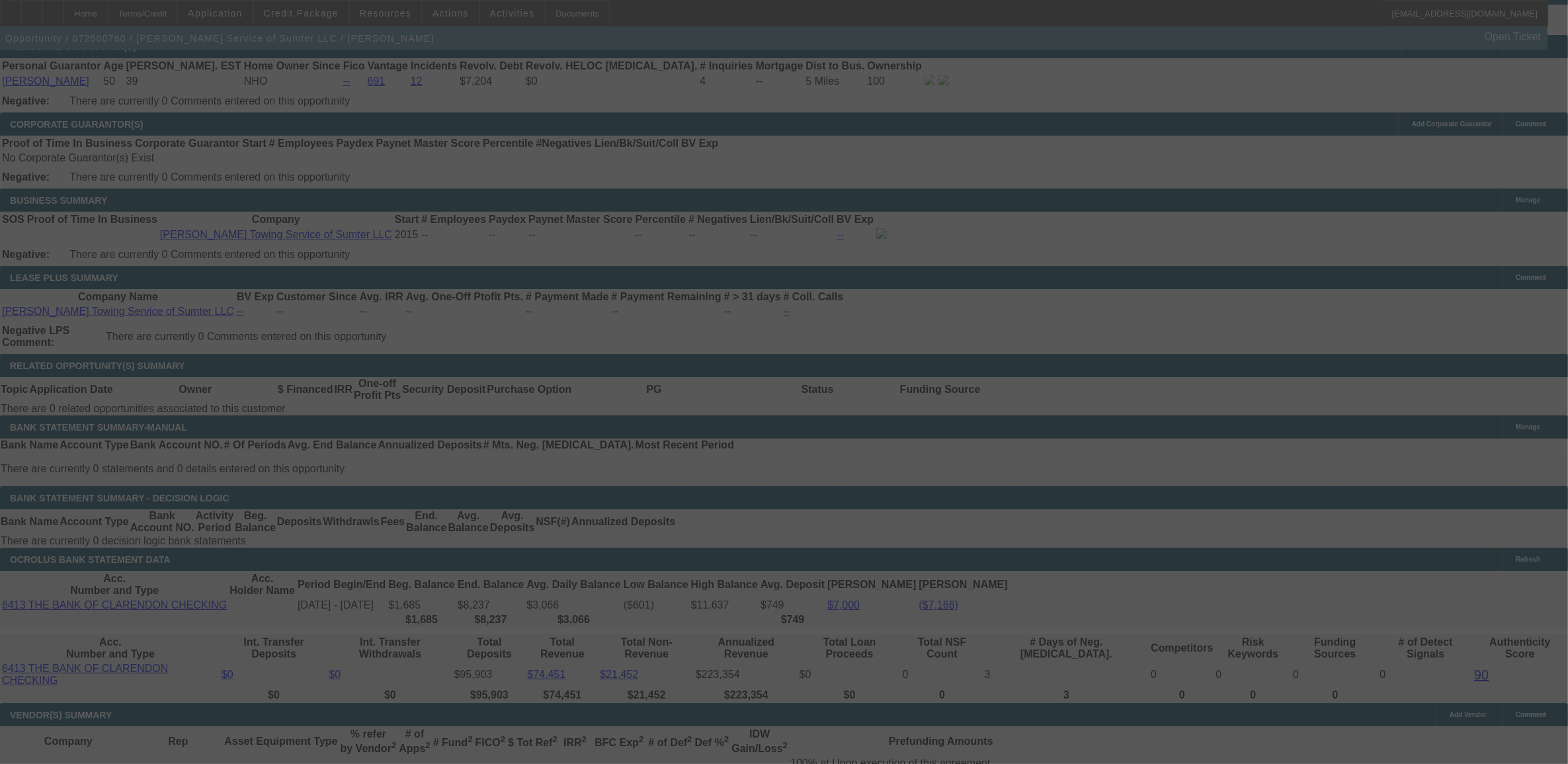
select select "0"
select select "2"
select select "0"
select select "6"
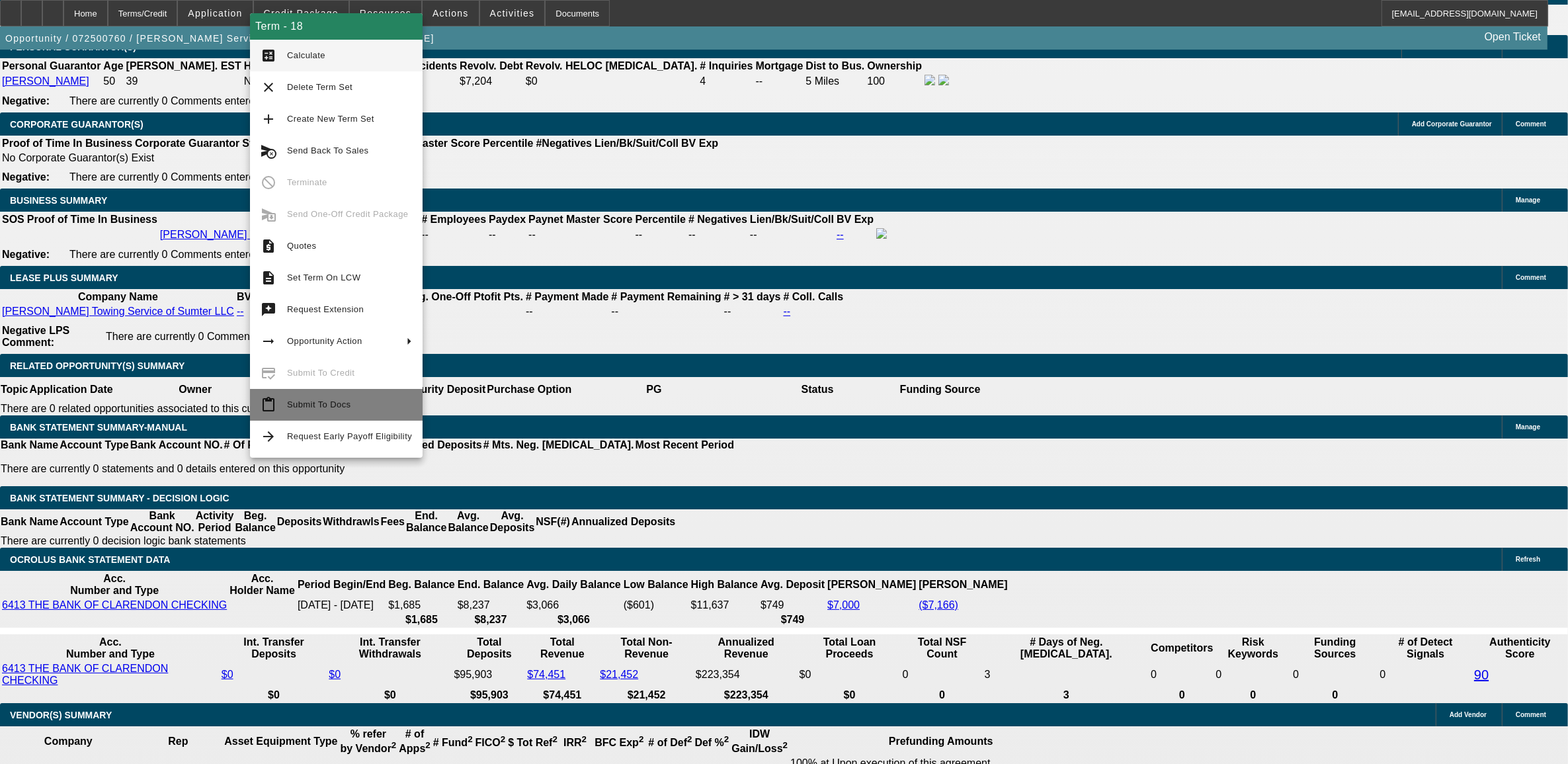
click at [295, 406] on span "Submit To Docs" at bounding box center [318, 404] width 63 height 10
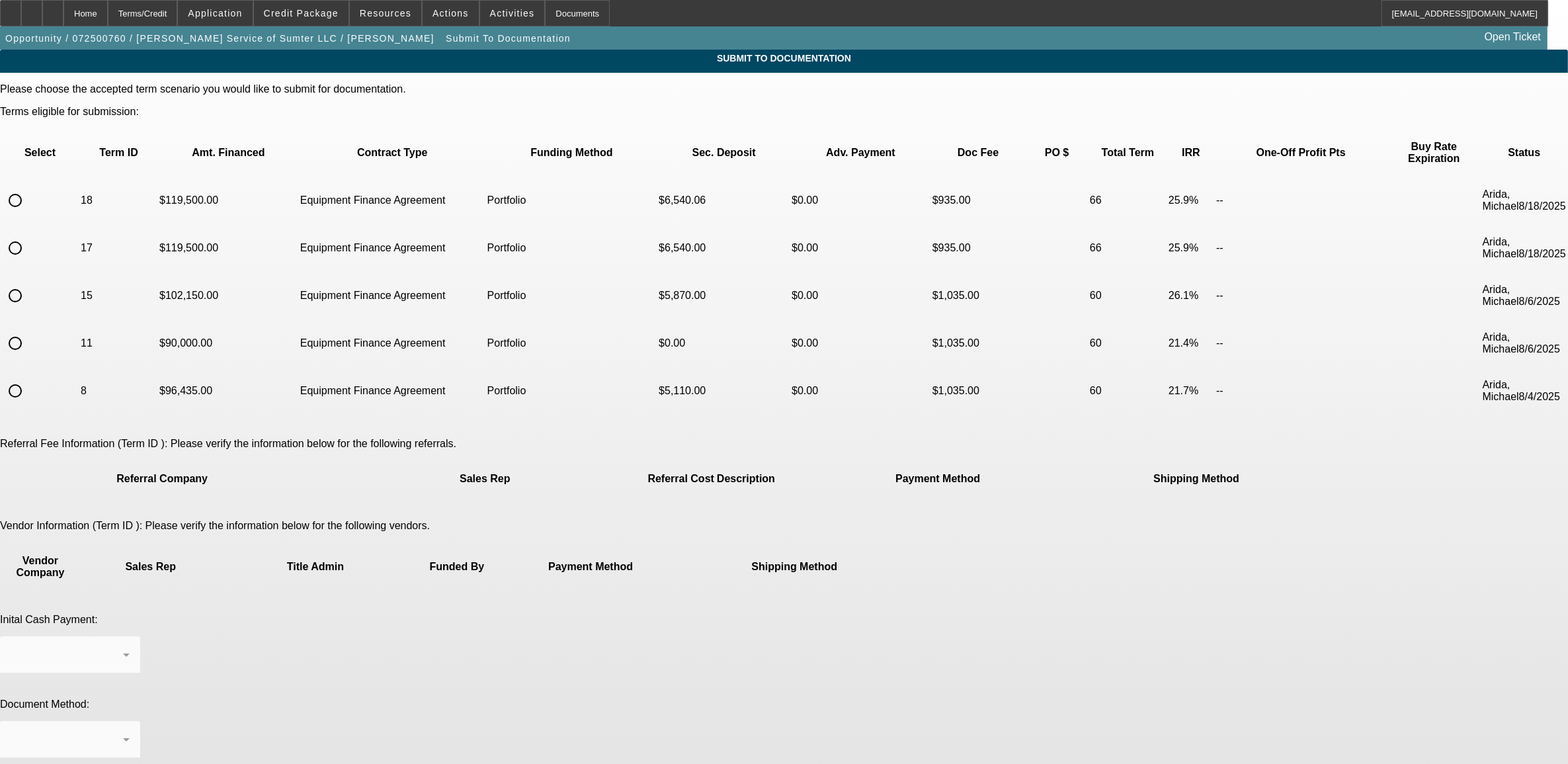
click at [29, 187] on input "radio" at bounding box center [15, 200] width 27 height 27
radio input "true"
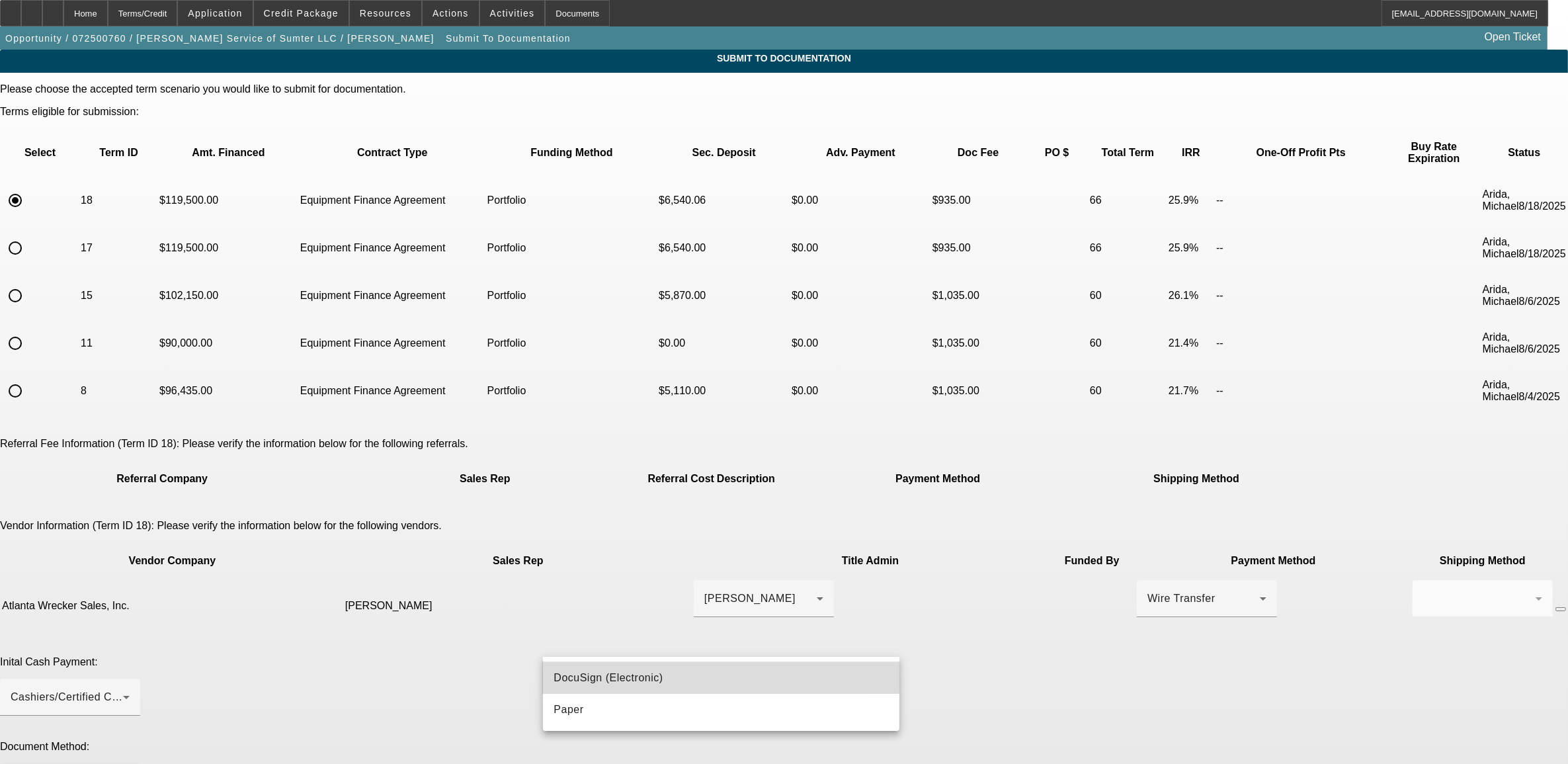
click at [632, 667] on mat-option "DocuSign (Electronic)" at bounding box center [721, 678] width 357 height 32
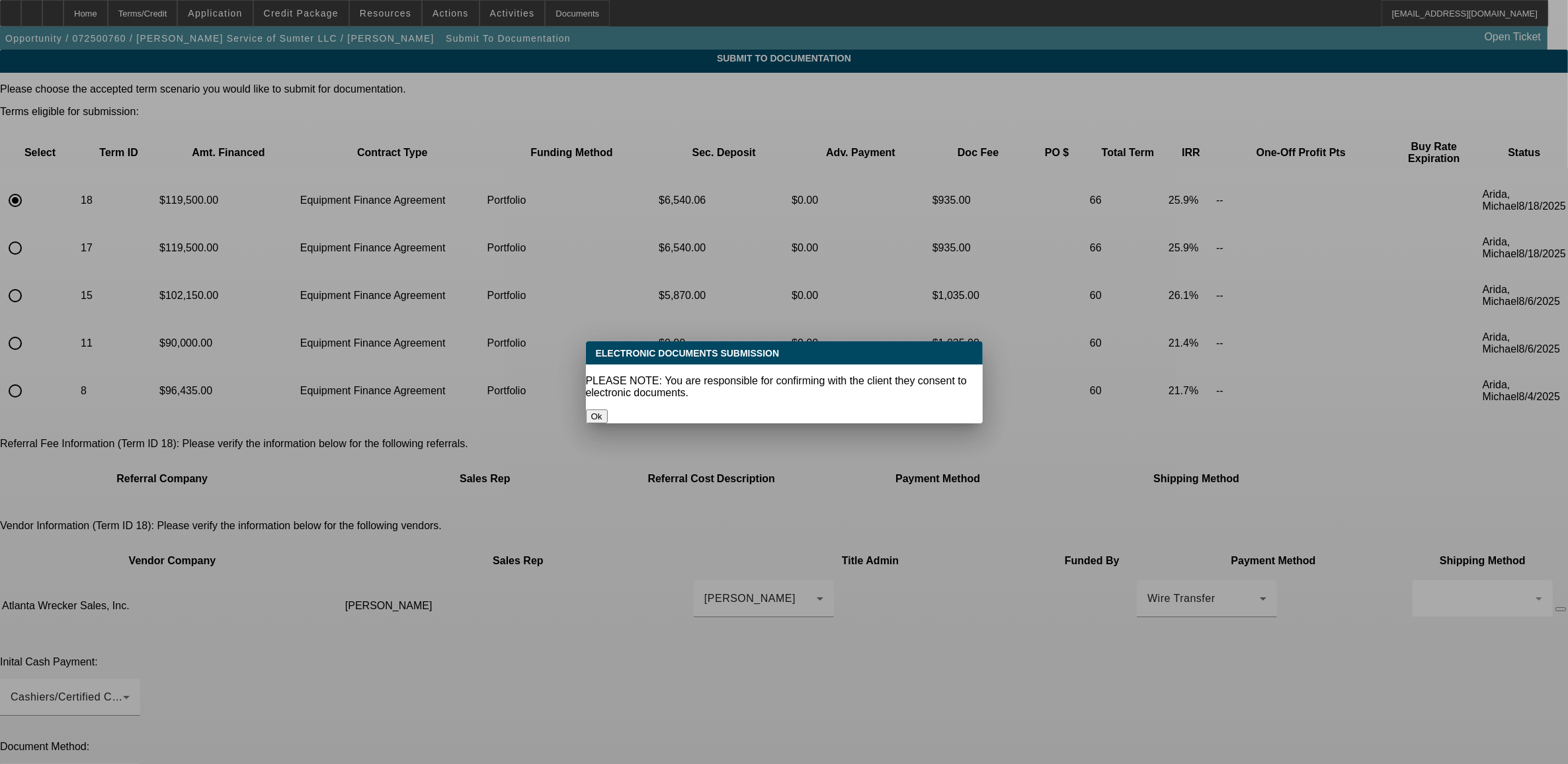
click at [608, 409] on button "Ok" at bounding box center [597, 416] width 22 height 14
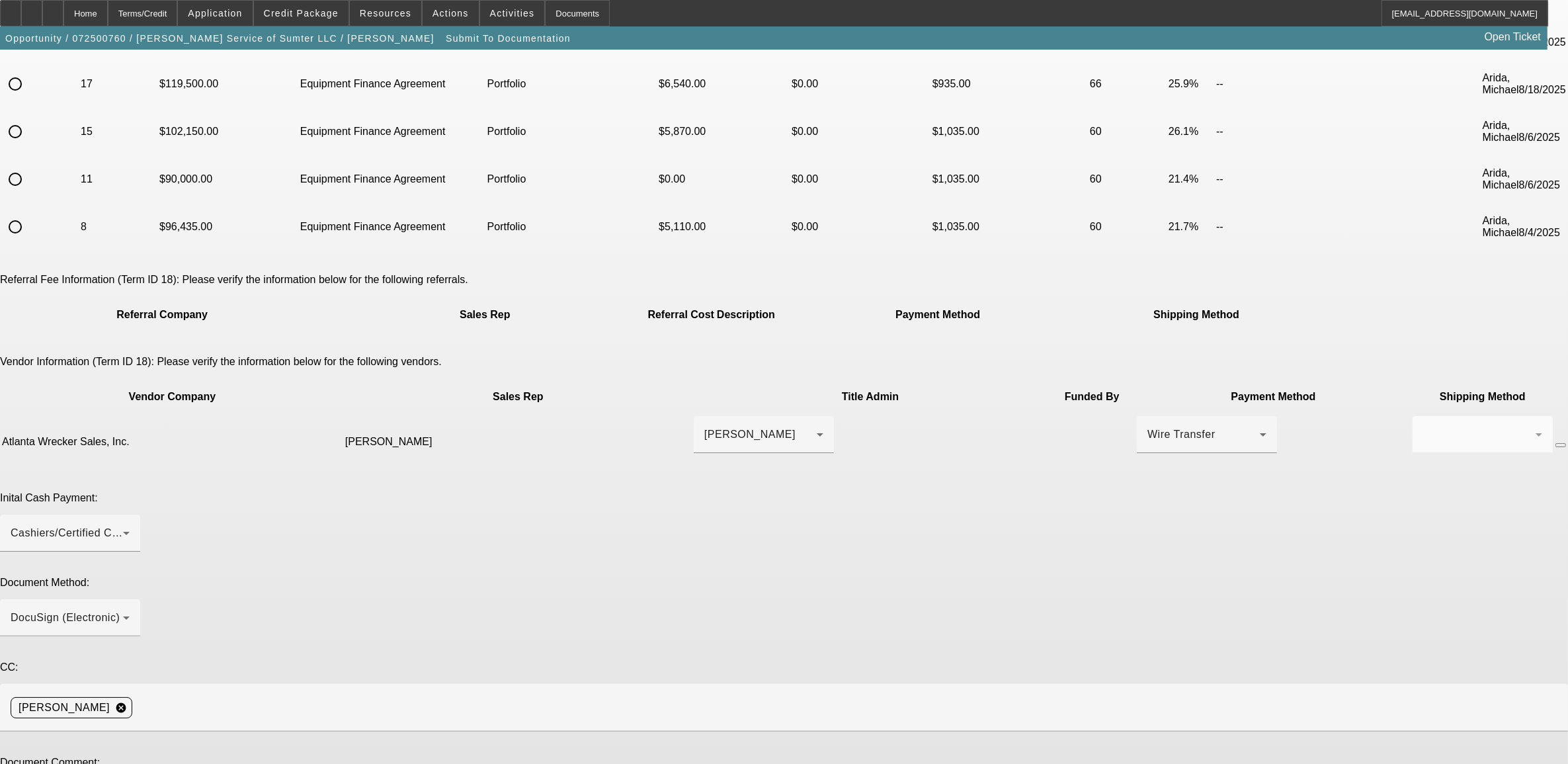
scroll to position [165, 0]
type textarea "Jen is the admin. customer added a winch E POA Early payoff"
type textarea "price went up. finance amount the same."
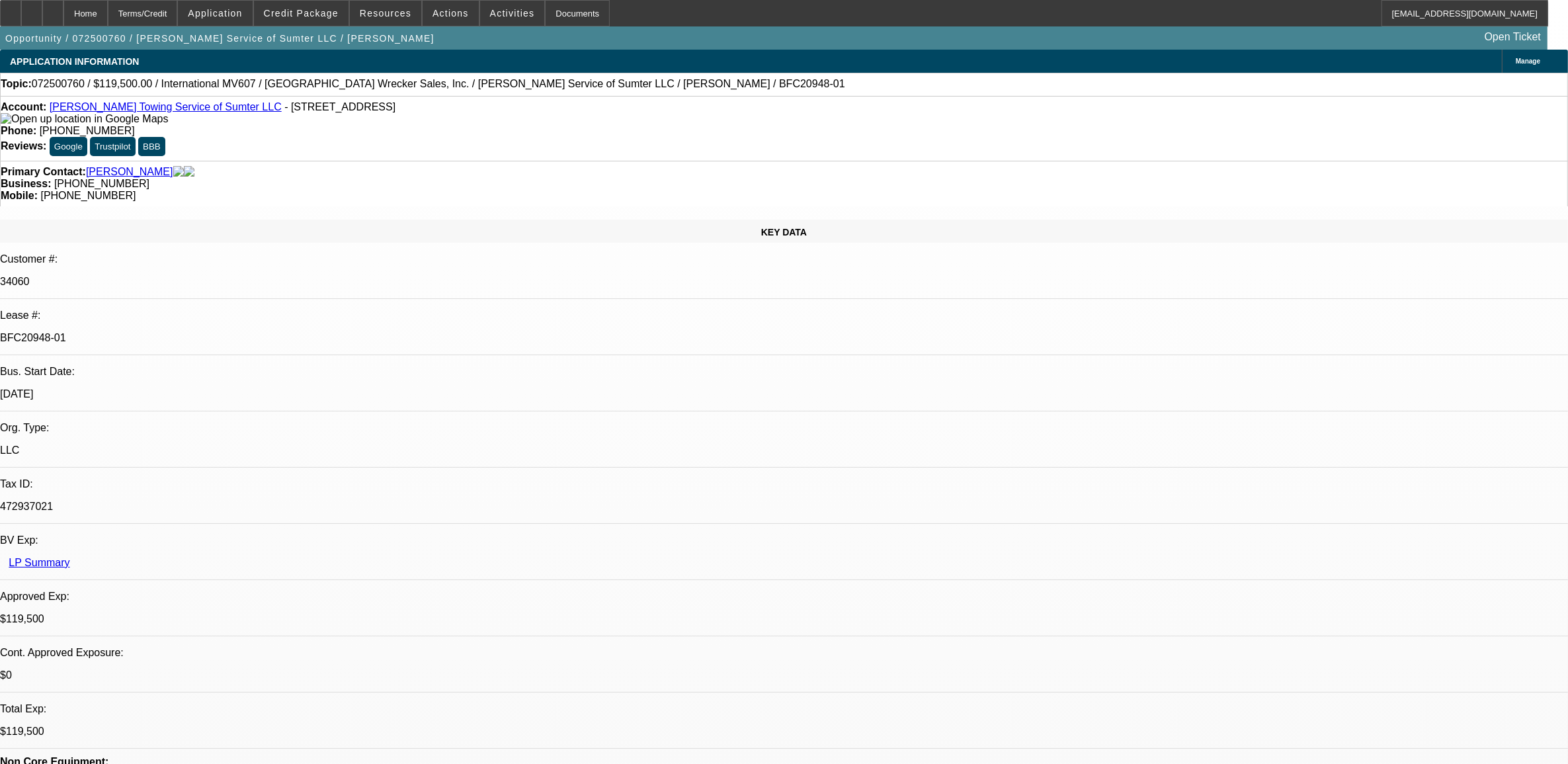
select select "0"
select select "2"
select select "0"
select select "6"
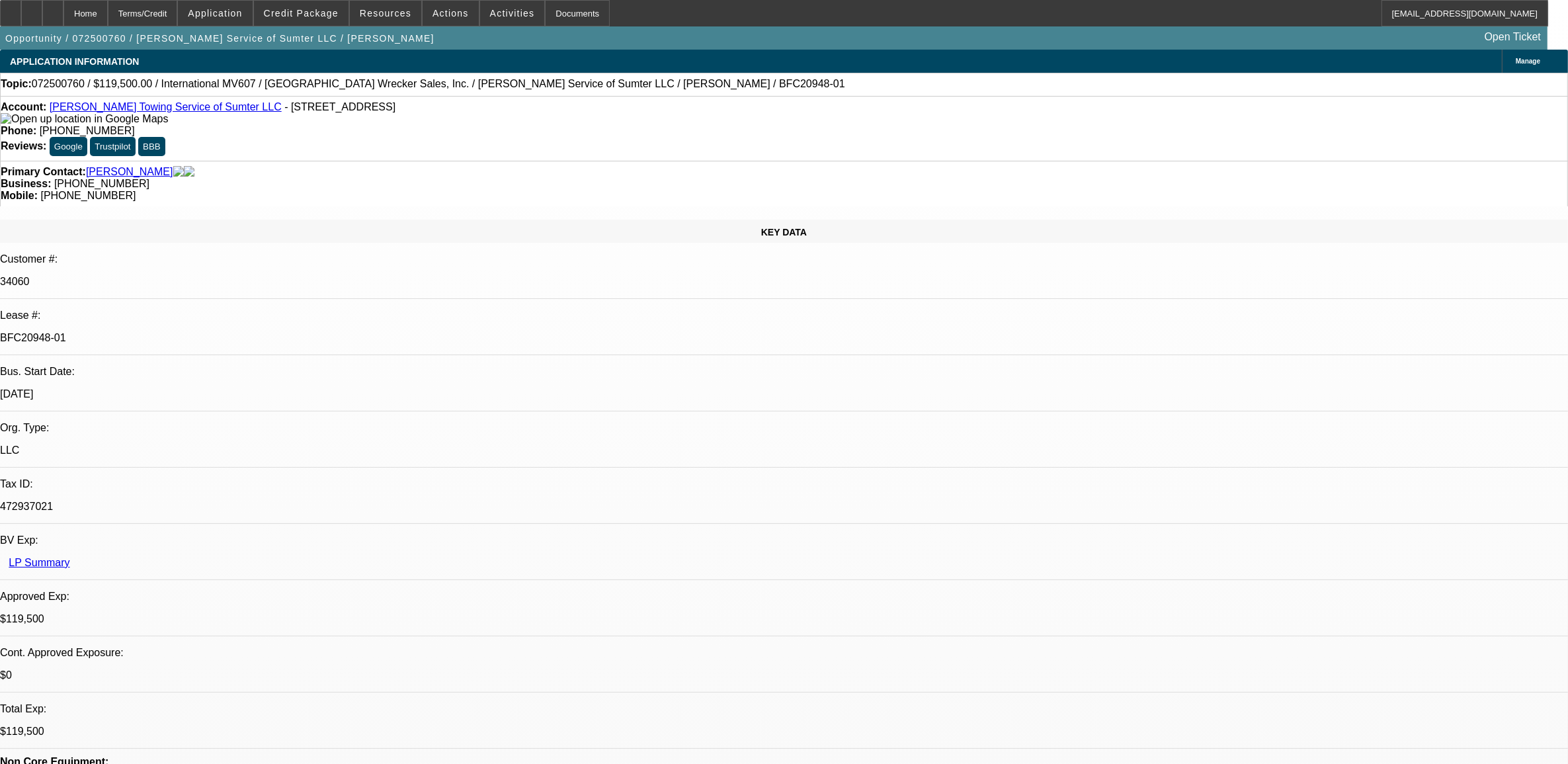
select select "0"
select select "2"
select select "0"
select select "6"
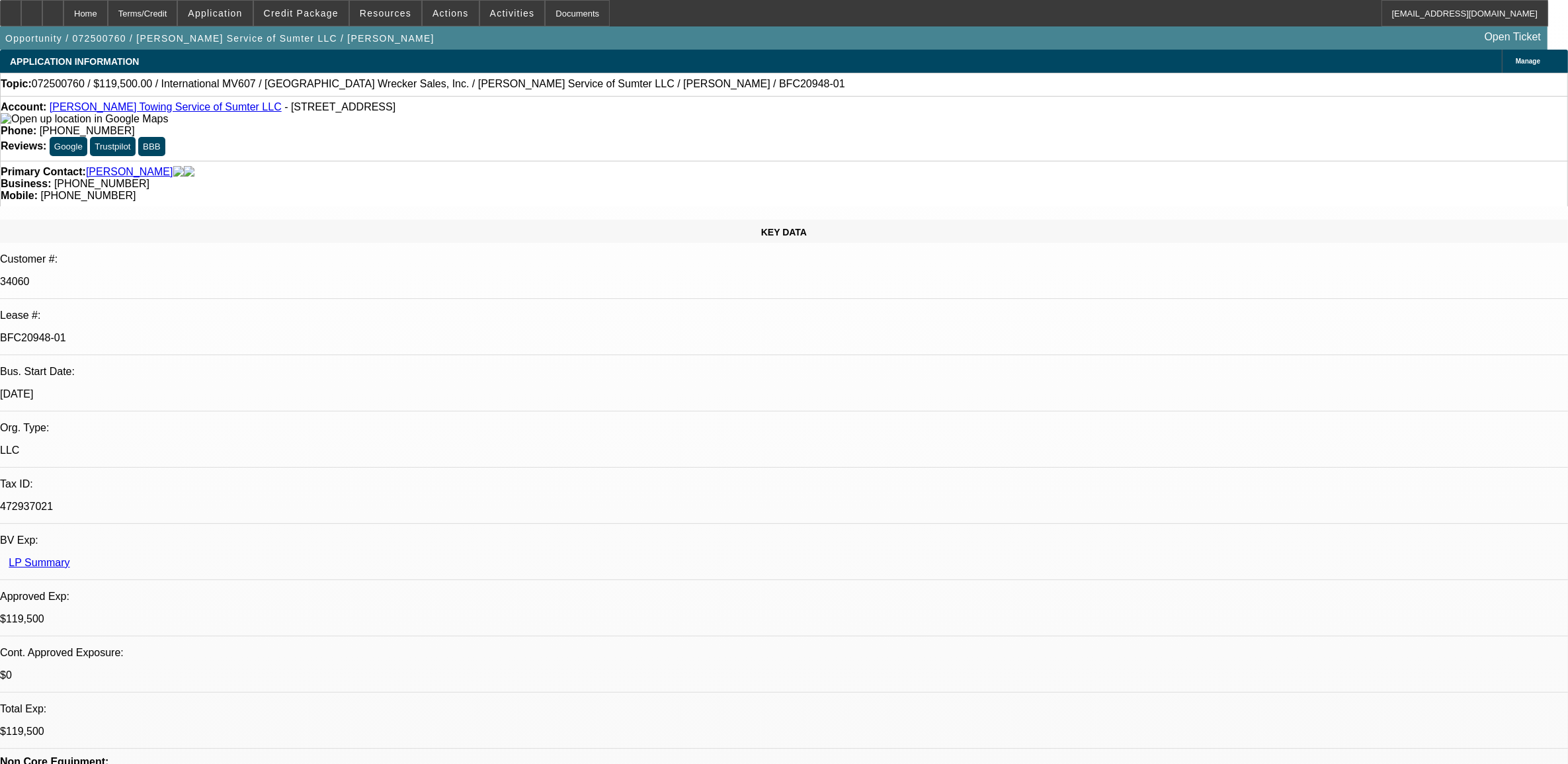
select select "0"
select select "2"
select select "0"
select select "6"
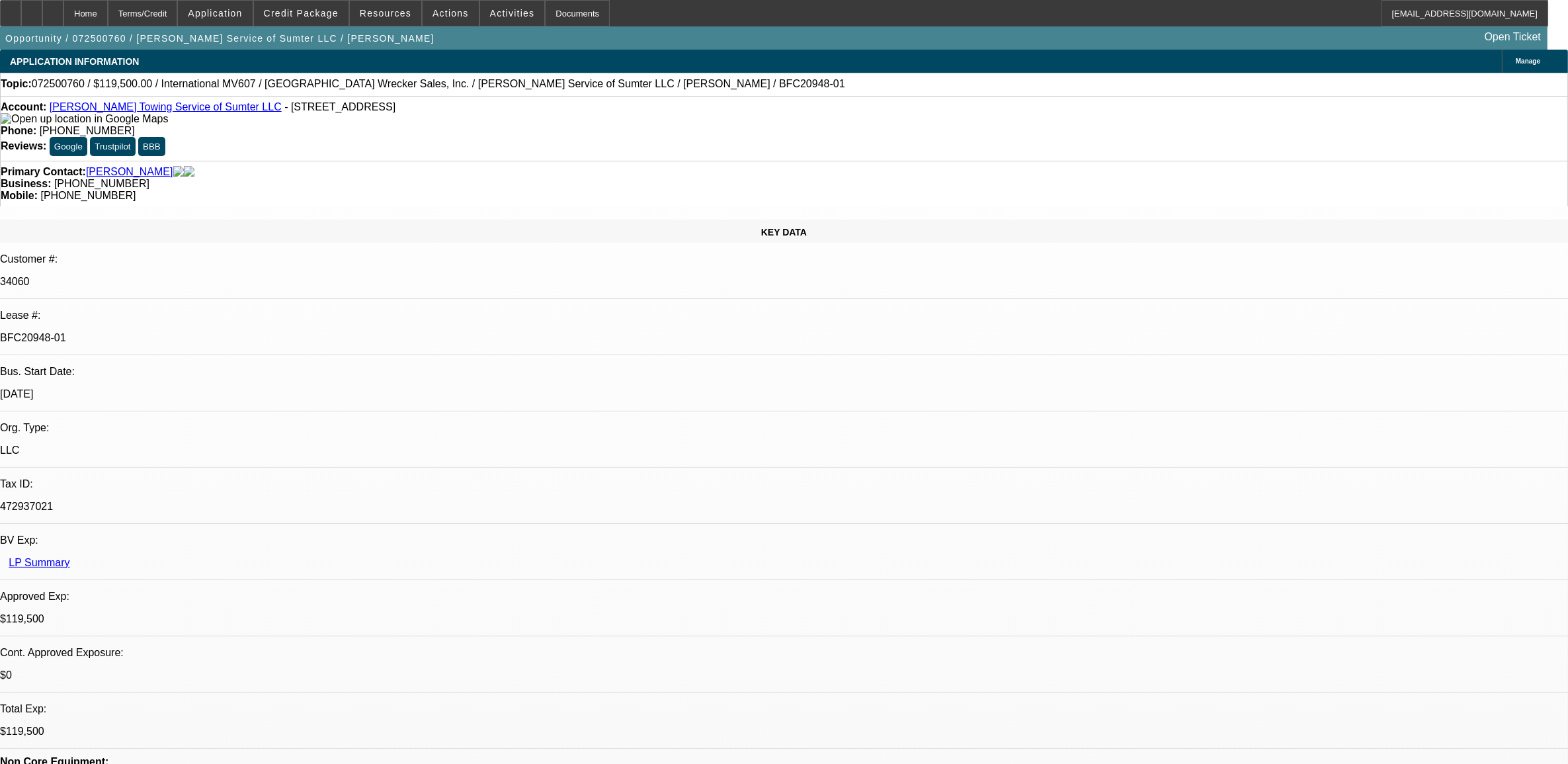
select select "0"
select select "2"
select select "0"
select select "6"
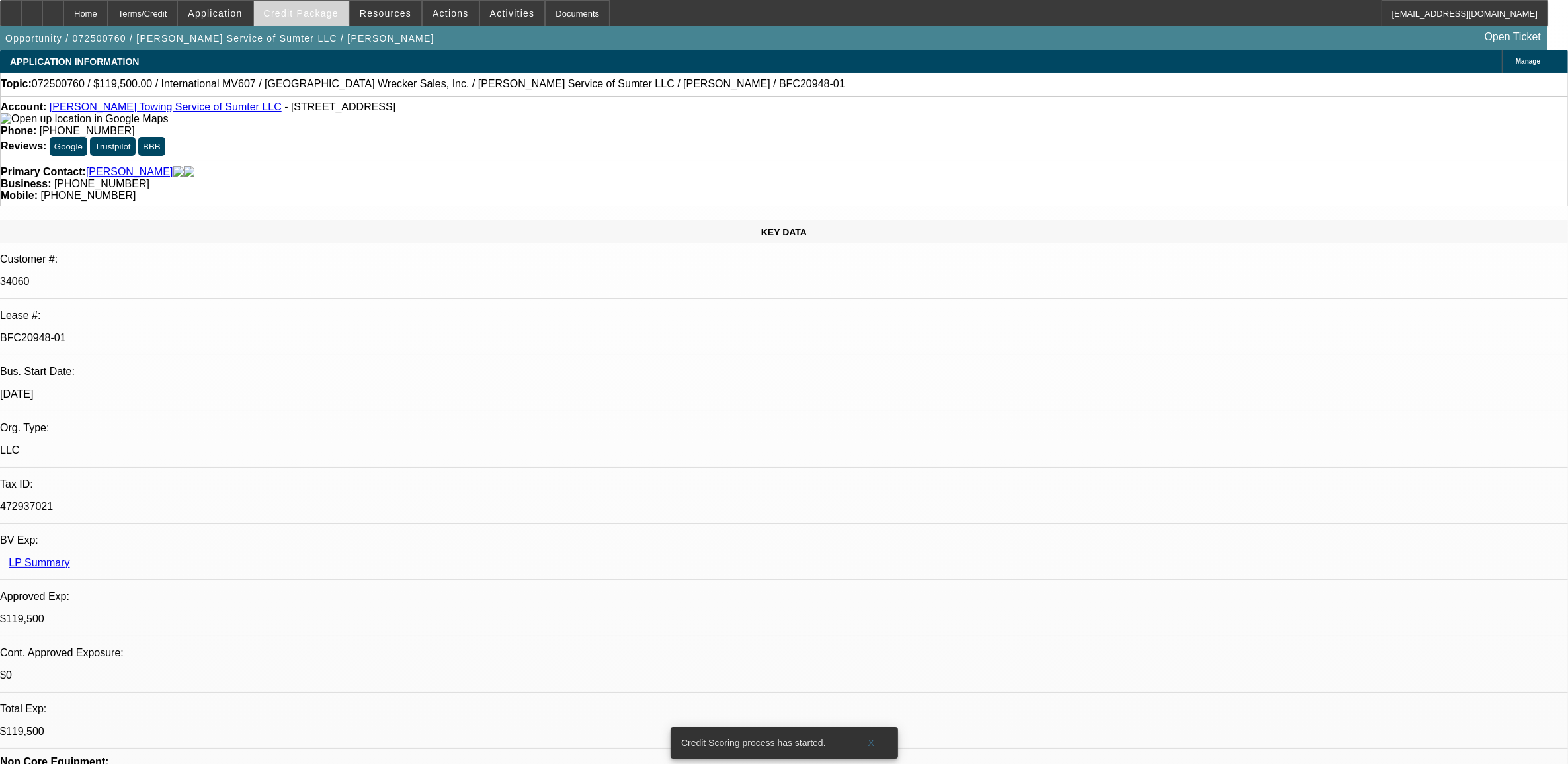
click at [309, 17] on button "Credit Package" at bounding box center [301, 13] width 94 height 25
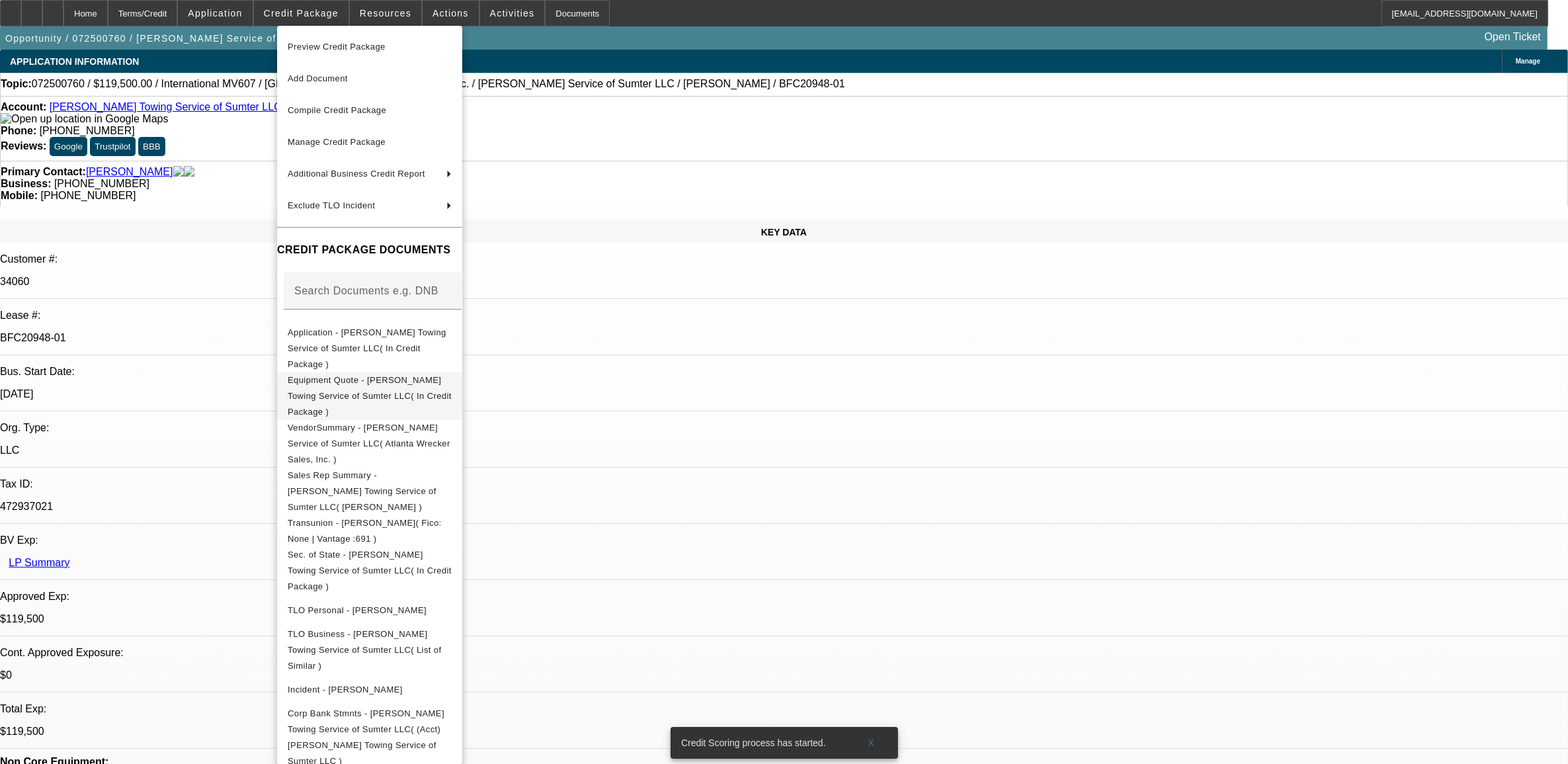
click at [352, 372] on span "Equipment Quote - Graham Towing Service of Sumter LLC( In Credit Package )" at bounding box center [369, 396] width 164 height 48
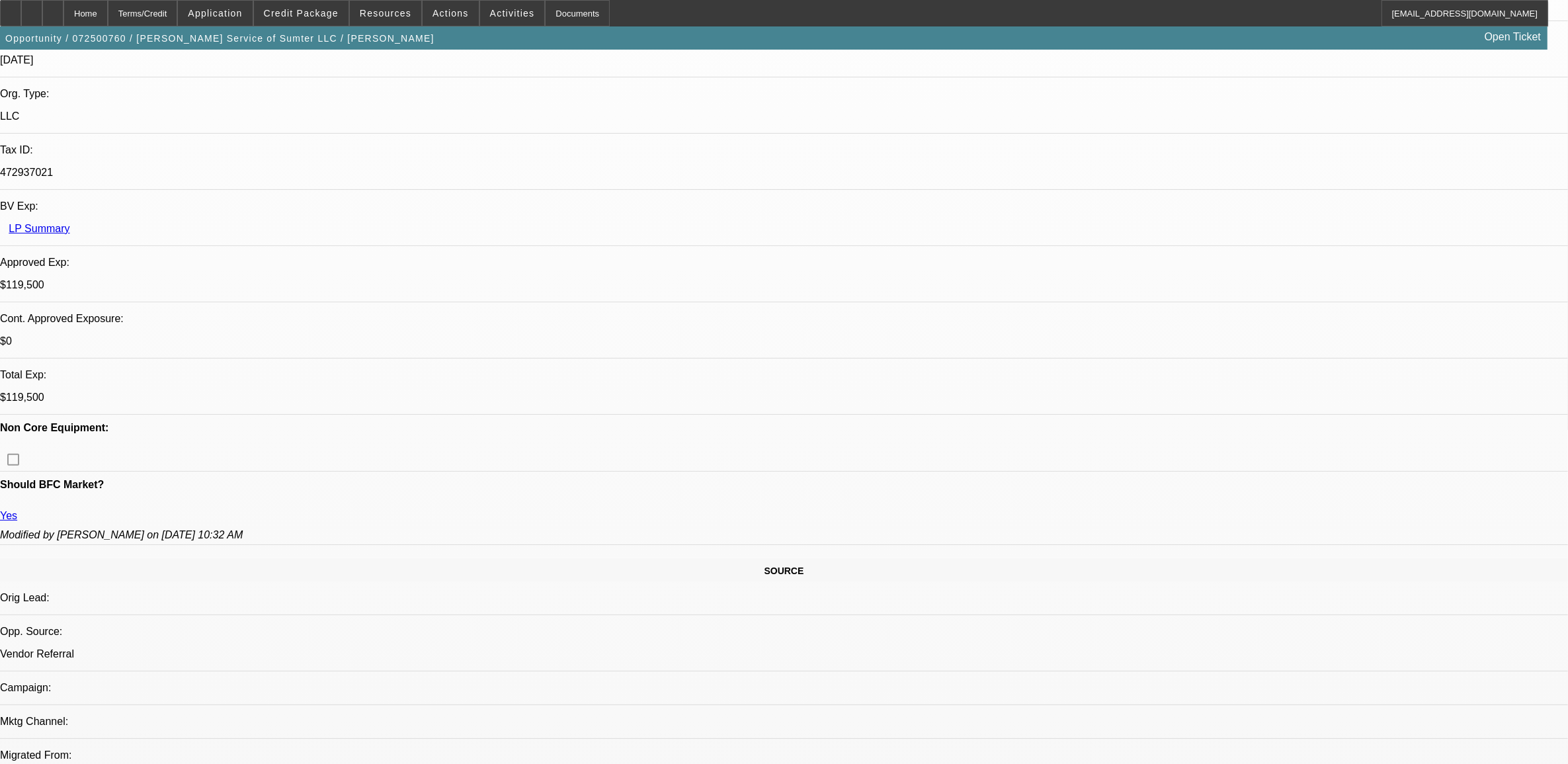
scroll to position [331, 0]
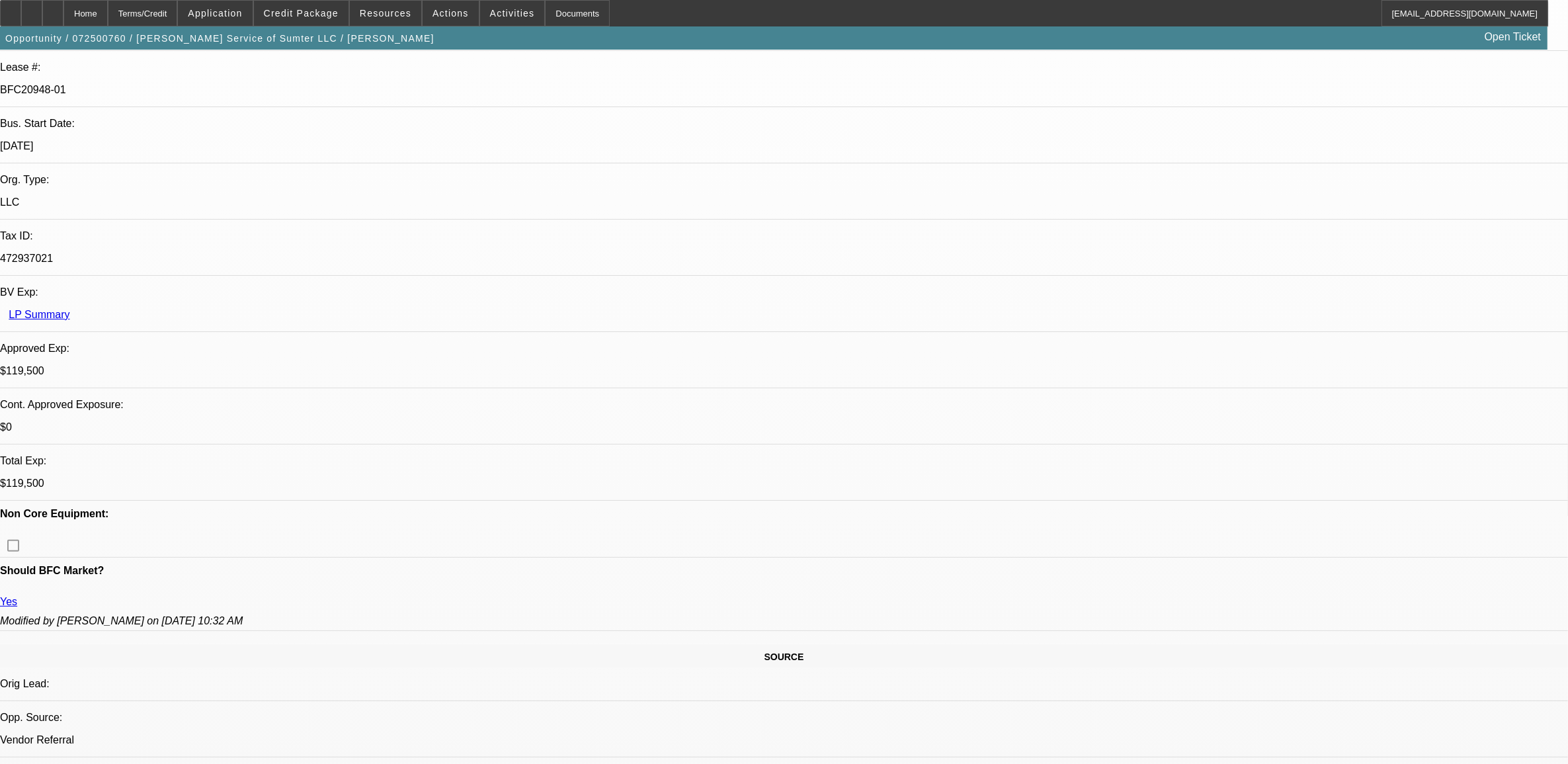
scroll to position [248, 0]
click at [1223, 326] on span "Reply All" at bounding box center [1236, 328] width 36 height 10
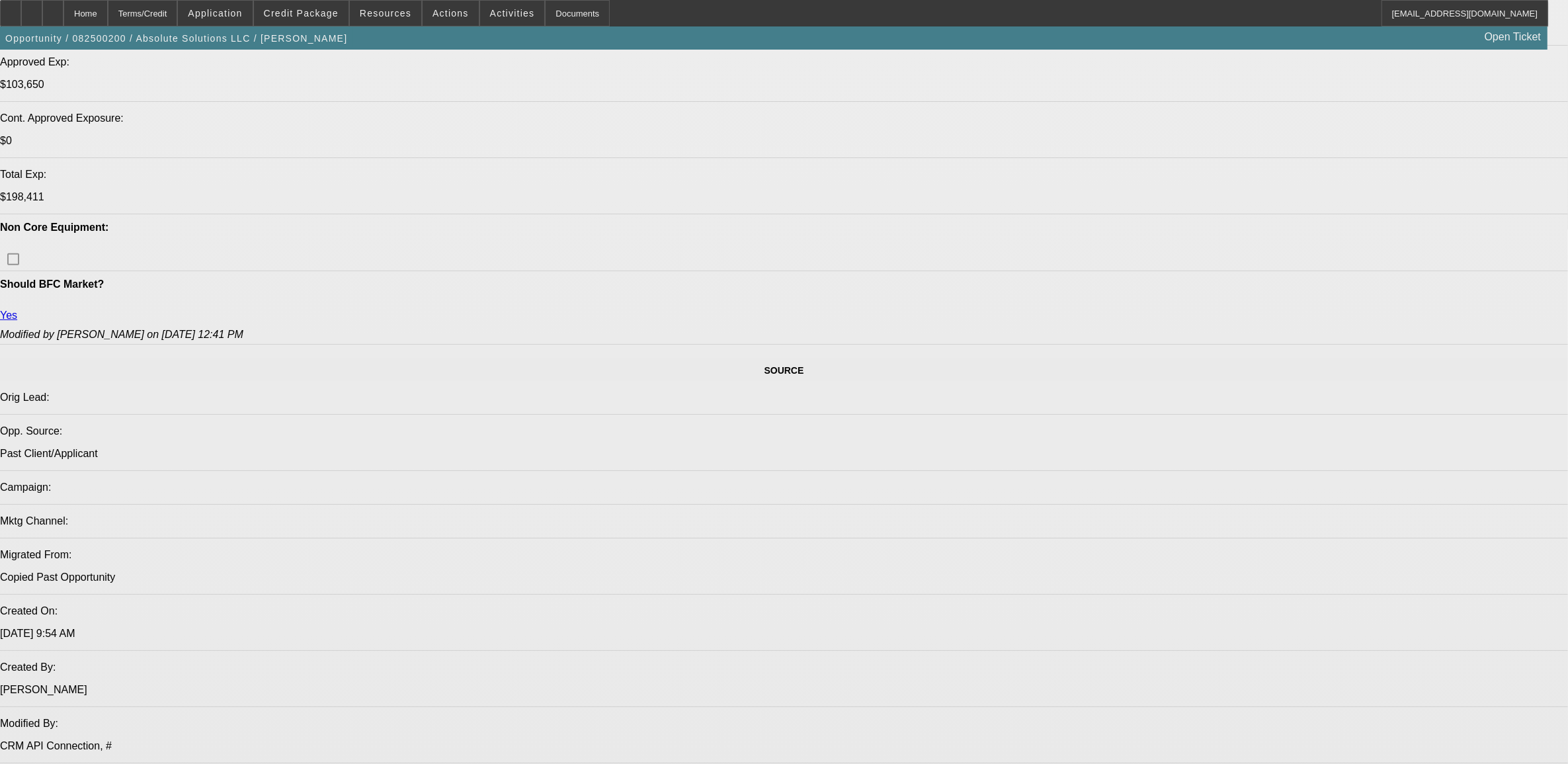
select select "0"
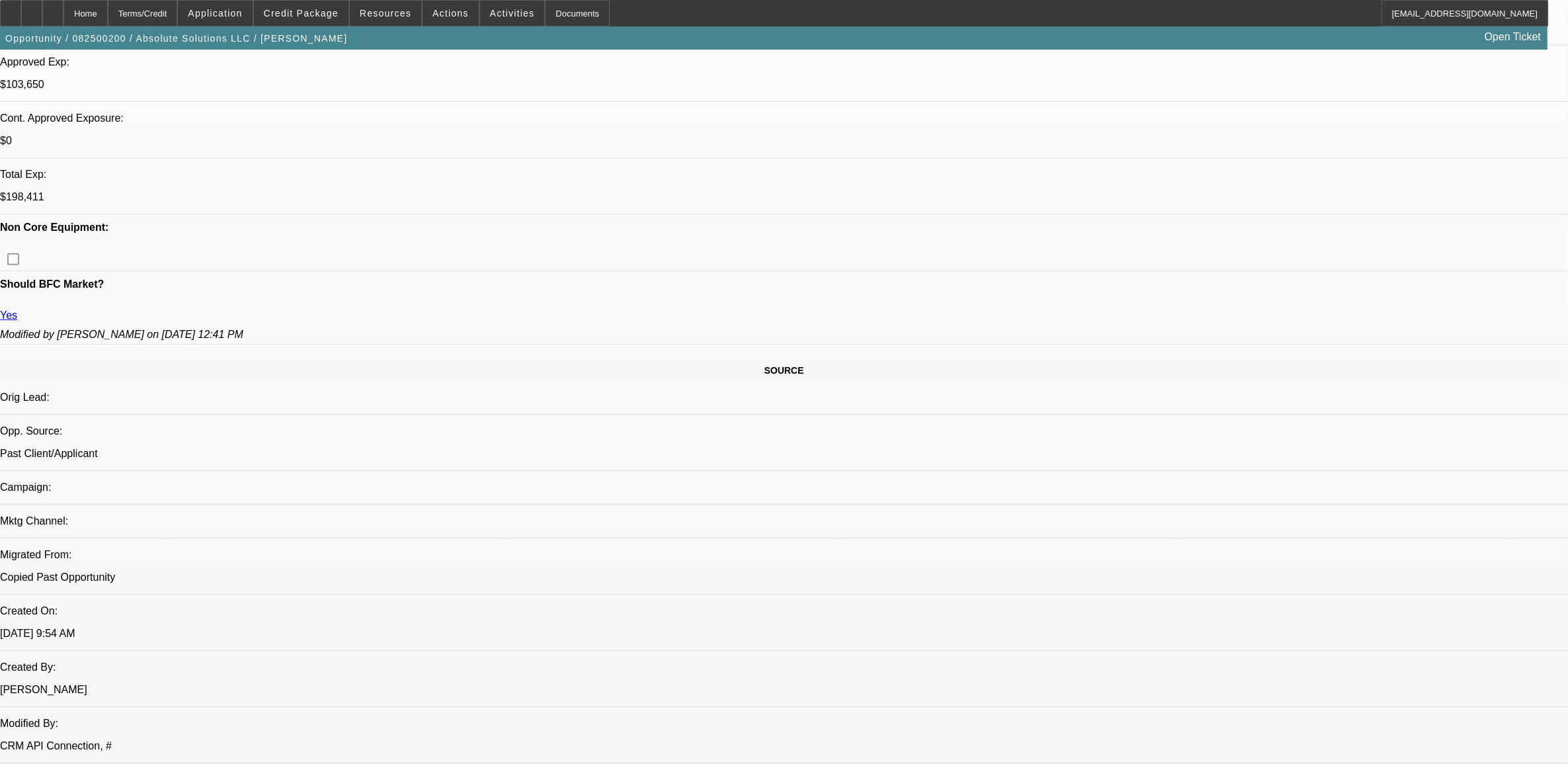
select select "0.1"
select select "0"
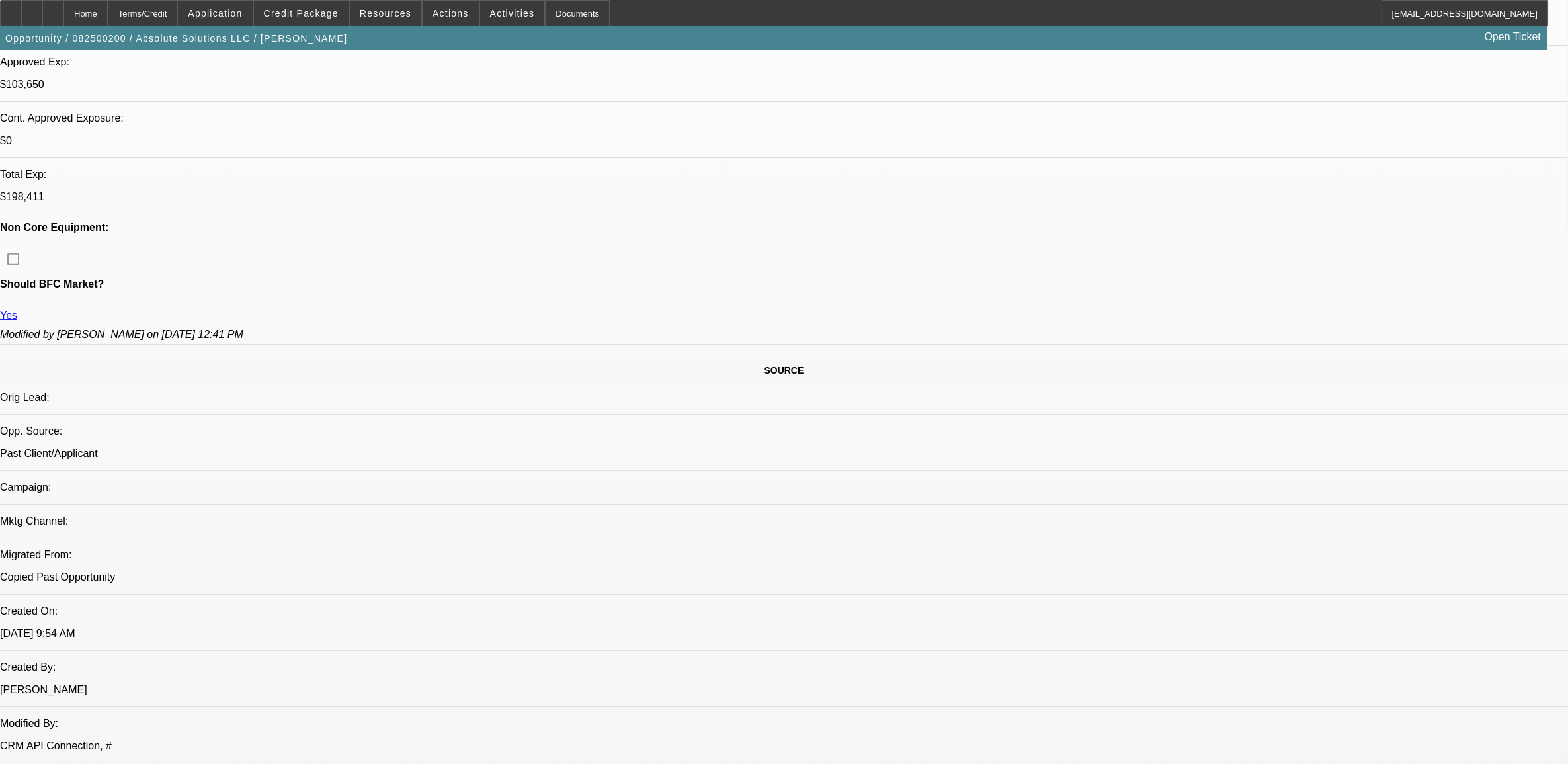
select select "0"
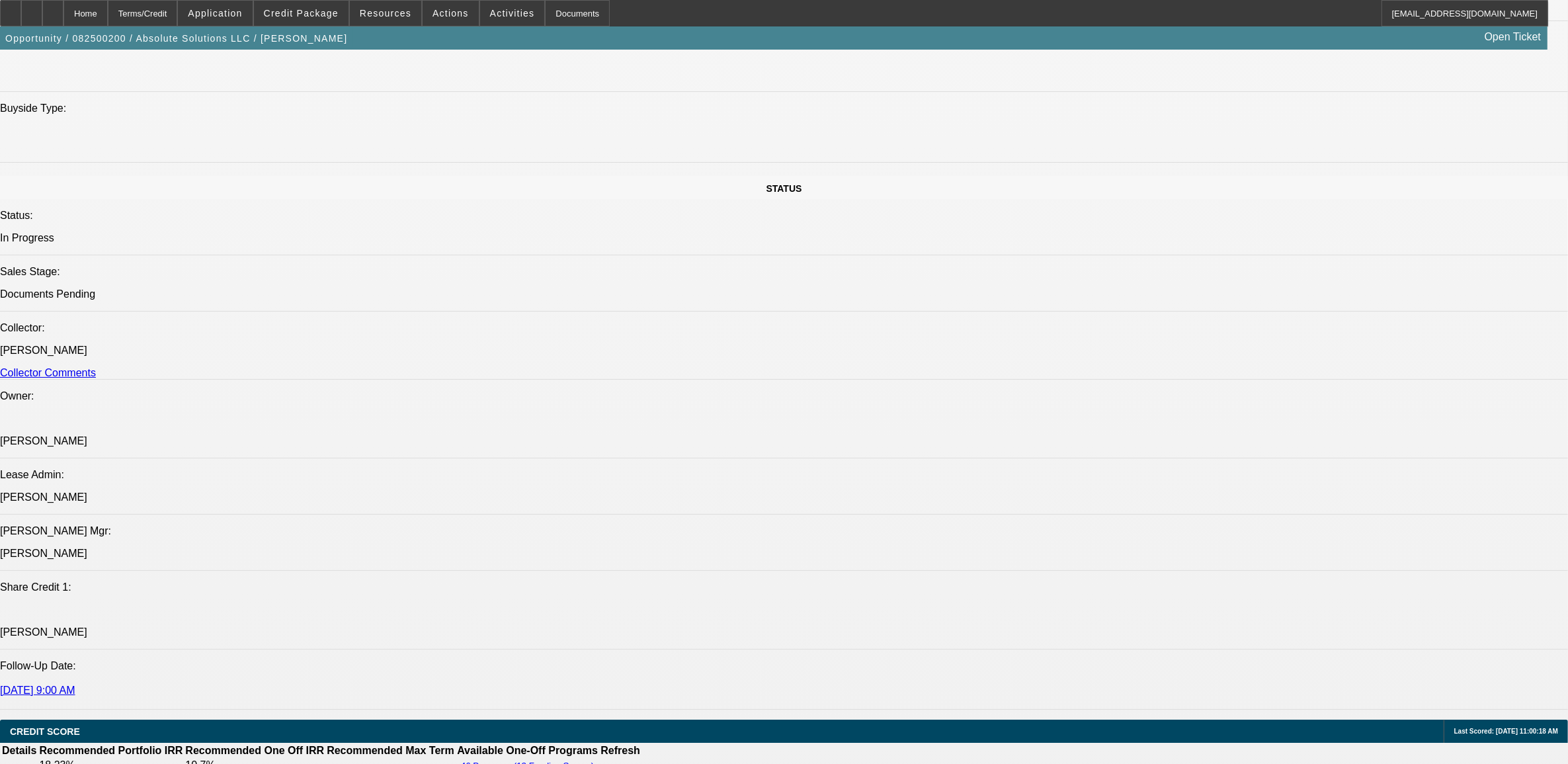
select select "1"
select select "4"
select select "1"
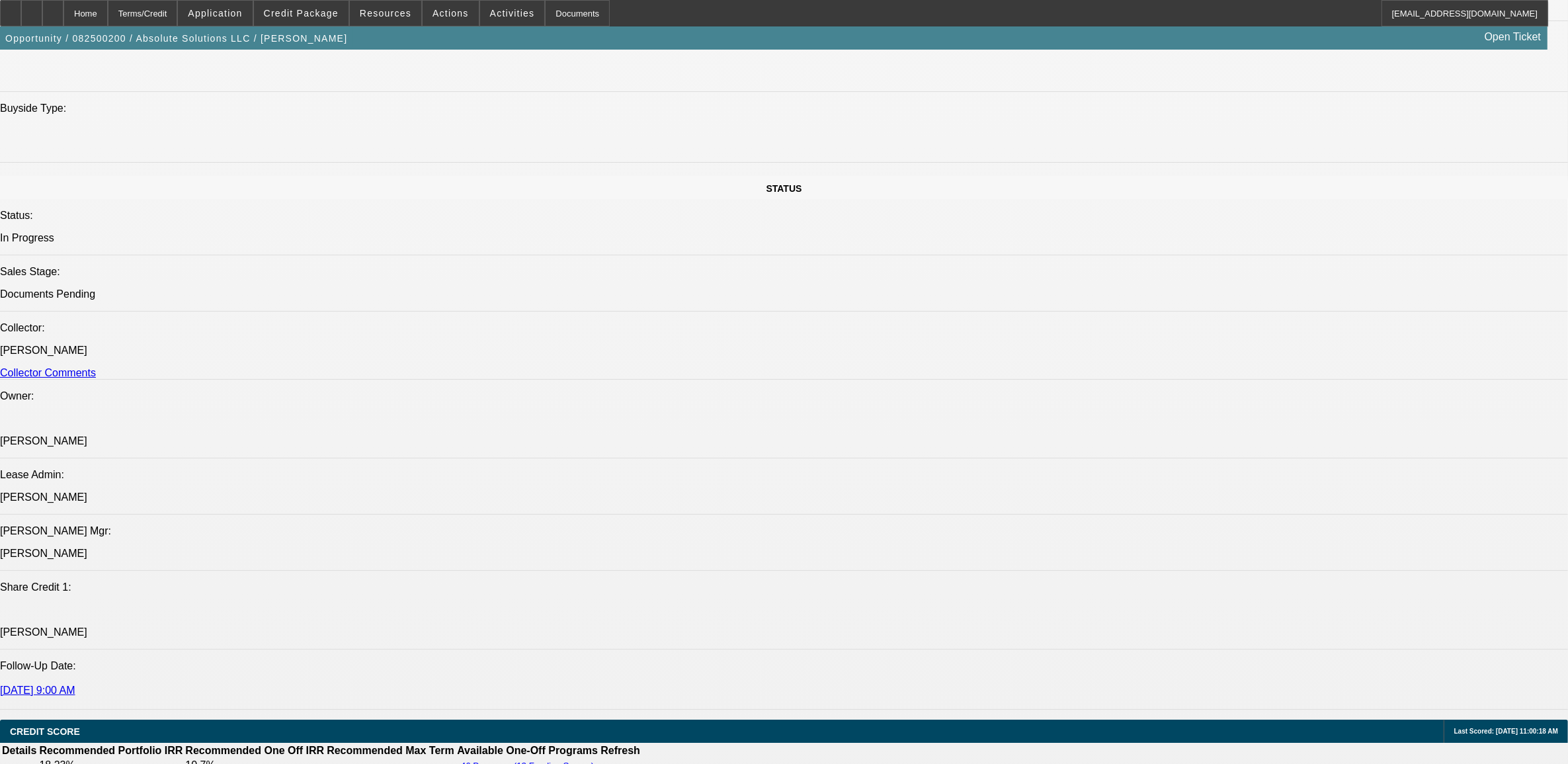
select select "5"
select select "1"
select select "6"
select select "1"
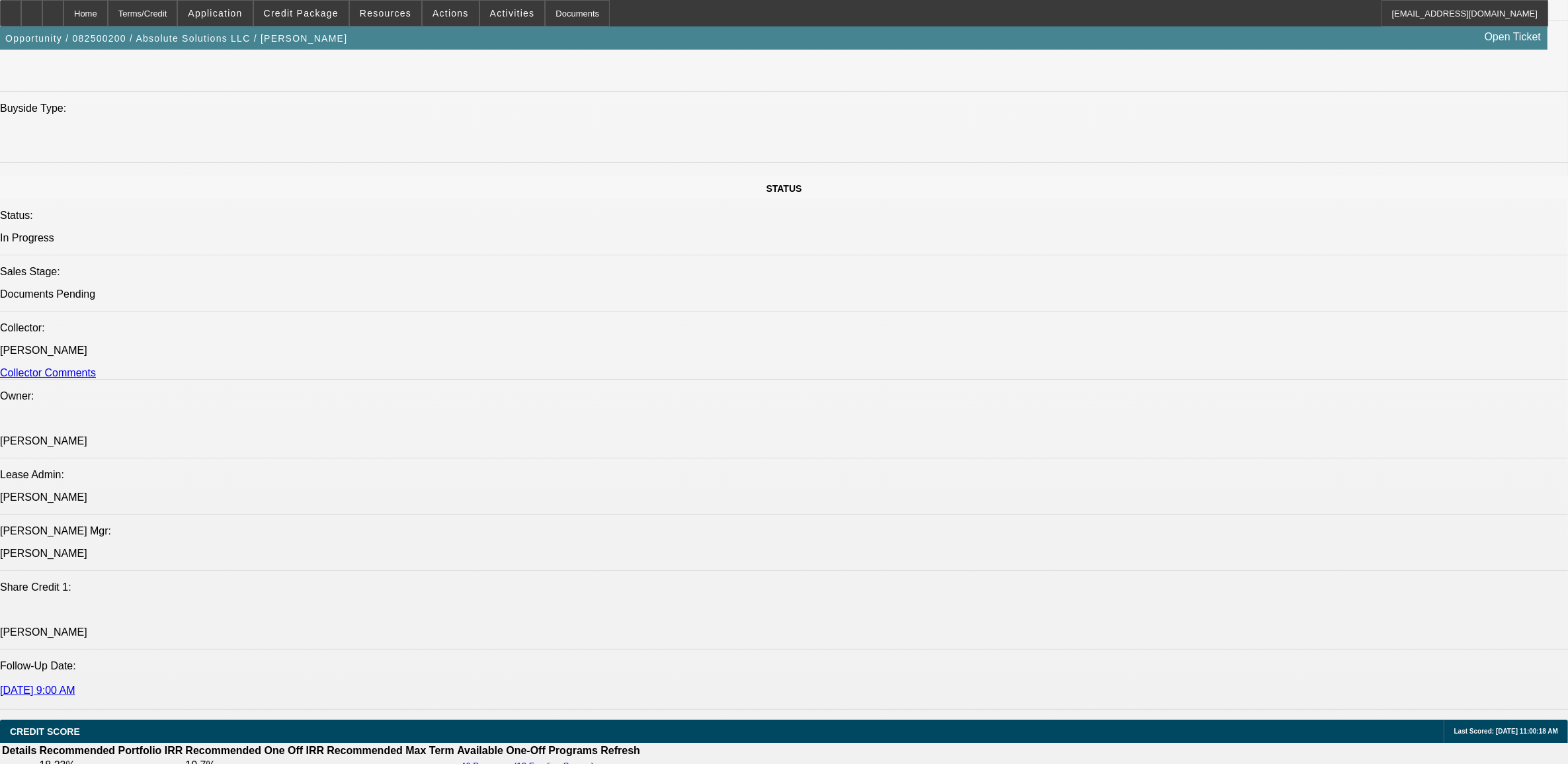
select select "1"
select select "6"
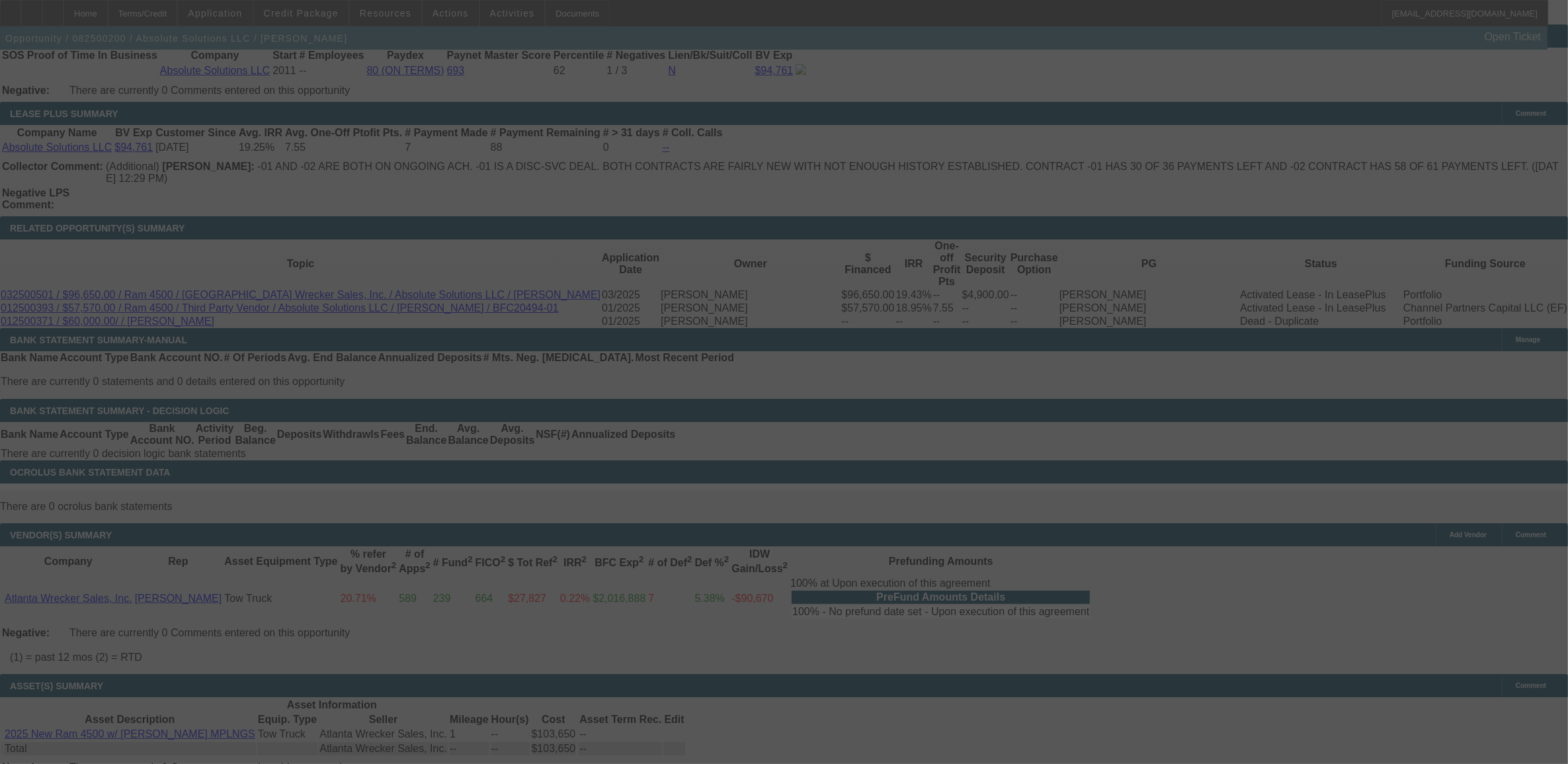
scroll to position [2159, 0]
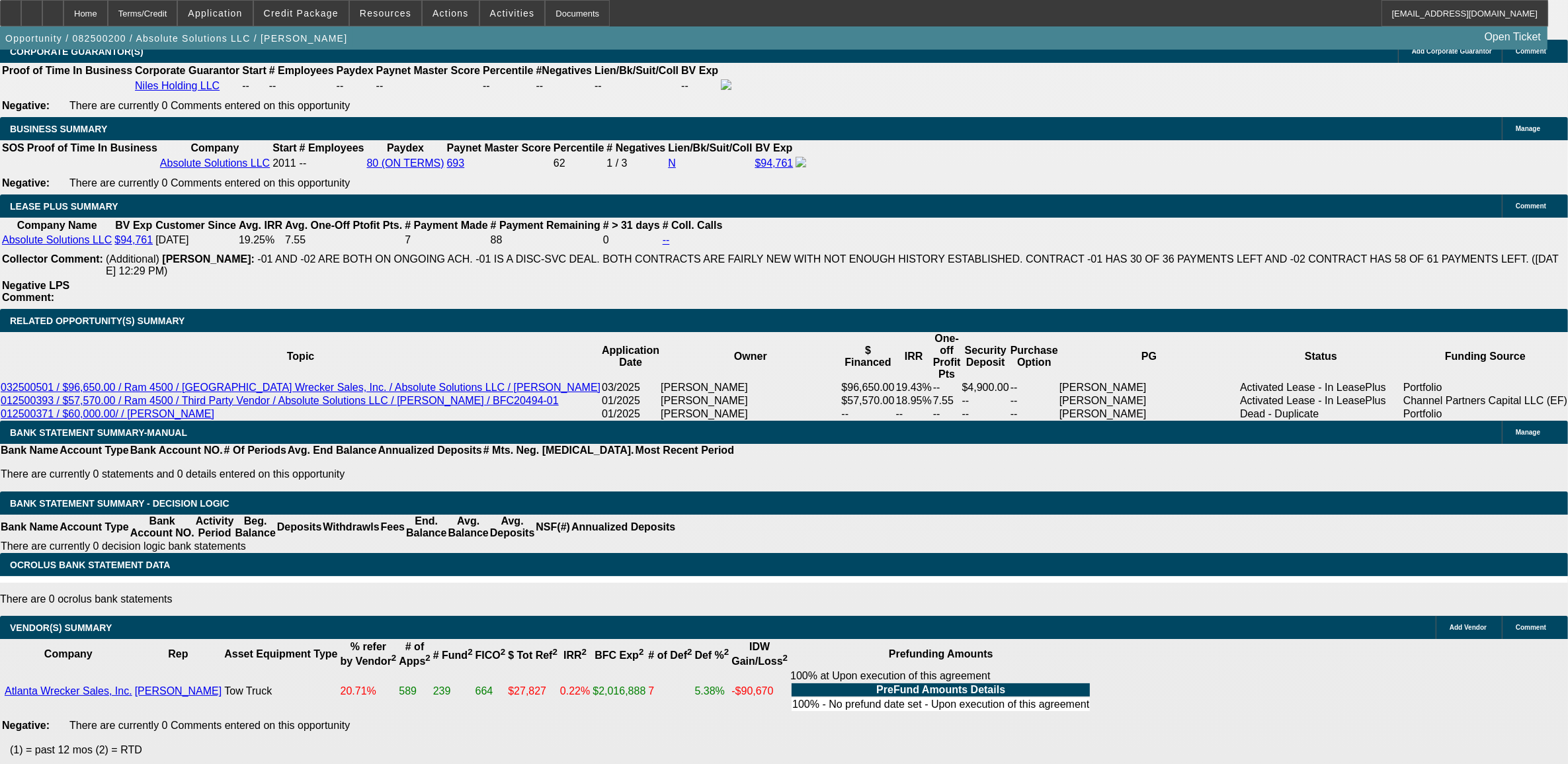
select select "0"
select select "0.1"
select select "0"
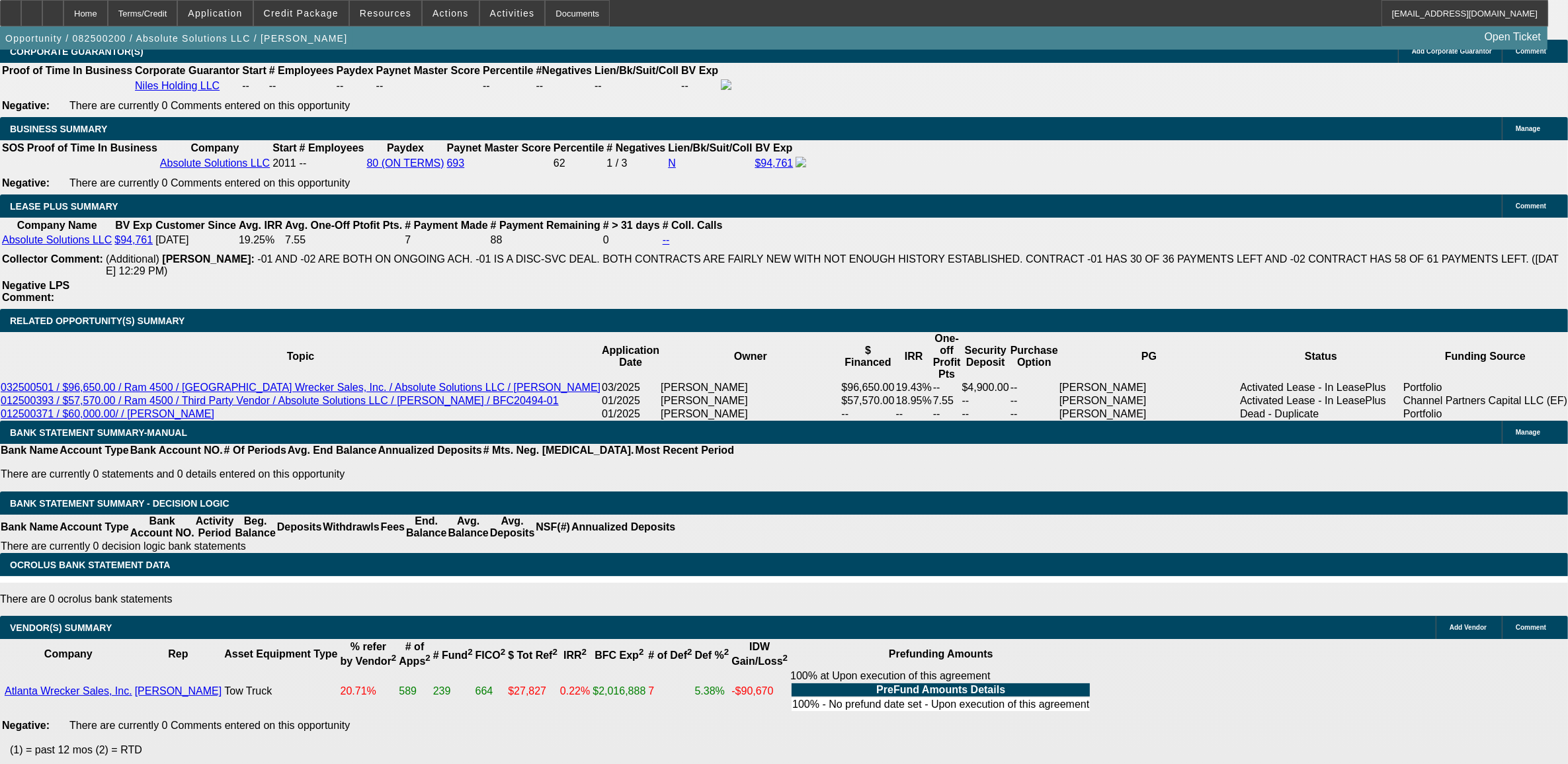
select select "0"
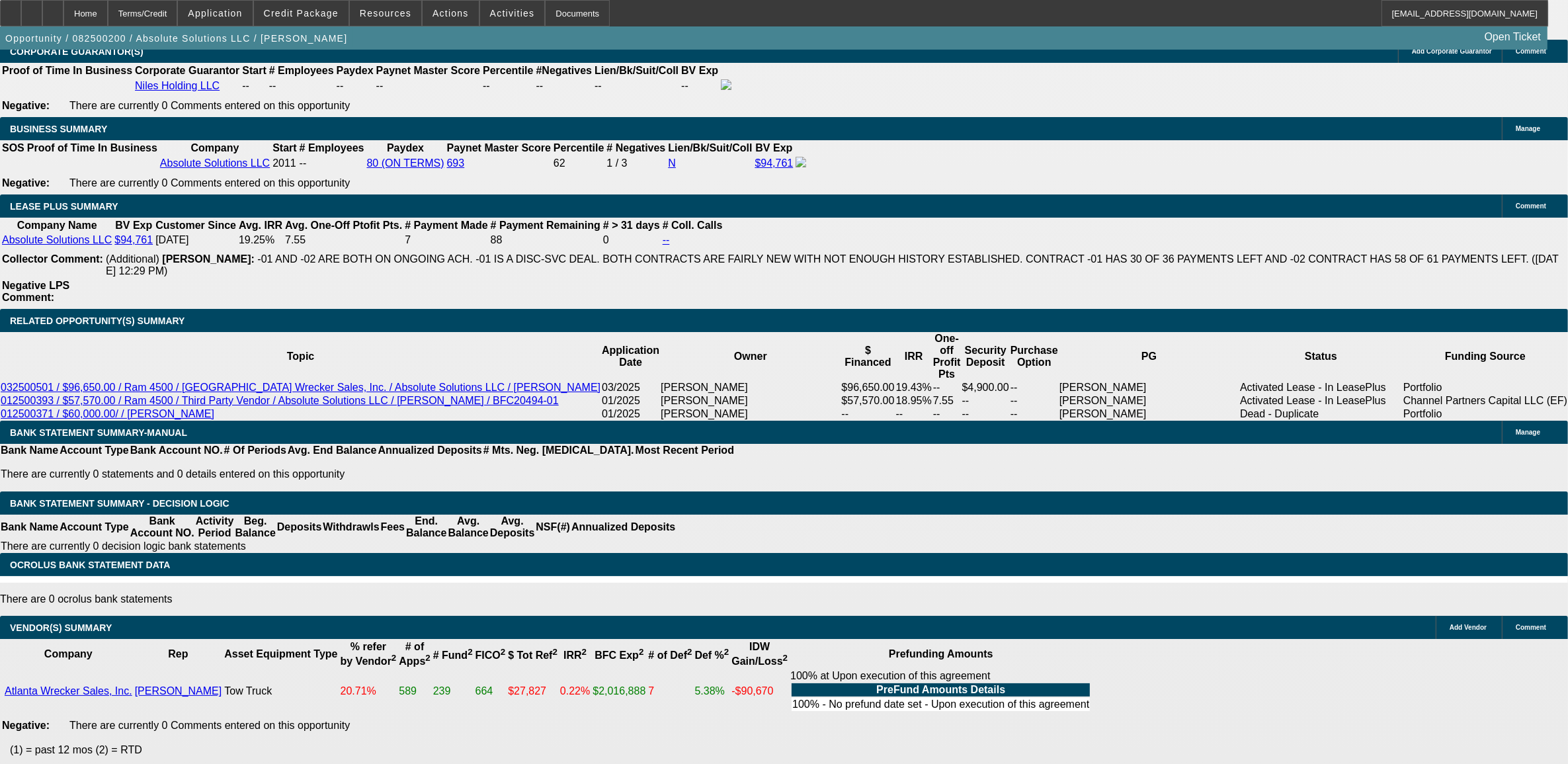
select select "0"
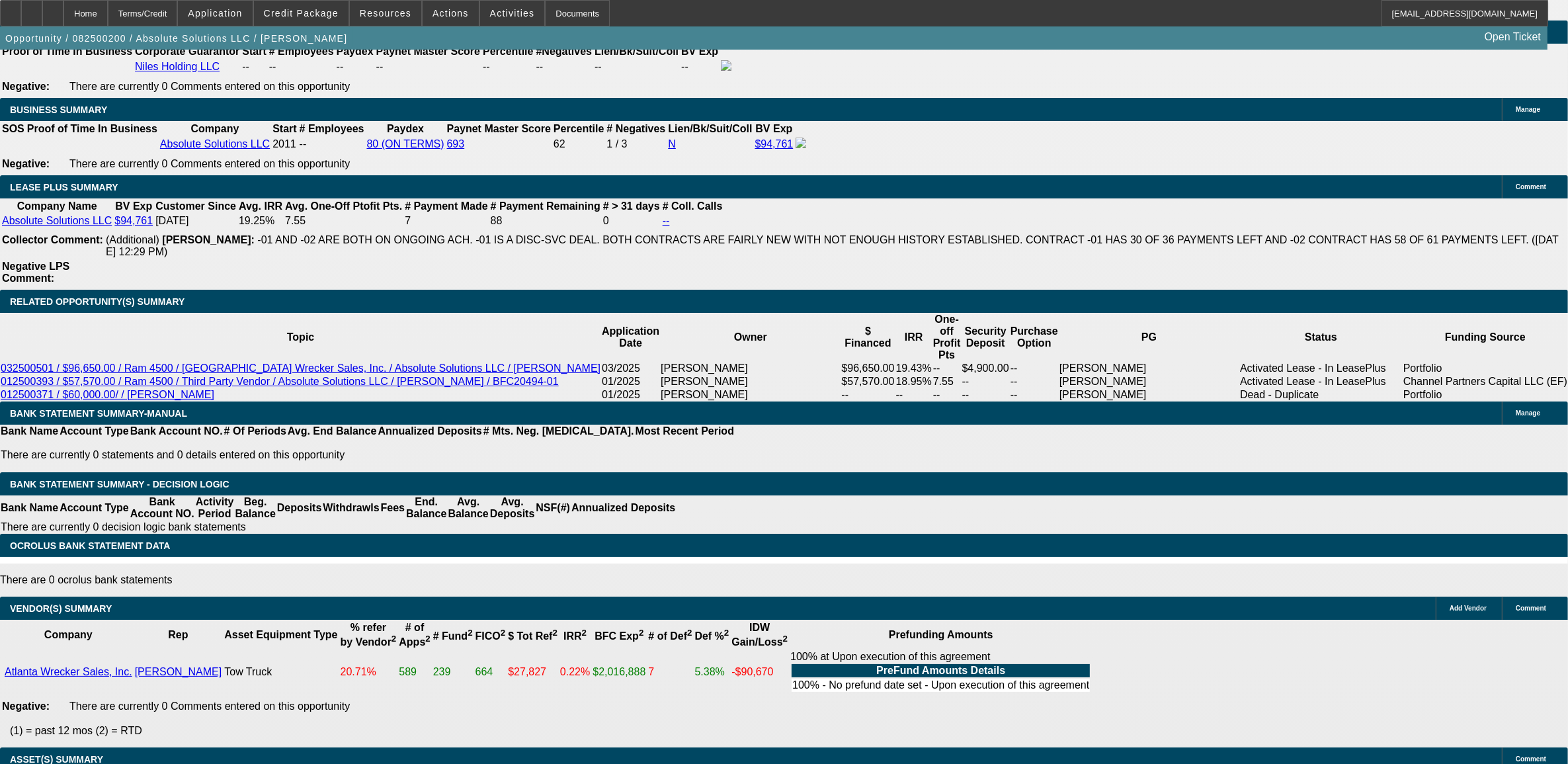
select select "1"
select select "4"
select select "1"
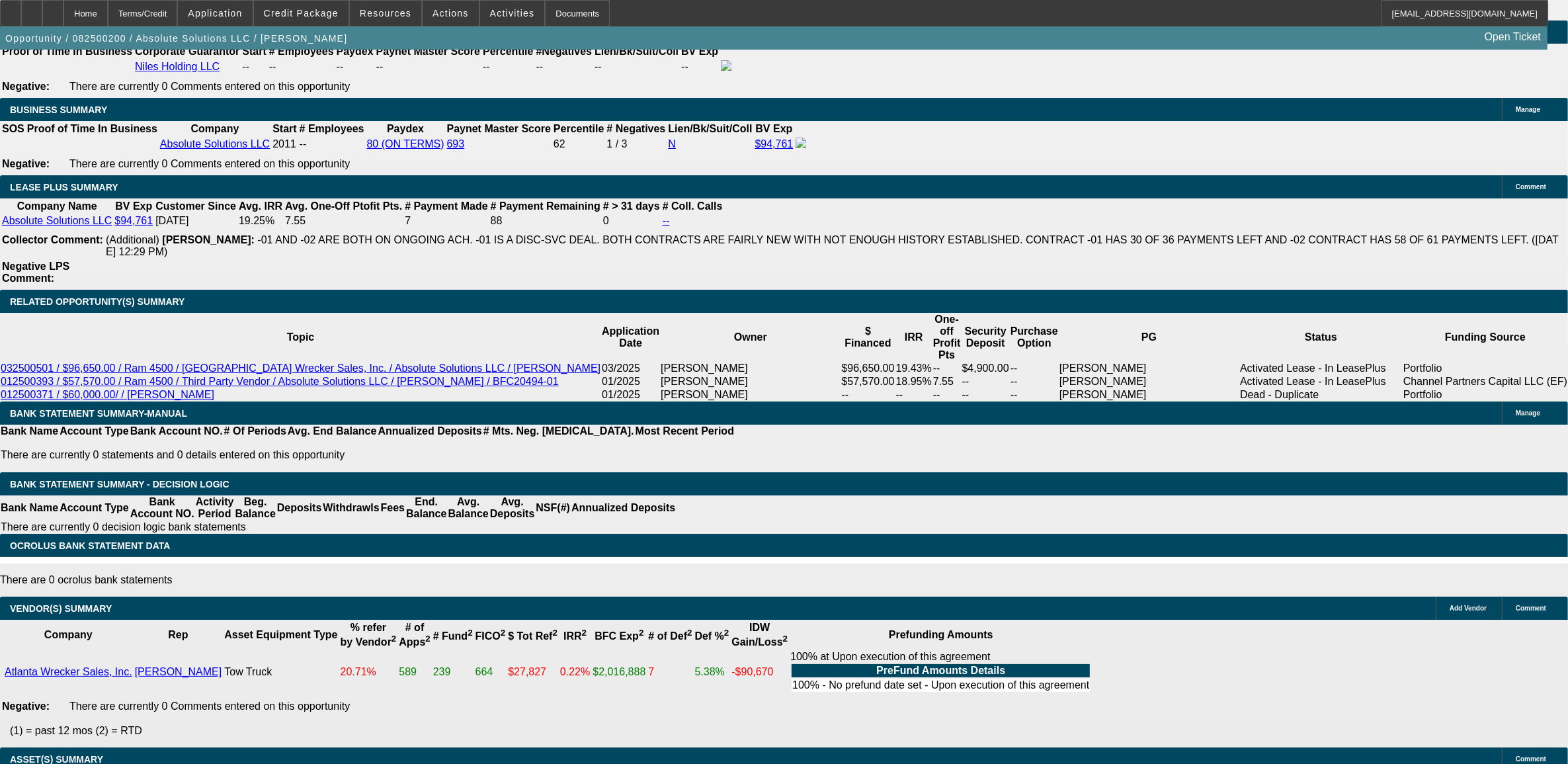
select select "5"
select select "1"
select select "6"
select select "1"
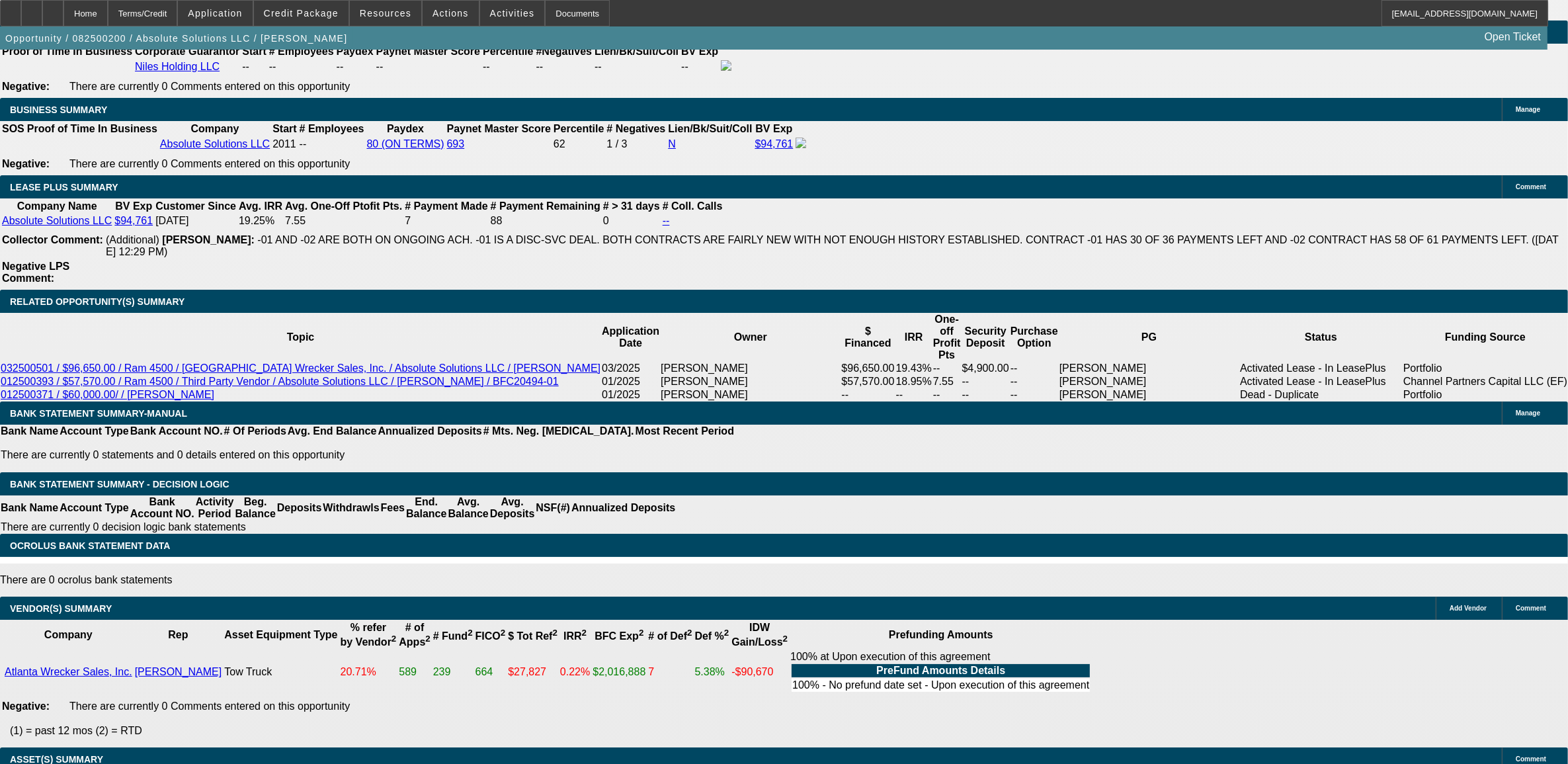
select select "1"
select select "6"
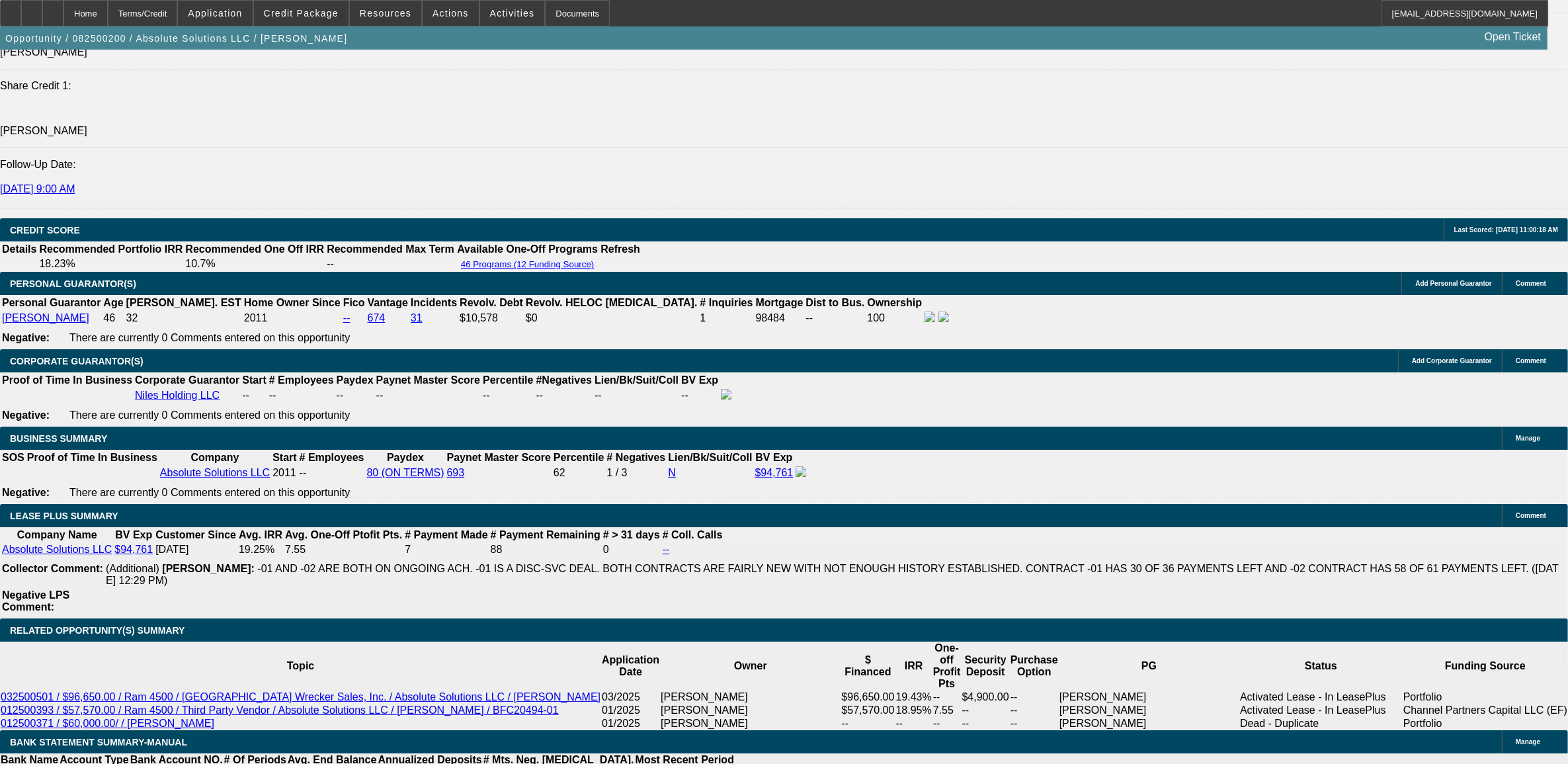
scroll to position [1841, 0]
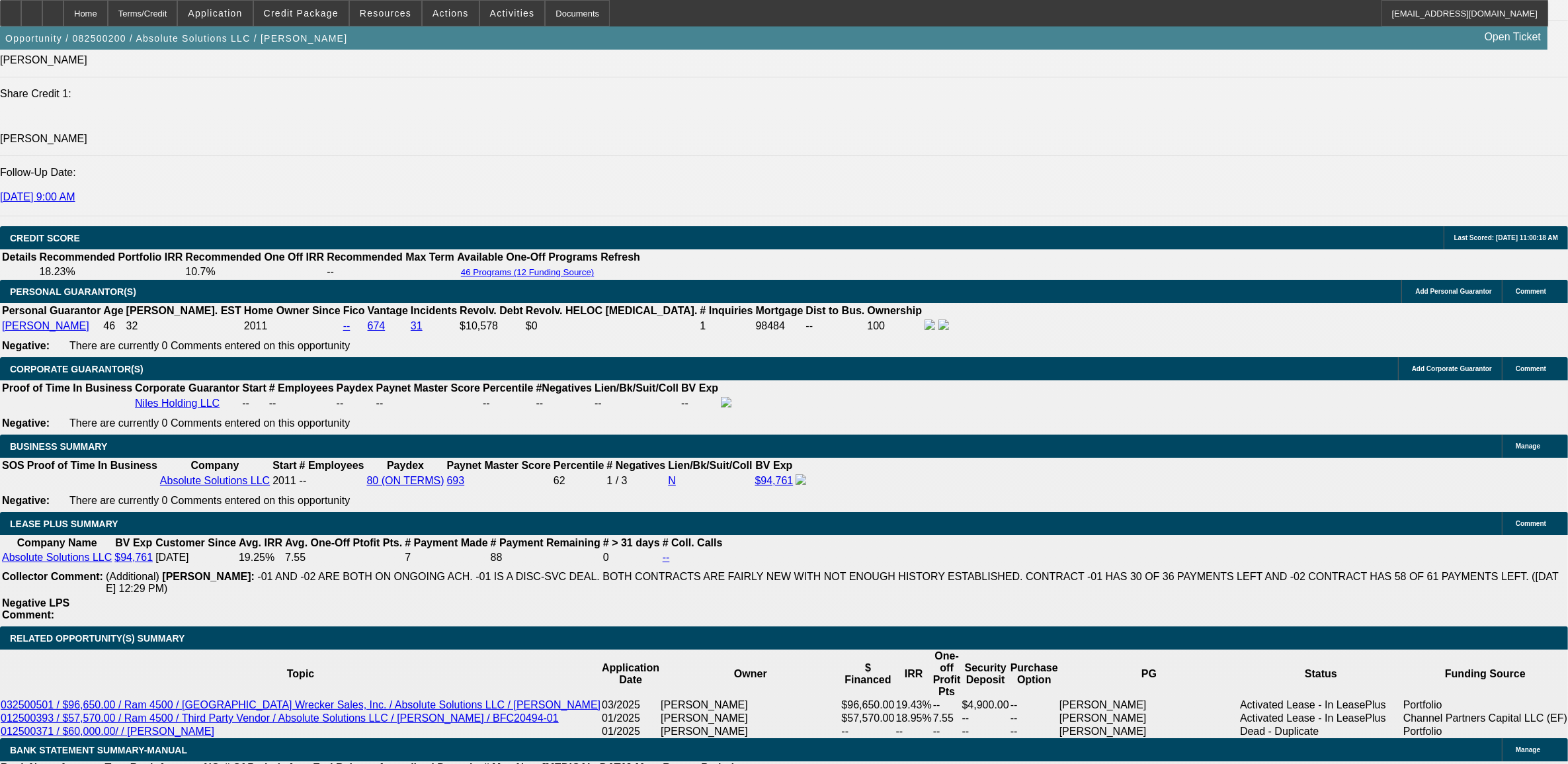
type input "i"
type input "signed"
drag, startPoint x: 1347, startPoint y: 54, endPoint x: 1259, endPoint y: 64, distance: 88.6
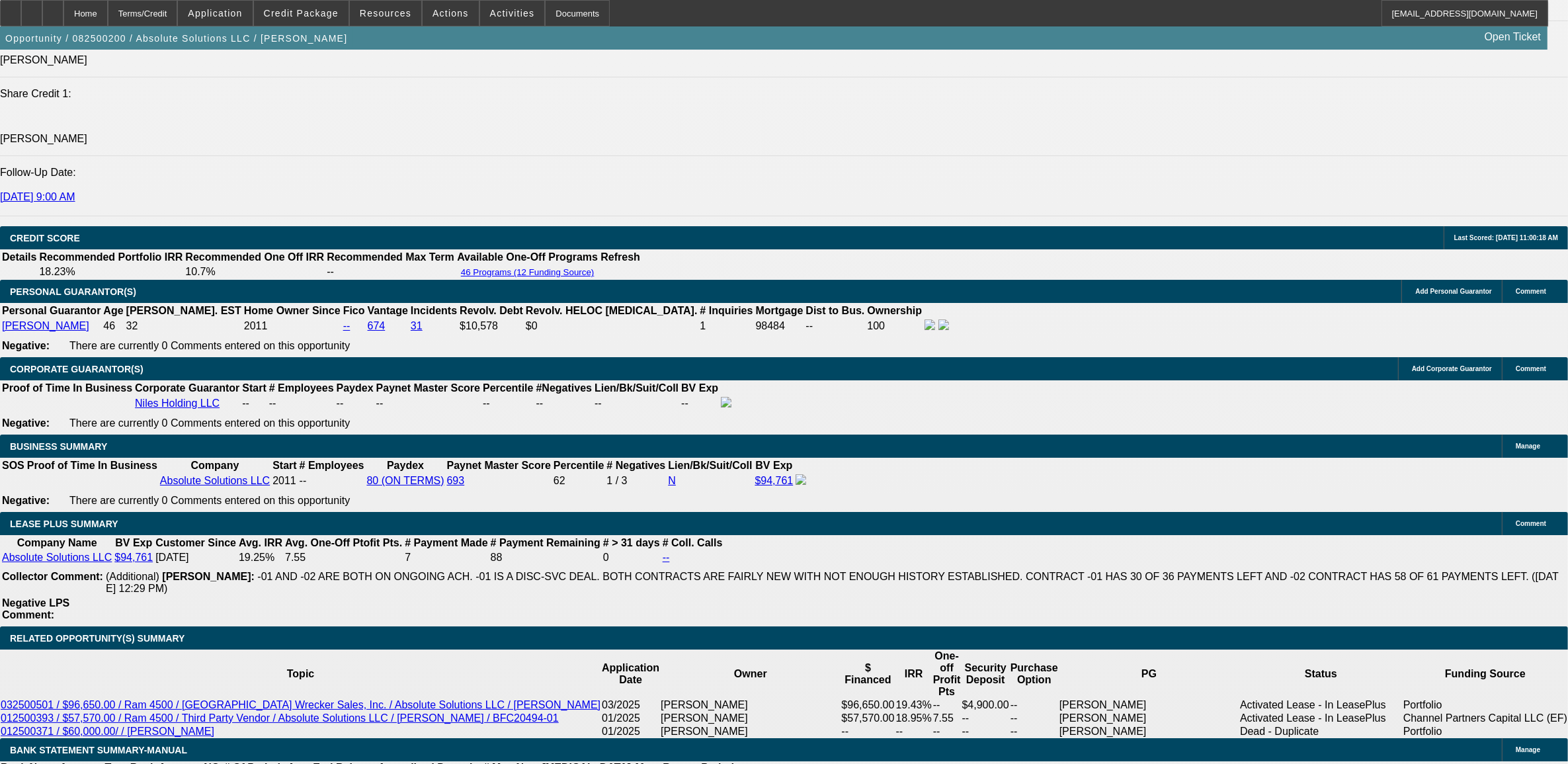
click at [1136, 35] on div "Opportunity / 082500200 / Absolute Solutions LLC / [PERSON_NAME] Open Ticket" at bounding box center [773, 38] width 1548 height 23
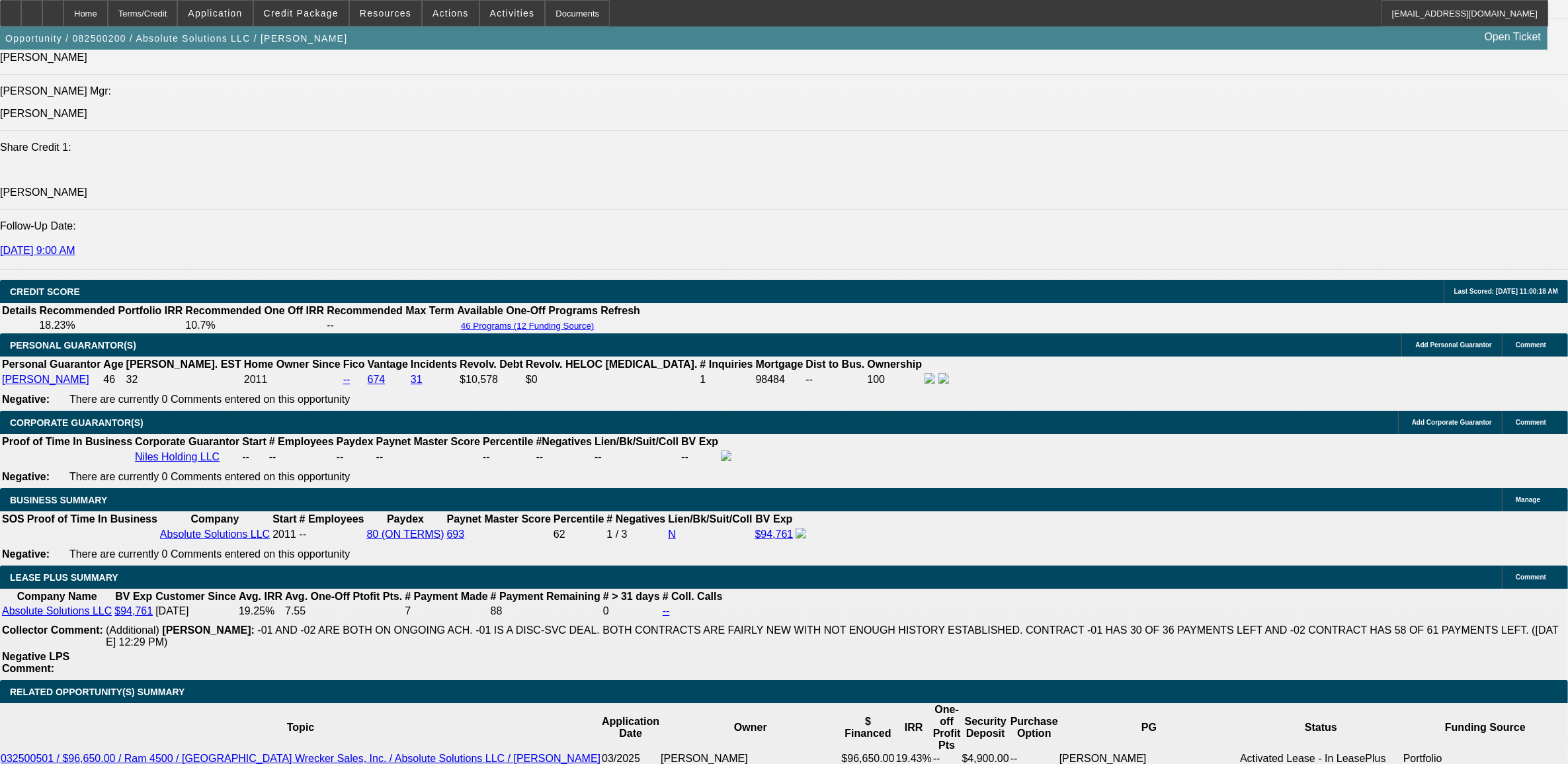
scroll to position [1758, 0]
